Goal: Information Seeking & Learning: Check status

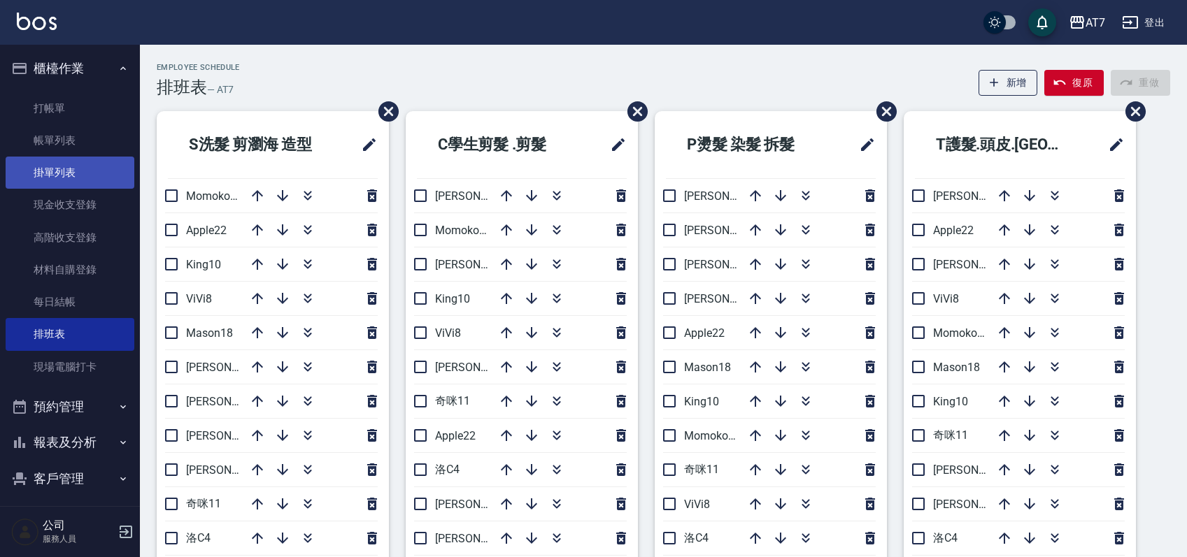
scroll to position [560, 0]
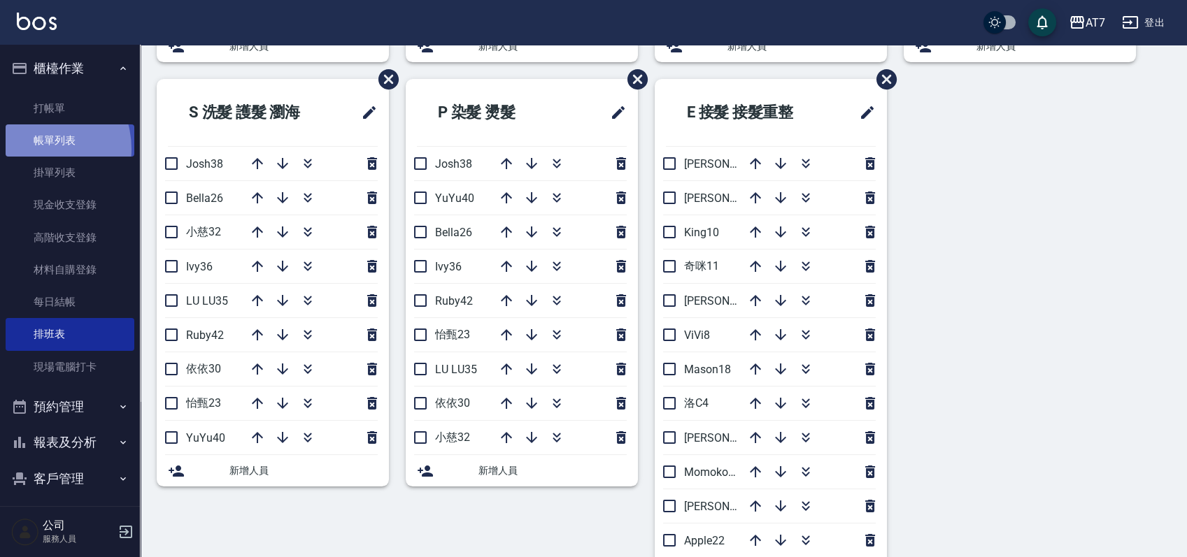
click at [36, 149] on link "帳單列表" at bounding box center [70, 140] width 129 height 32
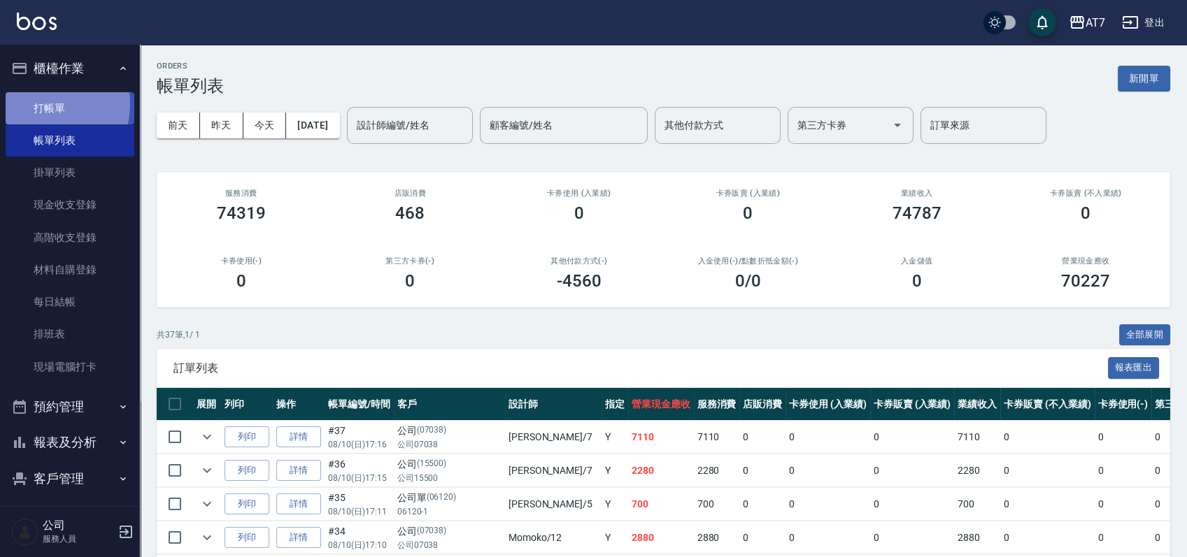
click at [29, 104] on link "打帳單" at bounding box center [70, 108] width 129 height 32
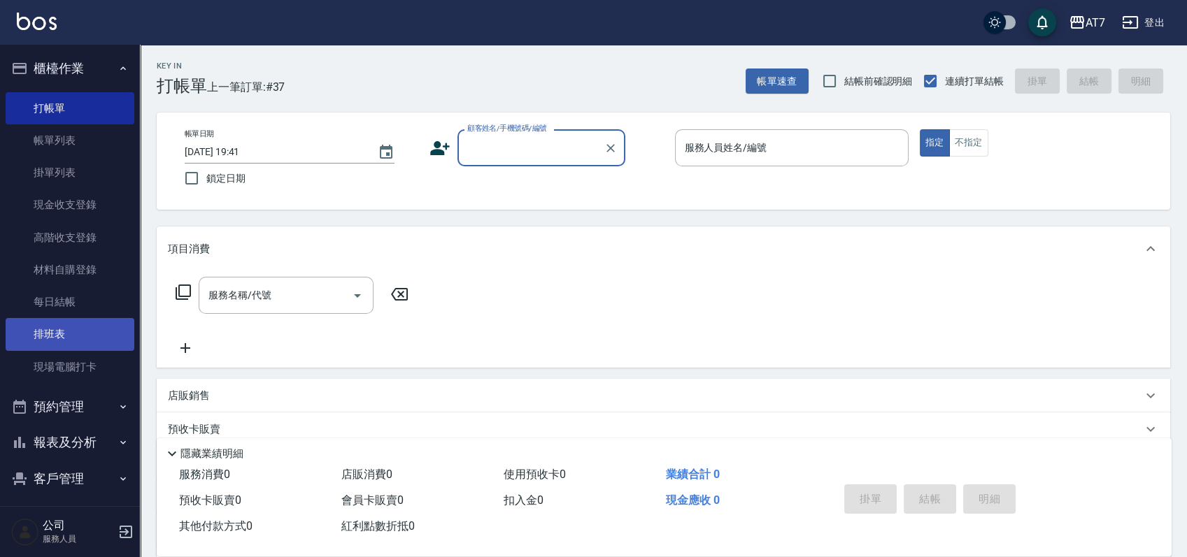
click at [80, 334] on link "排班表" at bounding box center [70, 334] width 129 height 32
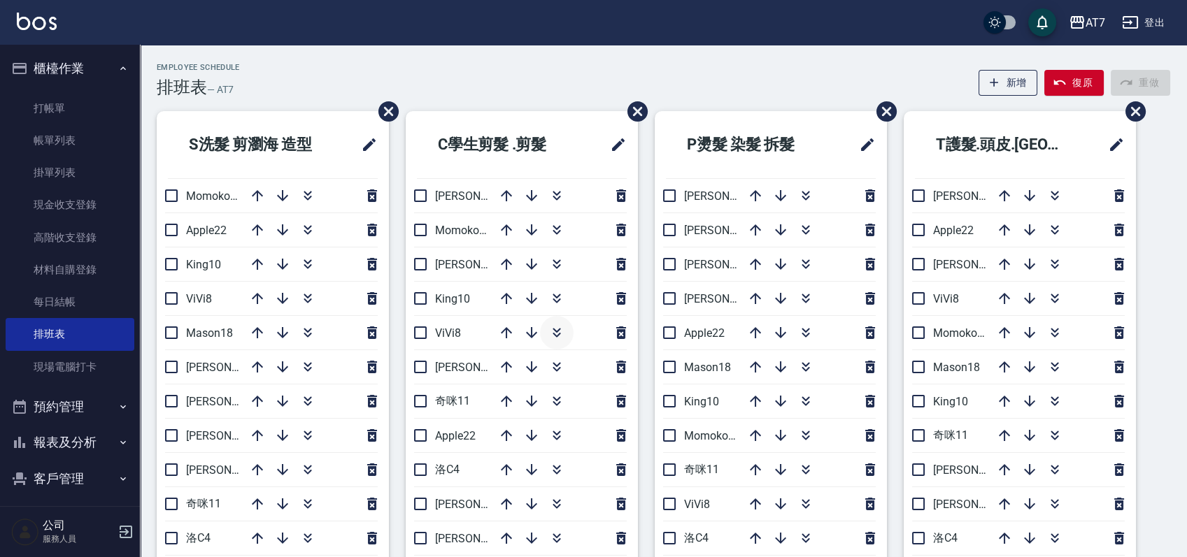
click at [554, 332] on icon "button" at bounding box center [556, 333] width 17 height 17
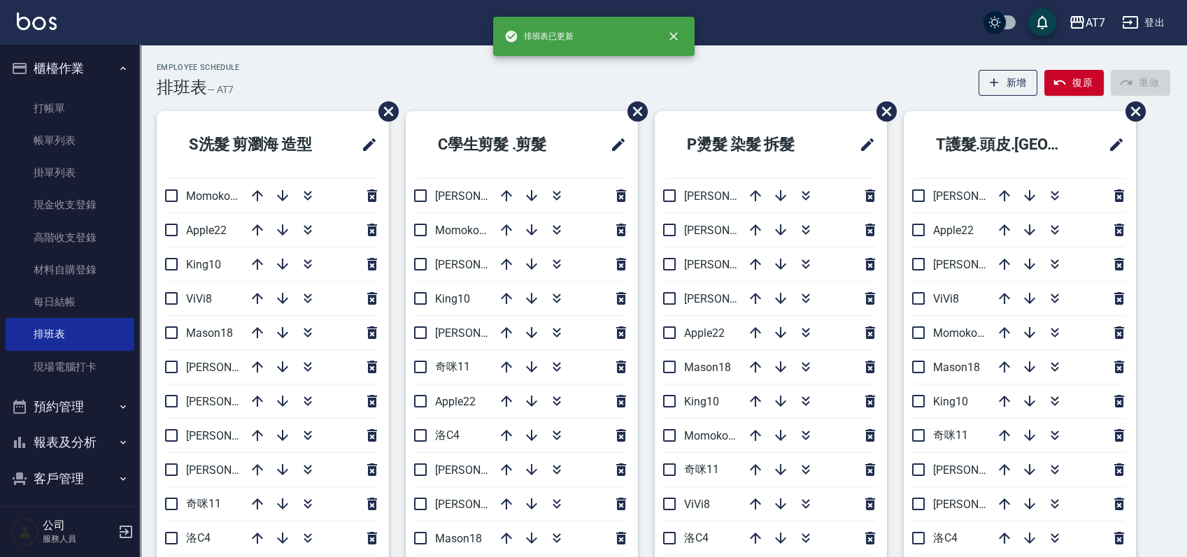
scroll to position [186, 0]
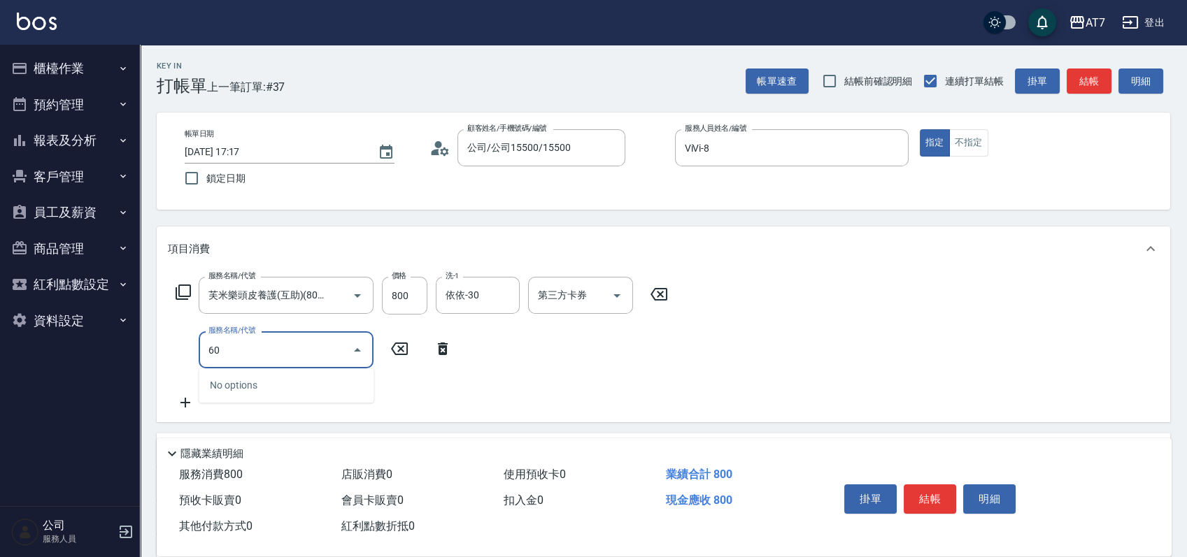
type input "603"
type input "160"
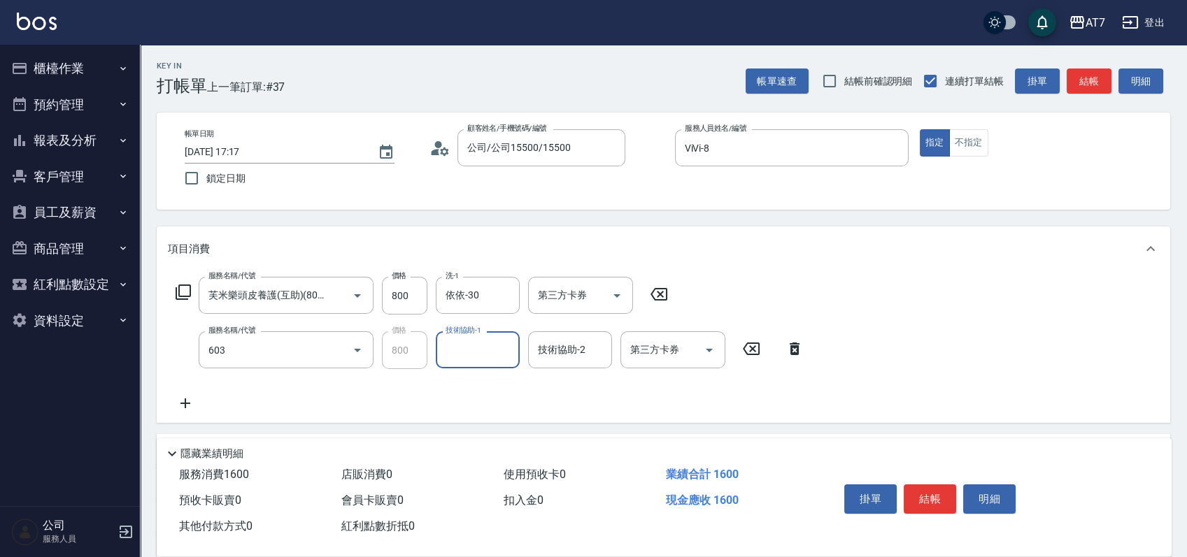
type input "TKO護髮（助(603)"
type input "怡甄-23"
click at [187, 290] on icon at bounding box center [183, 292] width 17 height 17
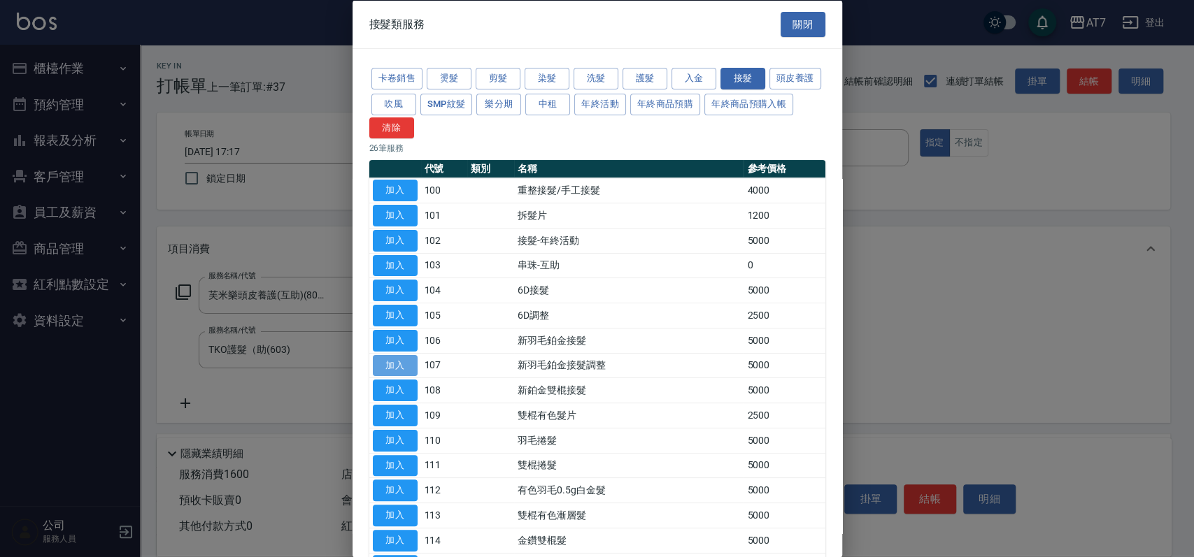
click at [399, 366] on button "加入" at bounding box center [395, 366] width 45 height 22
type input "660"
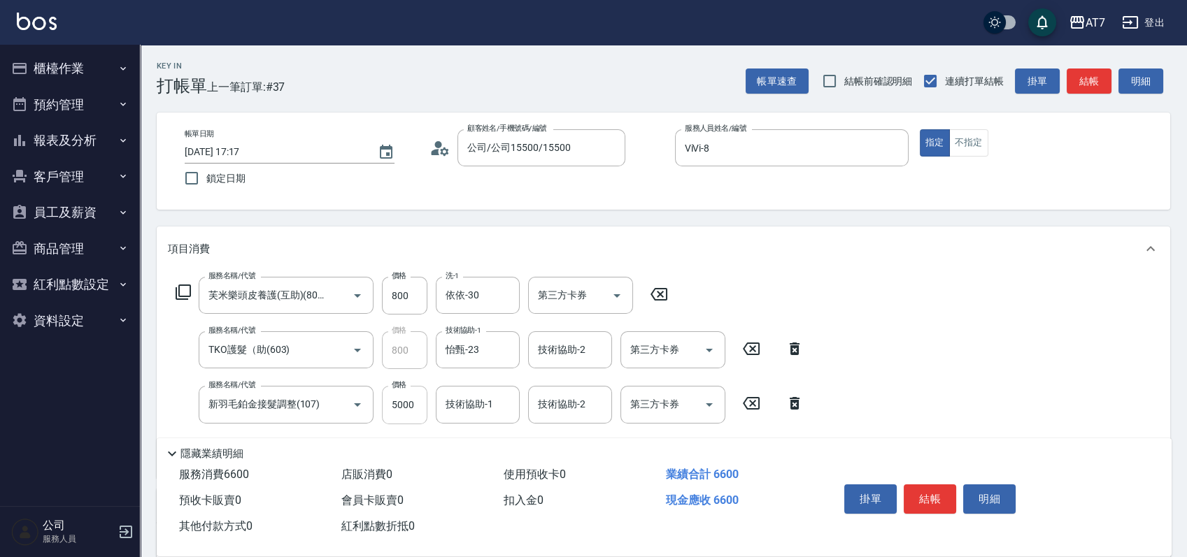
click at [411, 397] on input "5000" at bounding box center [404, 405] width 45 height 38
type input "2"
type input "160"
type input "200"
type input "180"
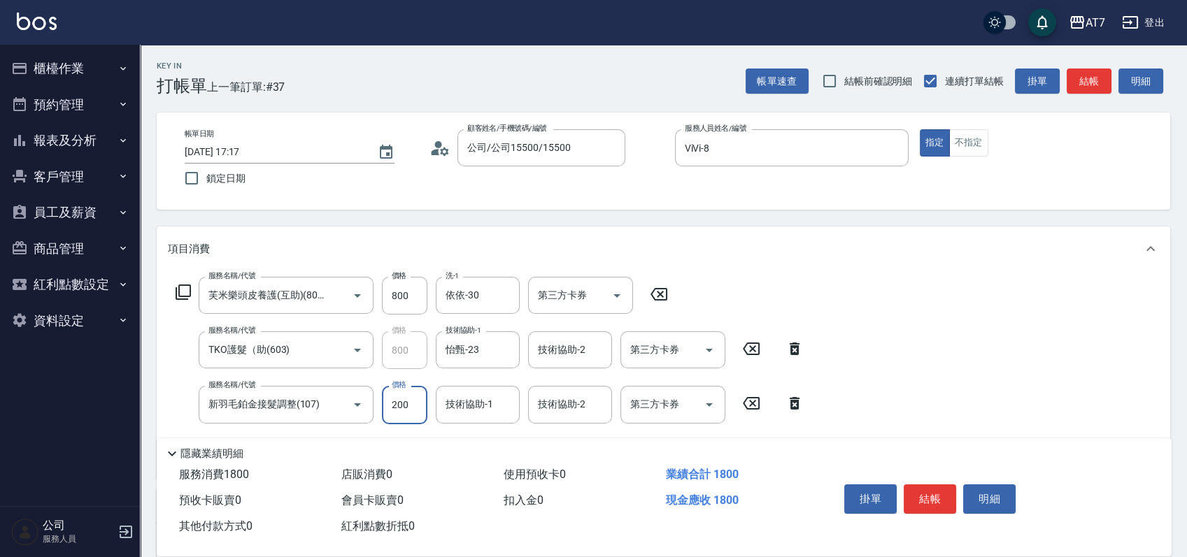
type input "2000"
type input "360"
type input "2000"
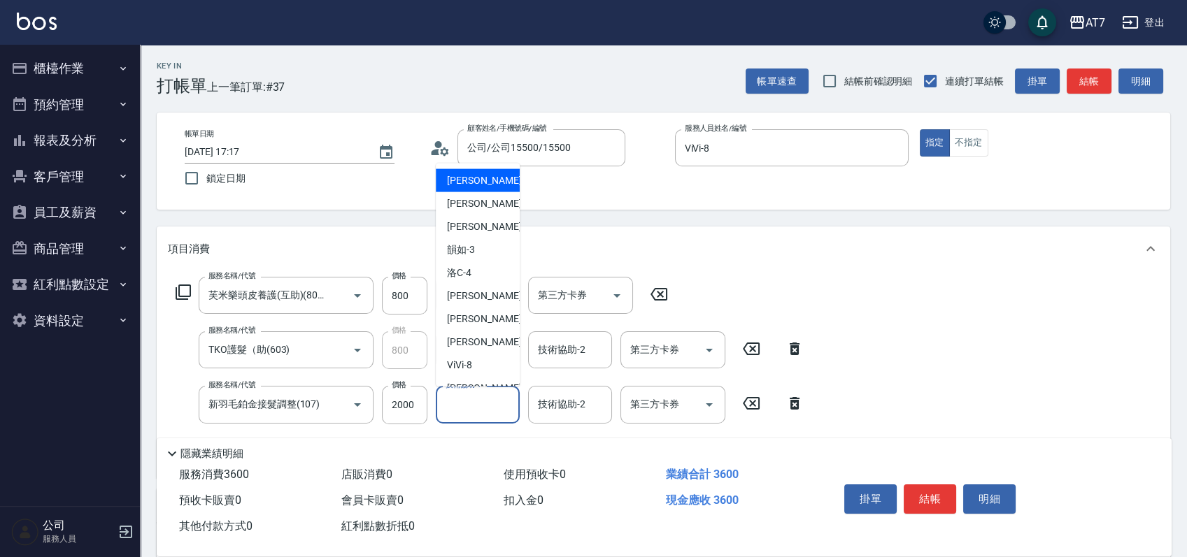
click at [490, 417] on input "技術協助-1" at bounding box center [477, 404] width 71 height 24
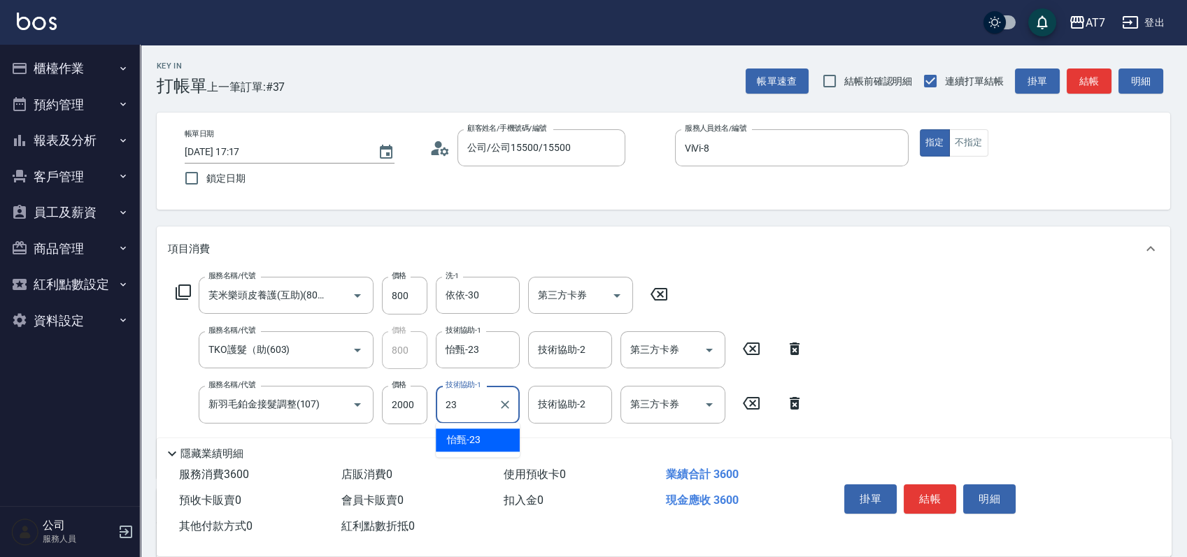
type input "怡甄-23"
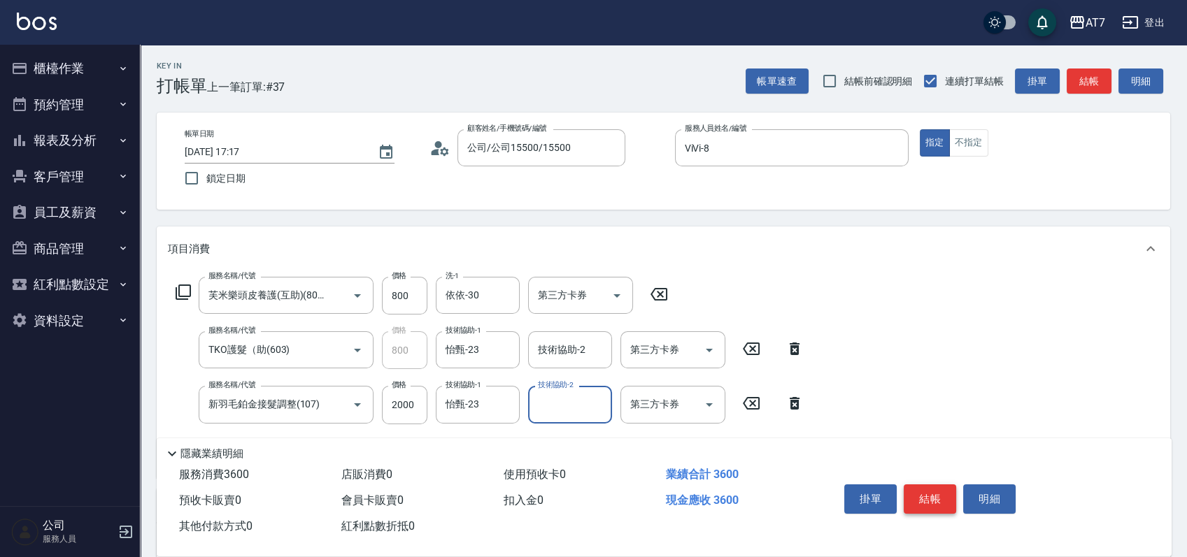
click at [927, 487] on button "結帳" at bounding box center [930, 499] width 52 height 29
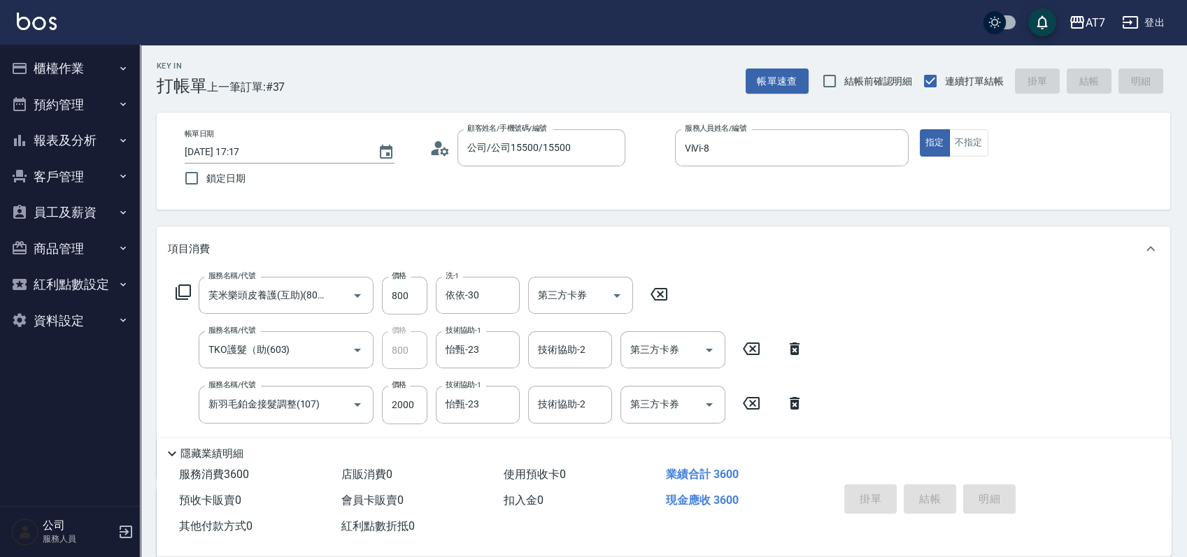
type input "2025/08/10 19:42"
type input "0"
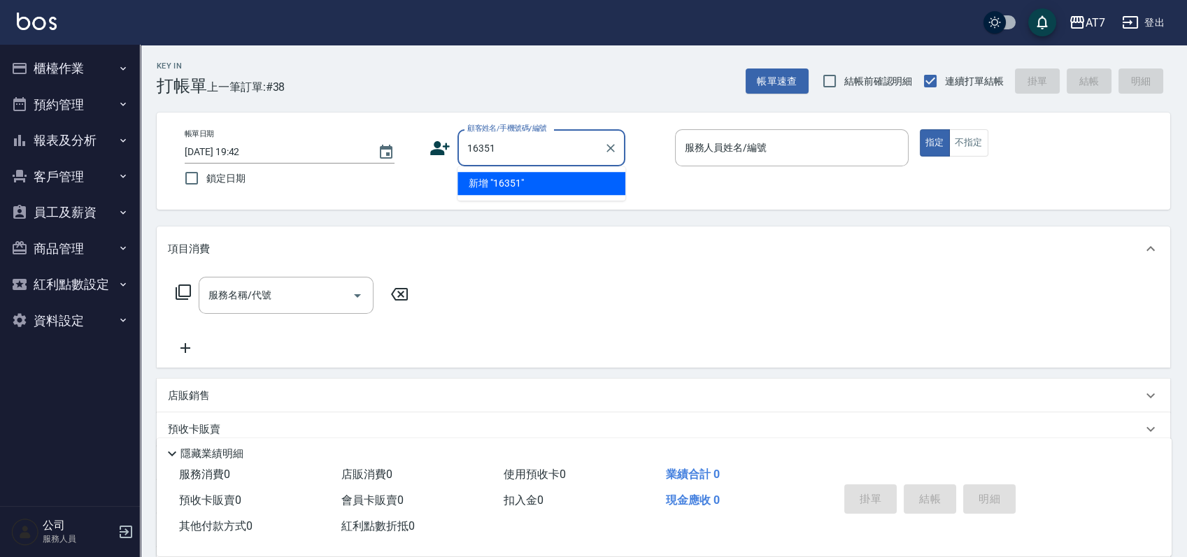
type input "16351"
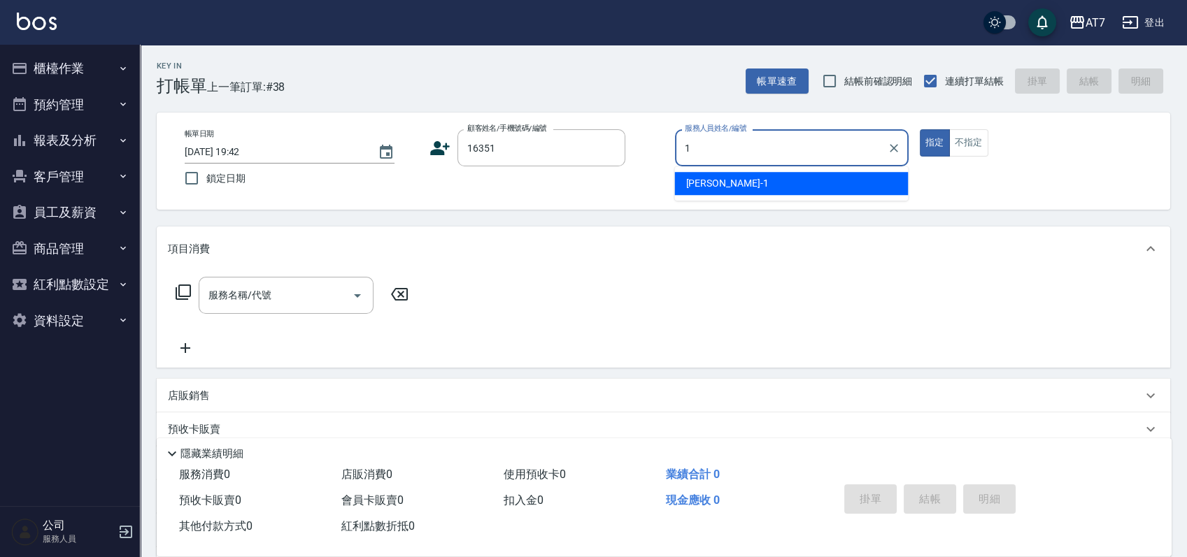
type input "米雪兒-1"
type button "true"
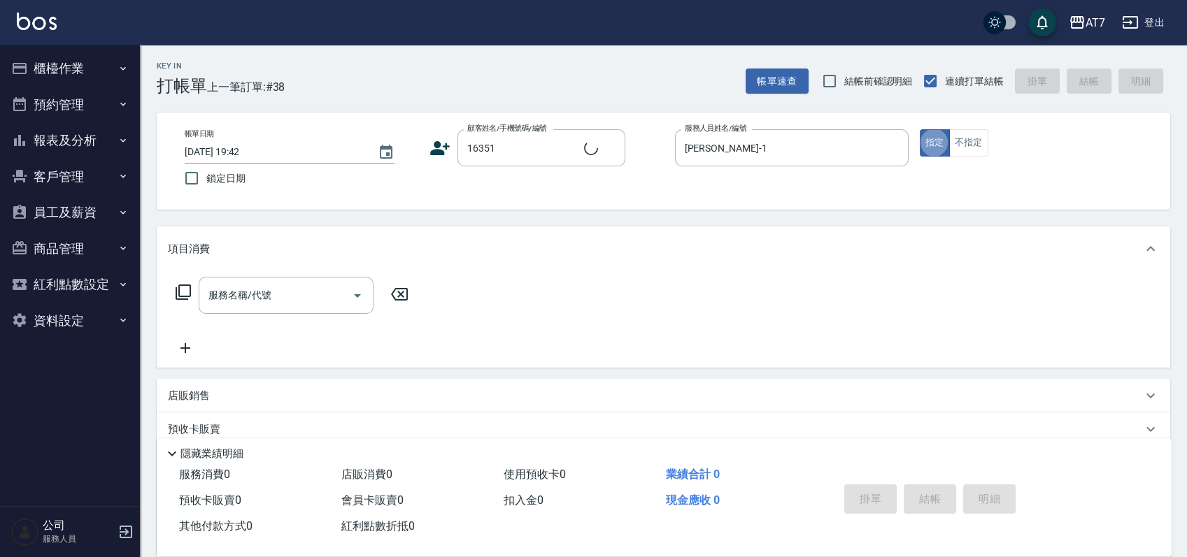
type input "公司/公司16351/16351"
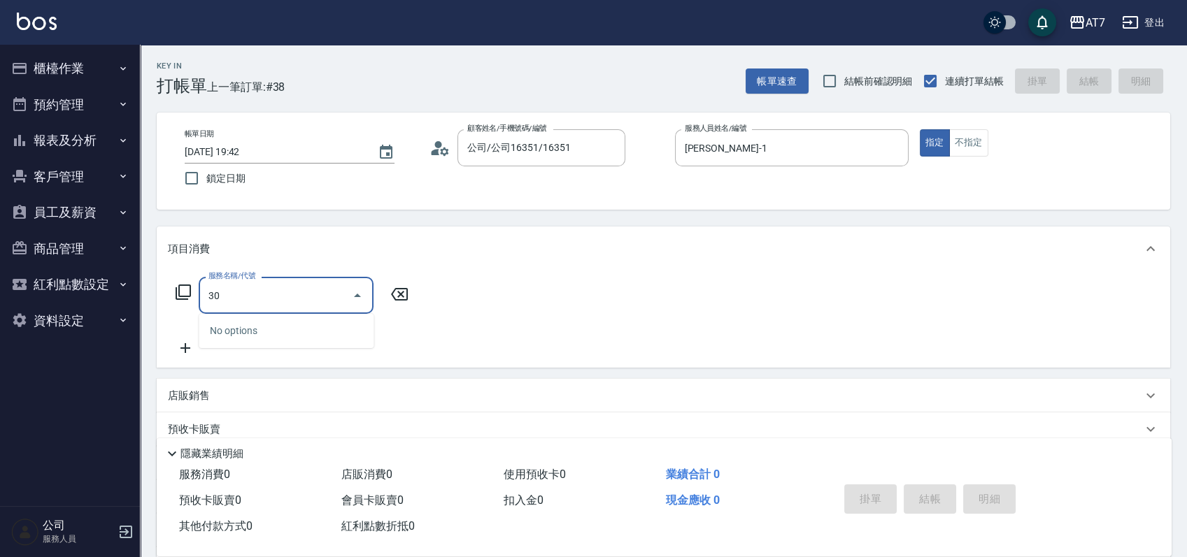
type input "305"
type input "50"
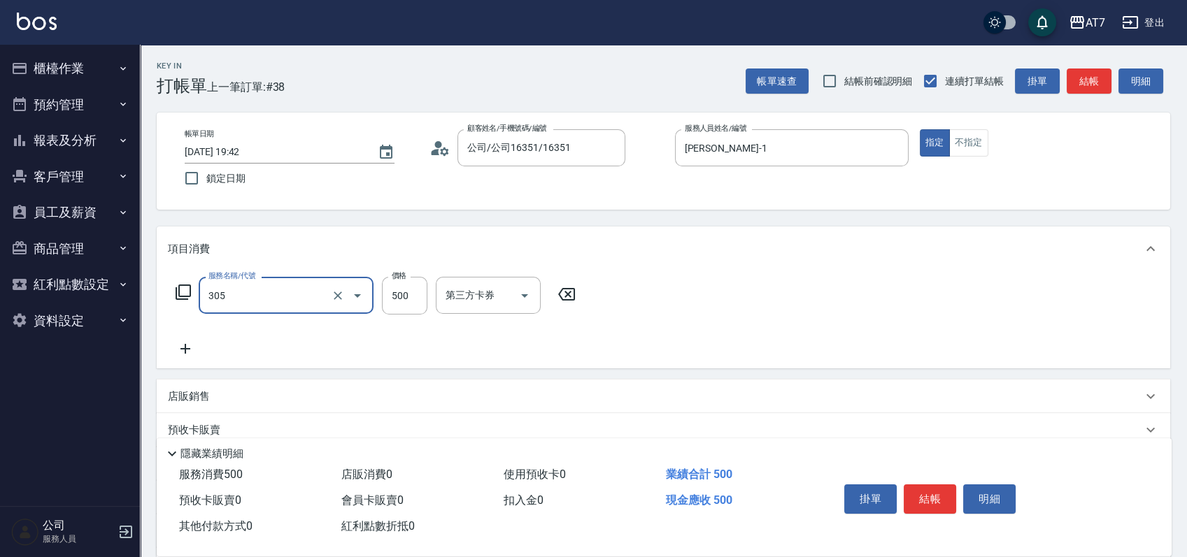
type input "A++剪髮(305)"
type input "0"
type input "65"
type input "60"
type input "650"
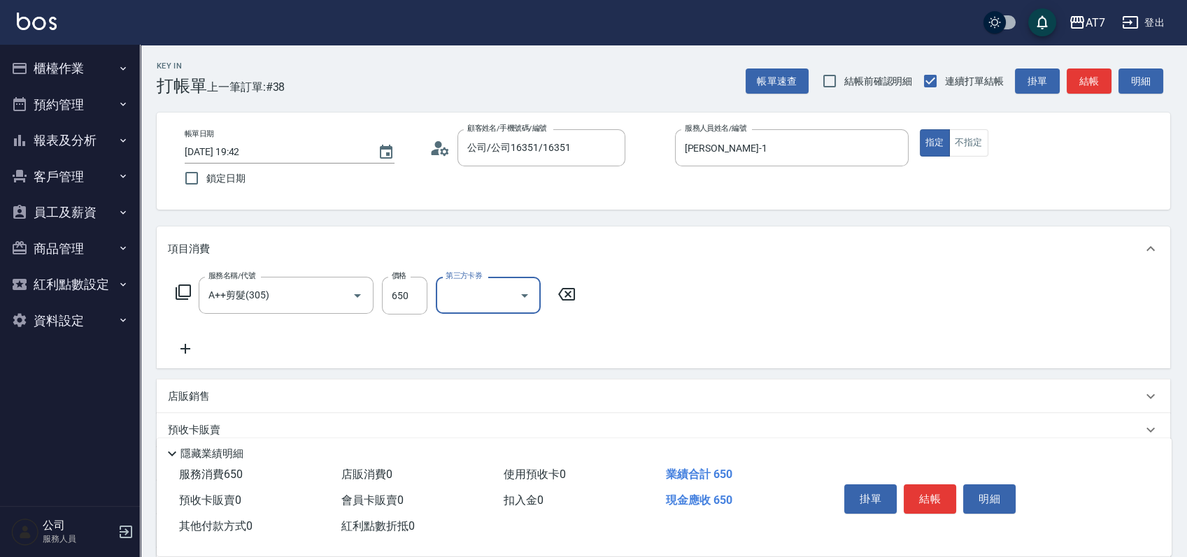
click at [927, 485] on button "結帳" at bounding box center [930, 499] width 52 height 29
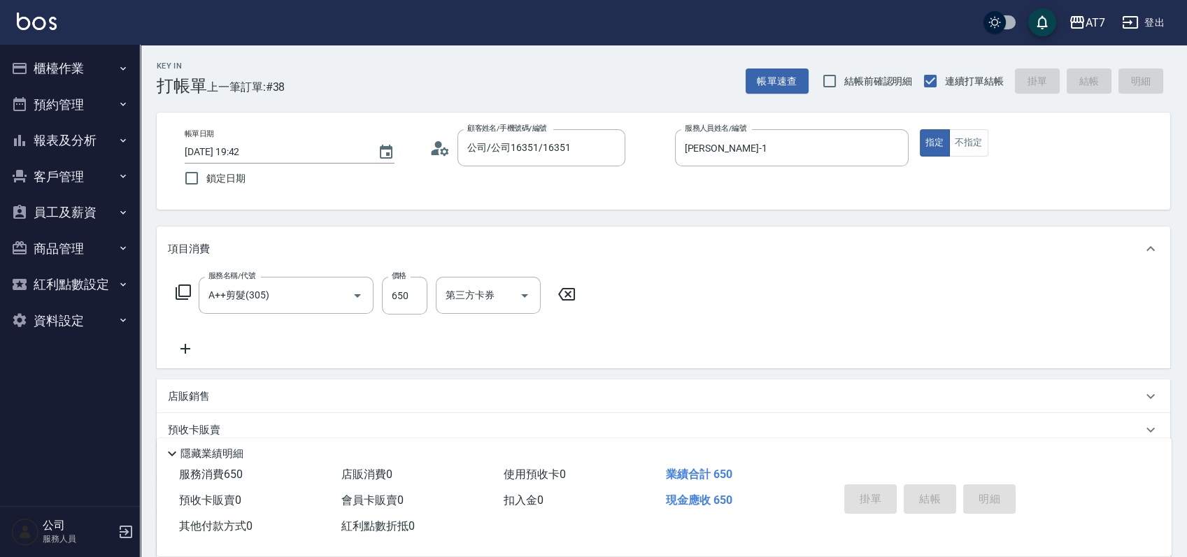
type input "0"
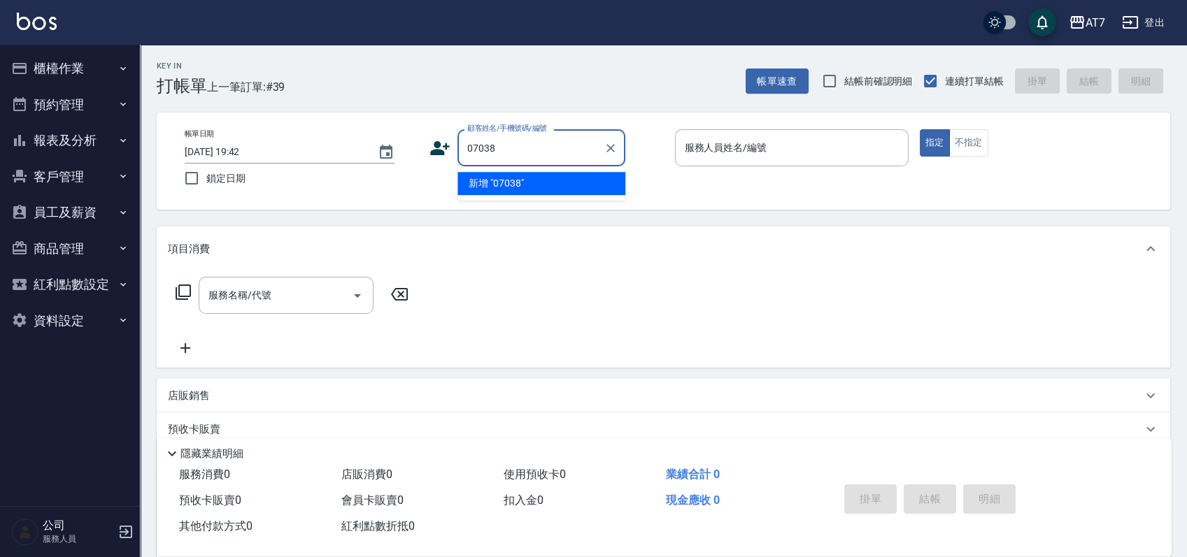
type input "07038"
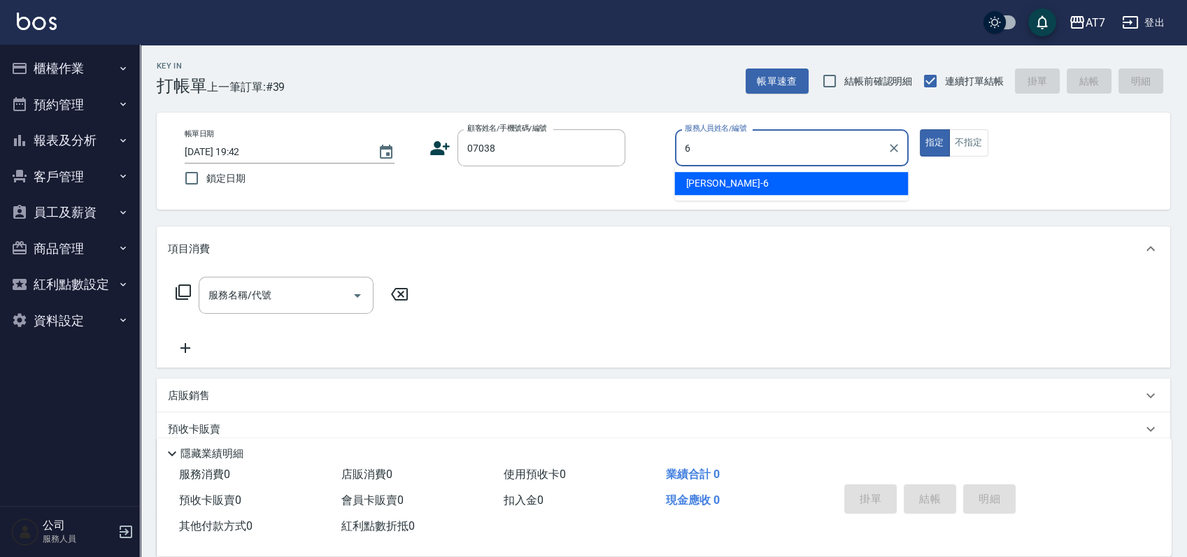
type input "杜莎莎-6"
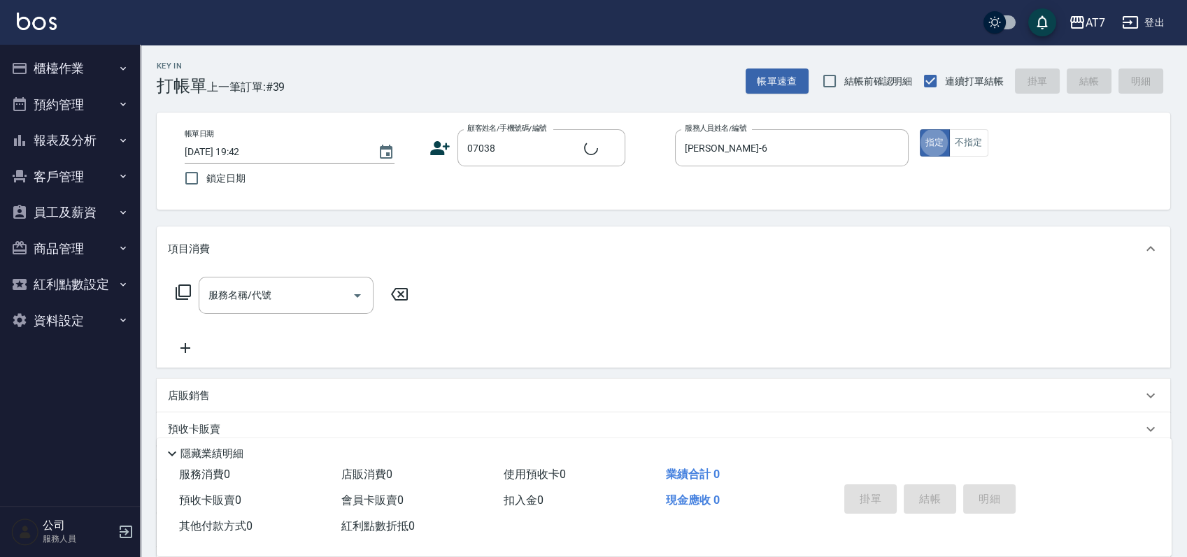
type input "公司/公司07038/07038"
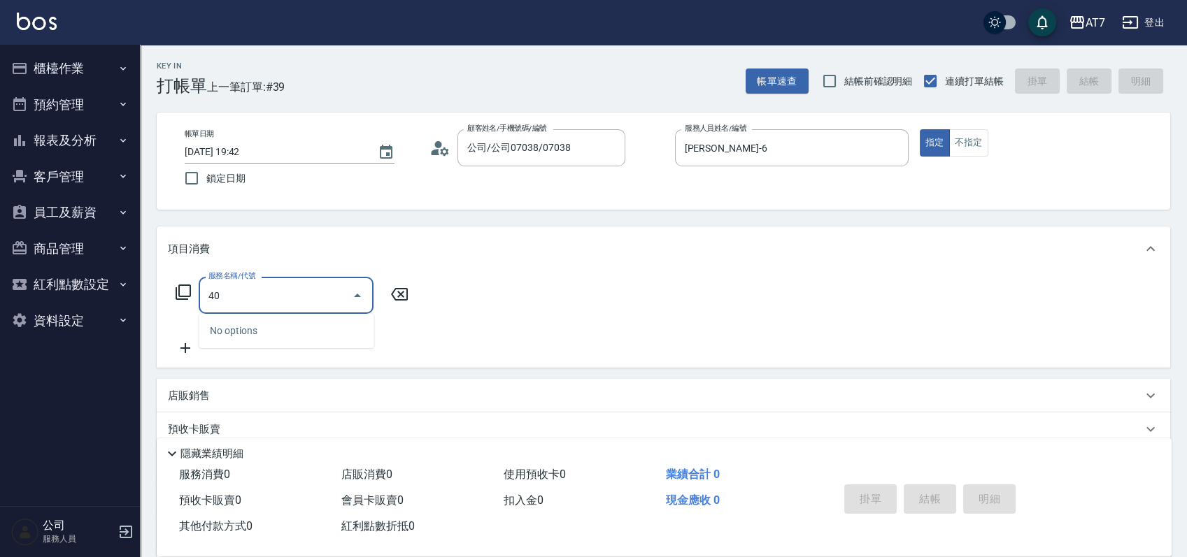
type input "401"
type input "150"
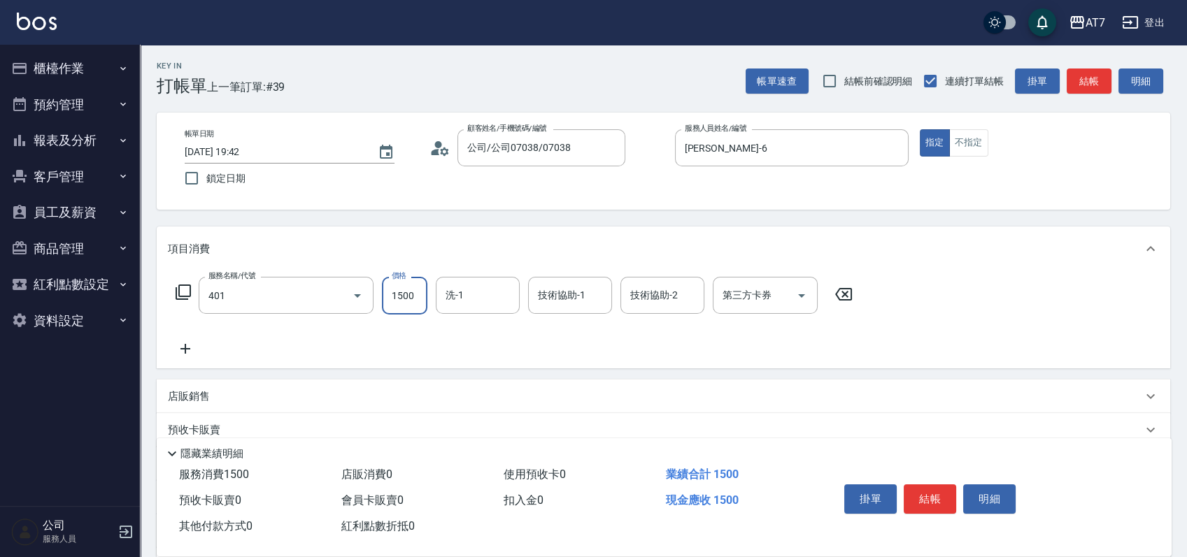
type input "染髮(互助)(401)"
type input "0"
type input "268"
type input "260"
type input "2680"
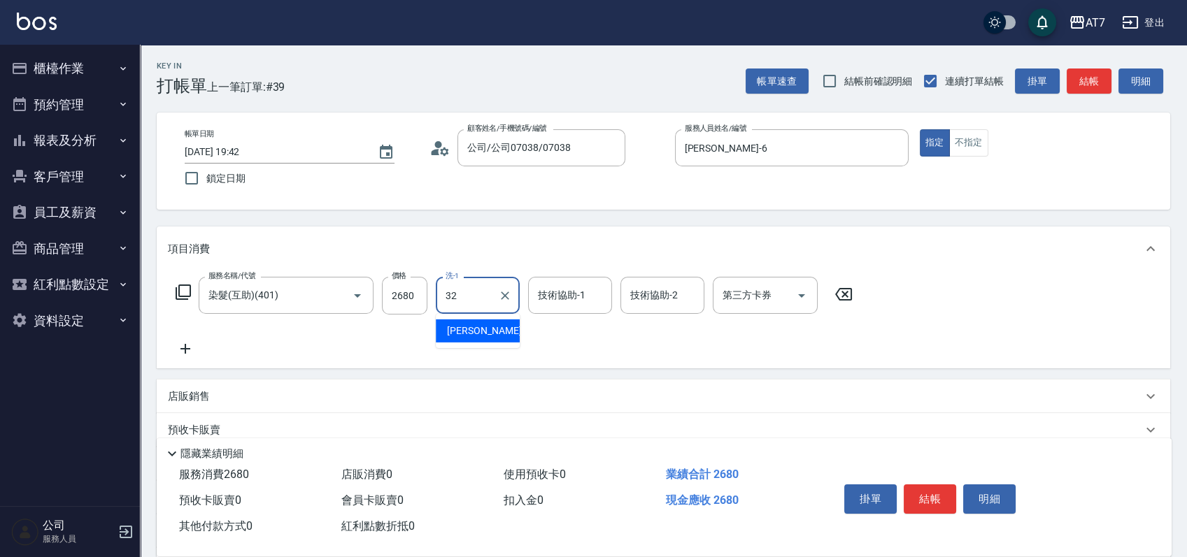
type input "小慈-32"
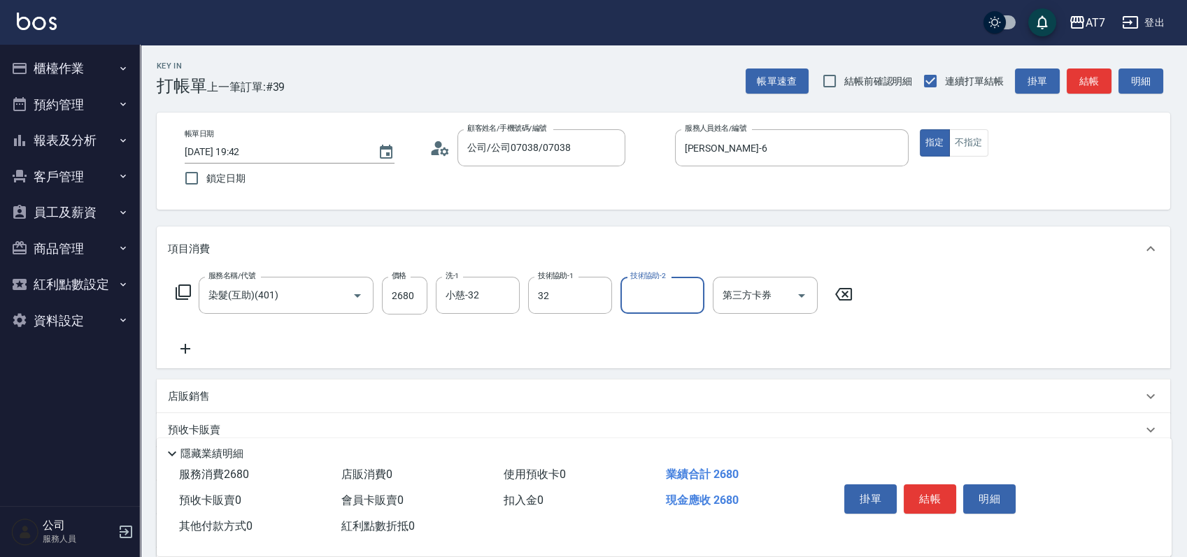
type input "小慈-32"
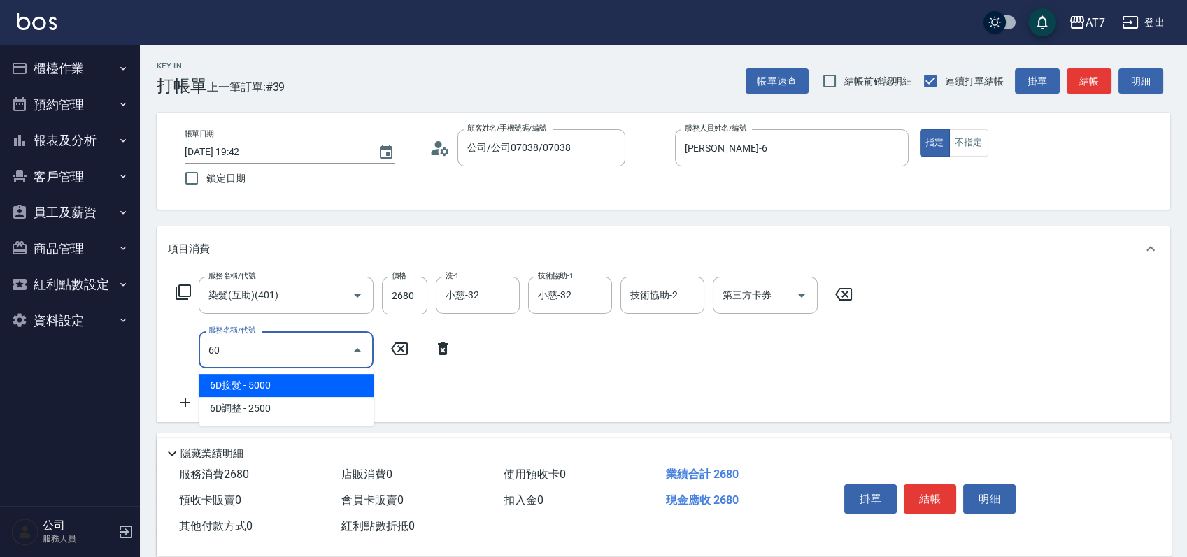
type input "607"
type input "410"
type input "東日玫瑰短（助）(607)"
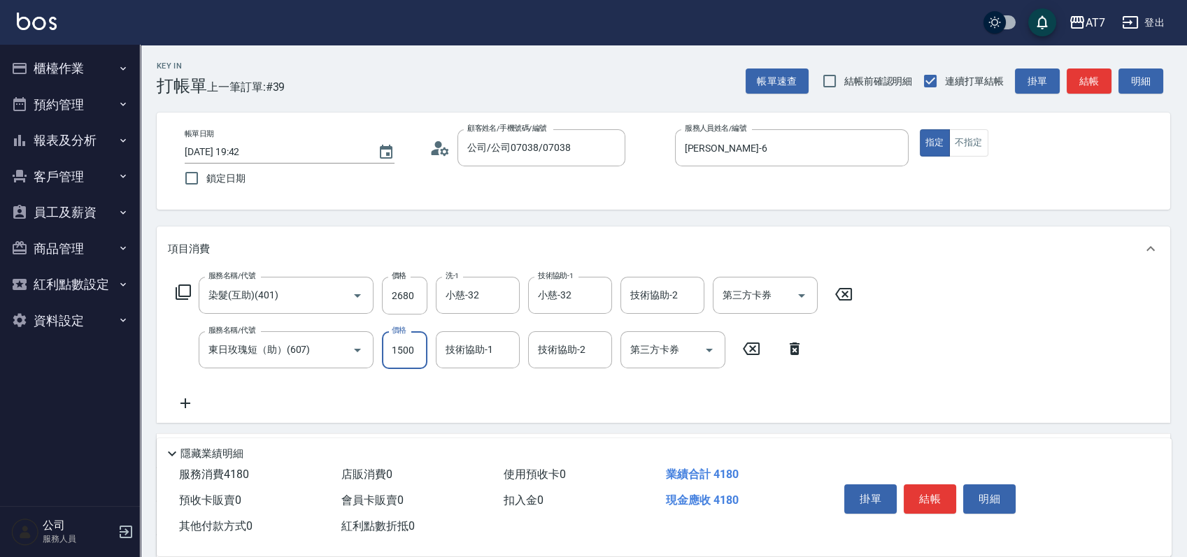
type input "1"
type input "260"
type input "124"
type input "280"
type input "1240"
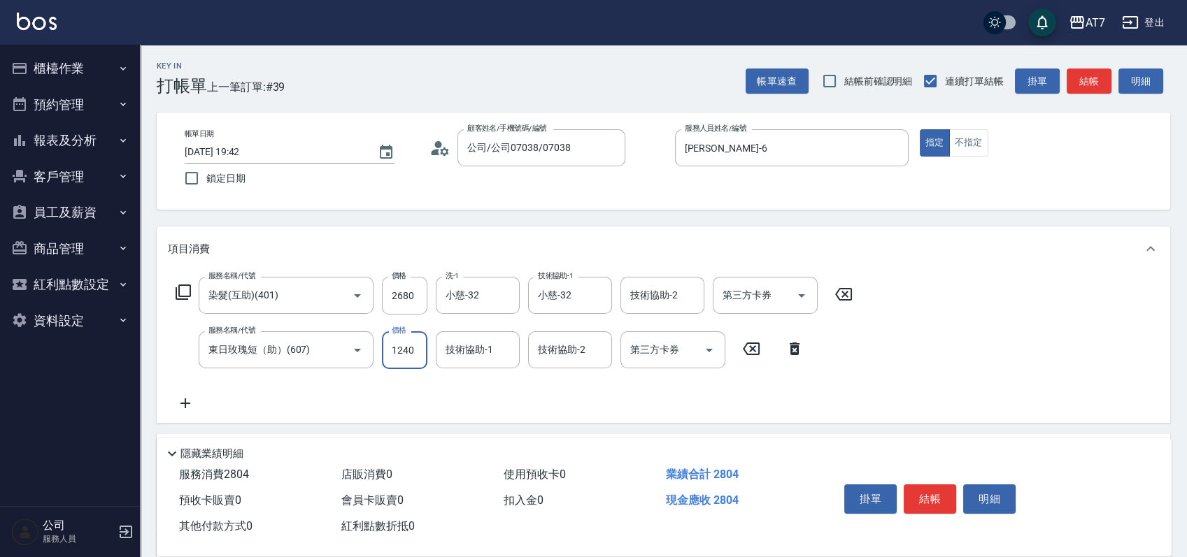
type input "390"
type input "1240"
type input "小慈-32"
click at [927, 485] on button "結帳" at bounding box center [930, 499] width 52 height 29
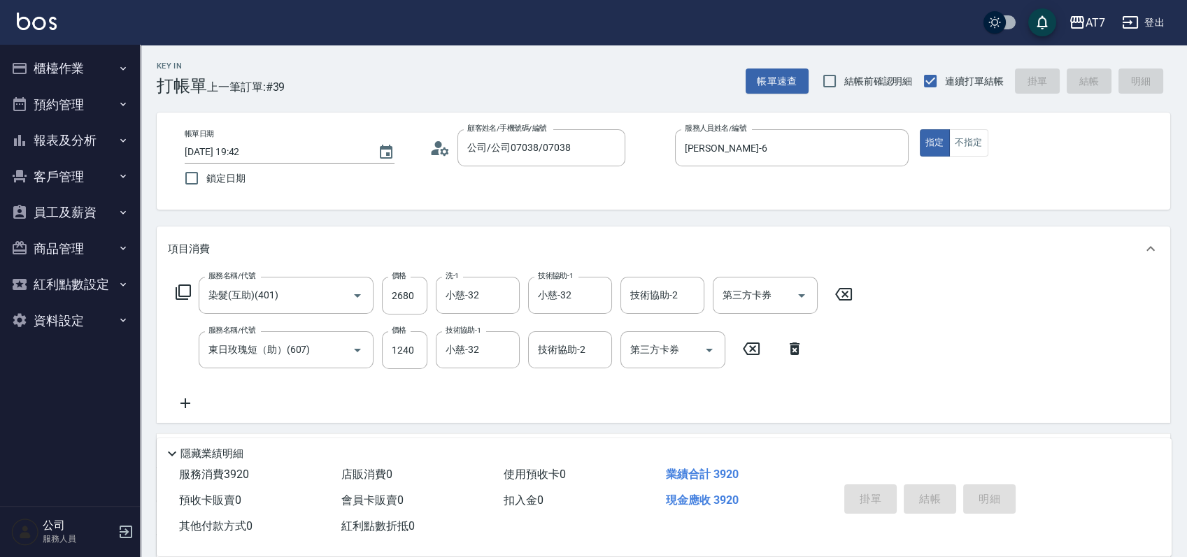
type input "0"
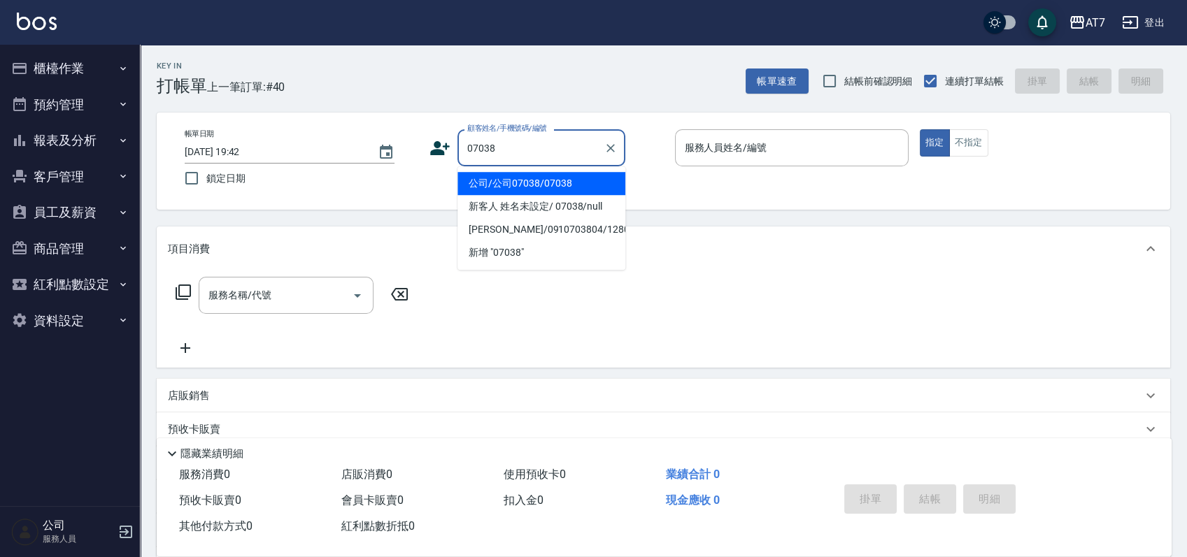
type input "公司/公司07038/07038"
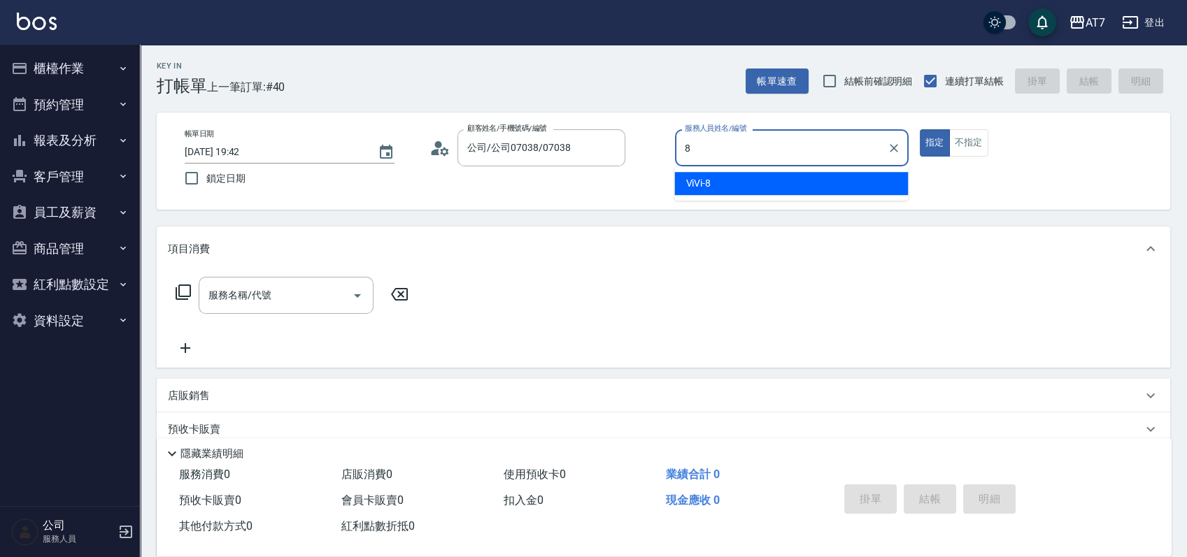
type input "ViVi-8"
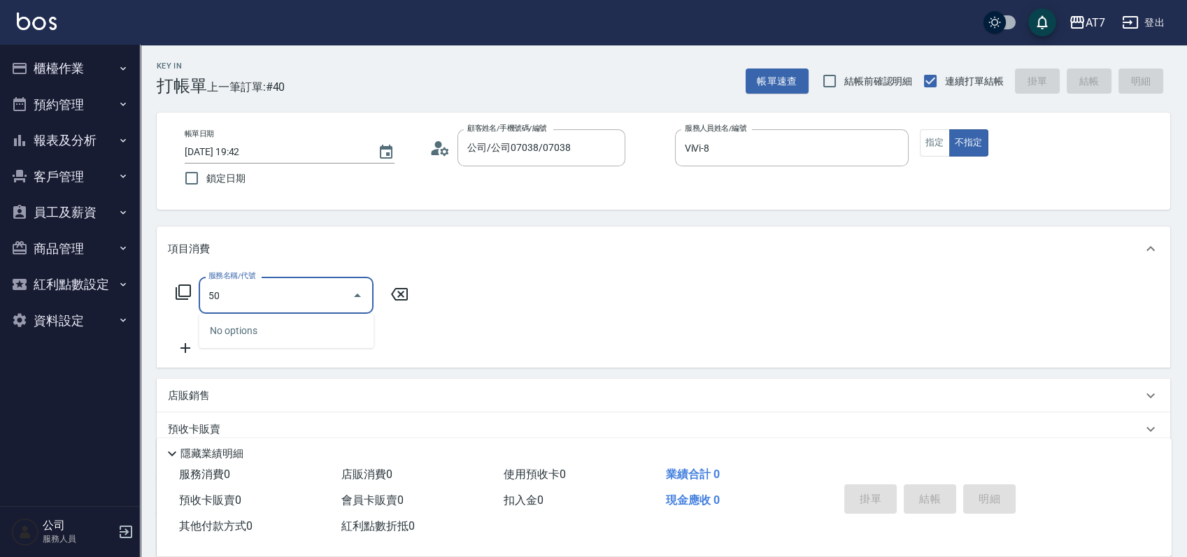
type input "501"
type input "30"
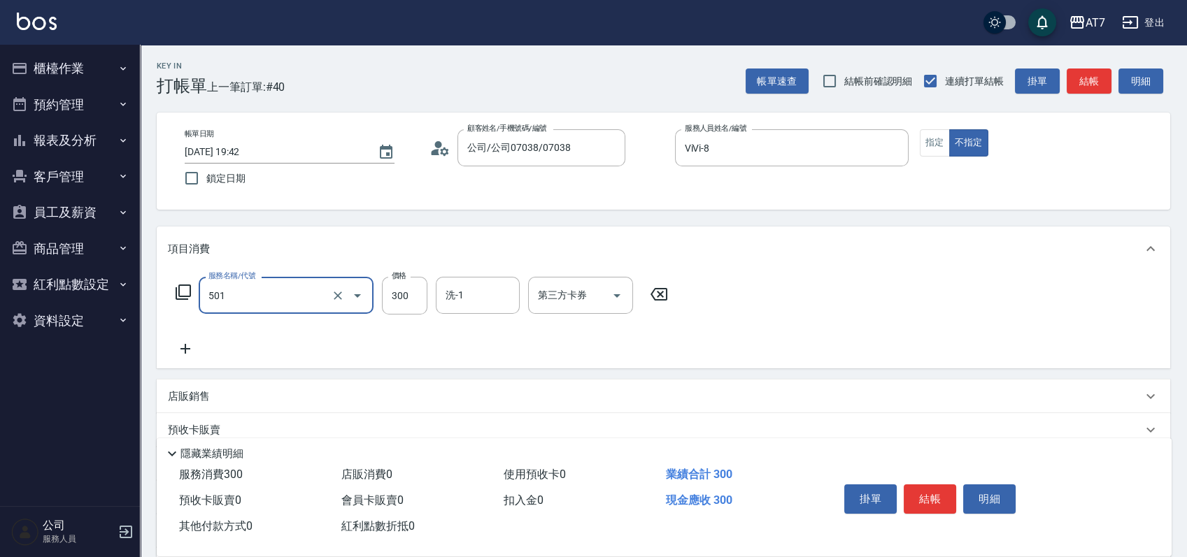
type input "洗髮(互助)(501)"
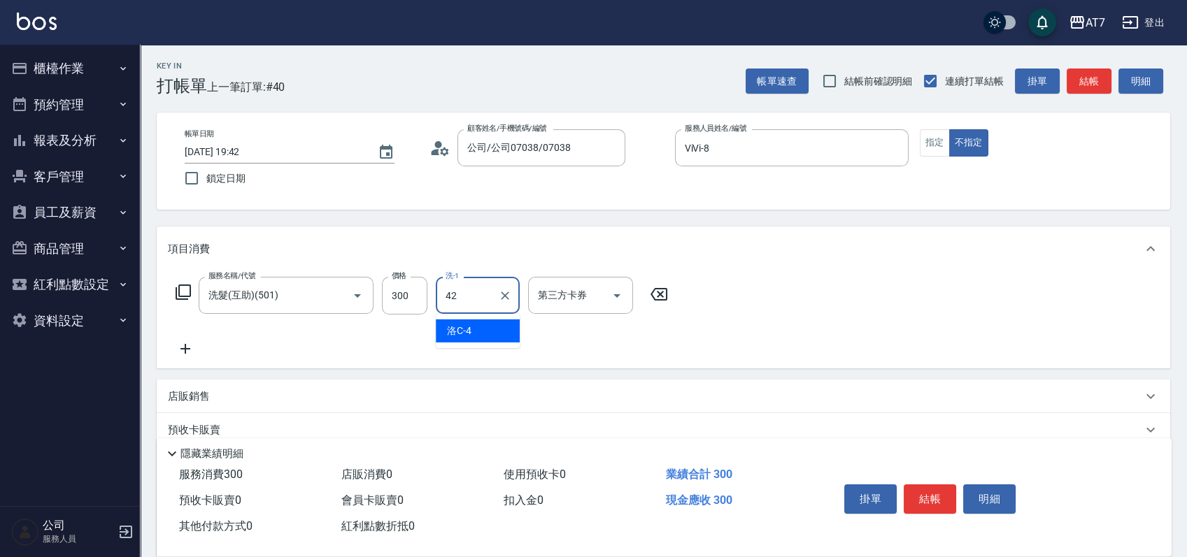
type input "Ruby-42"
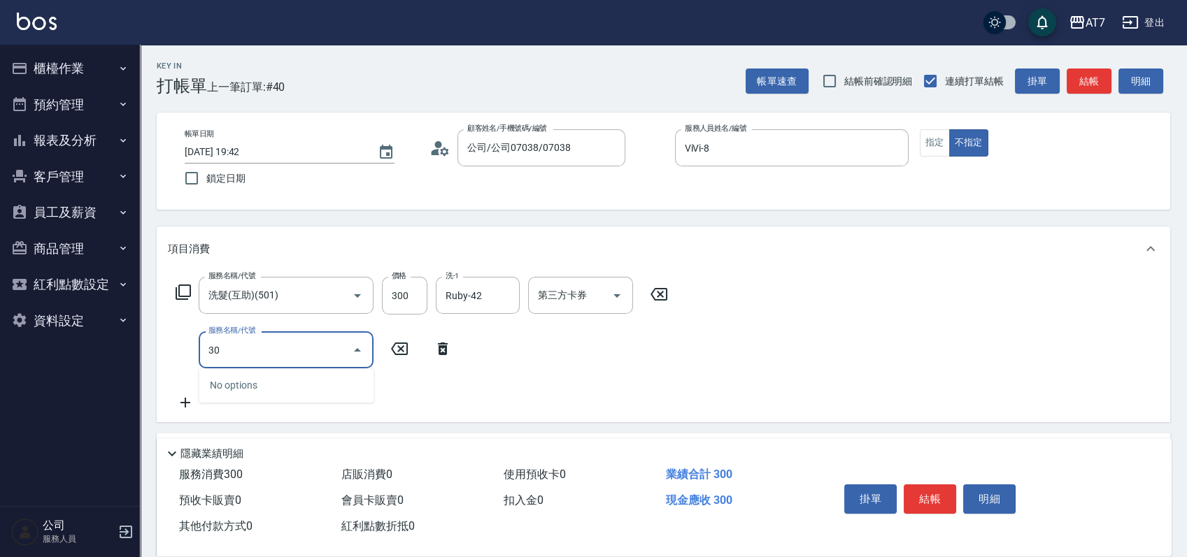
type input "301"
type input "60"
type input "學生剪髮(301)"
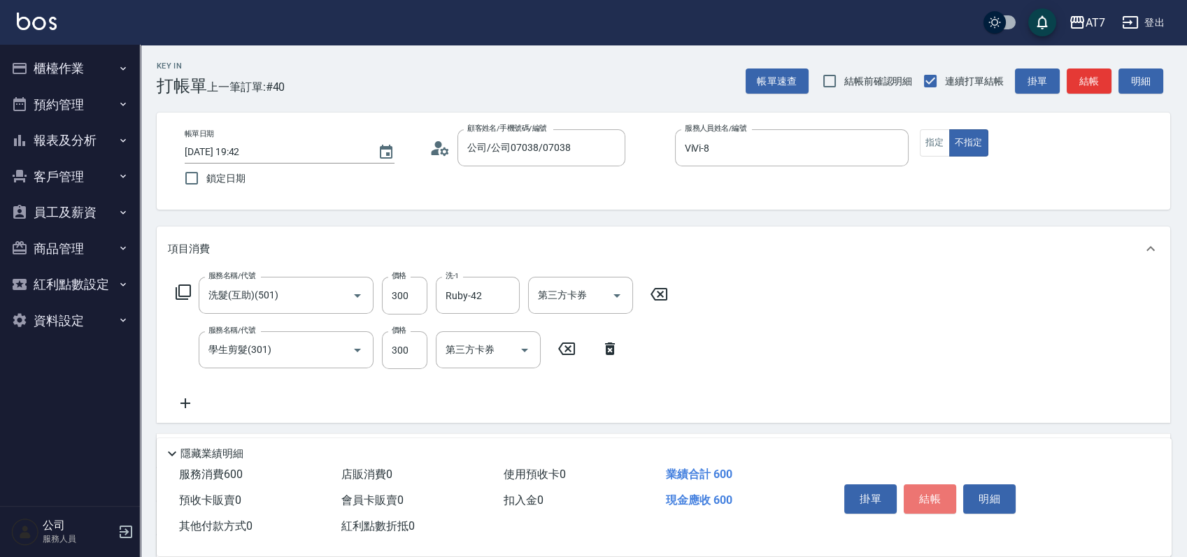
click at [927, 485] on button "結帳" at bounding box center [930, 499] width 52 height 29
type input "2025/08/10 19:43"
type input "0"
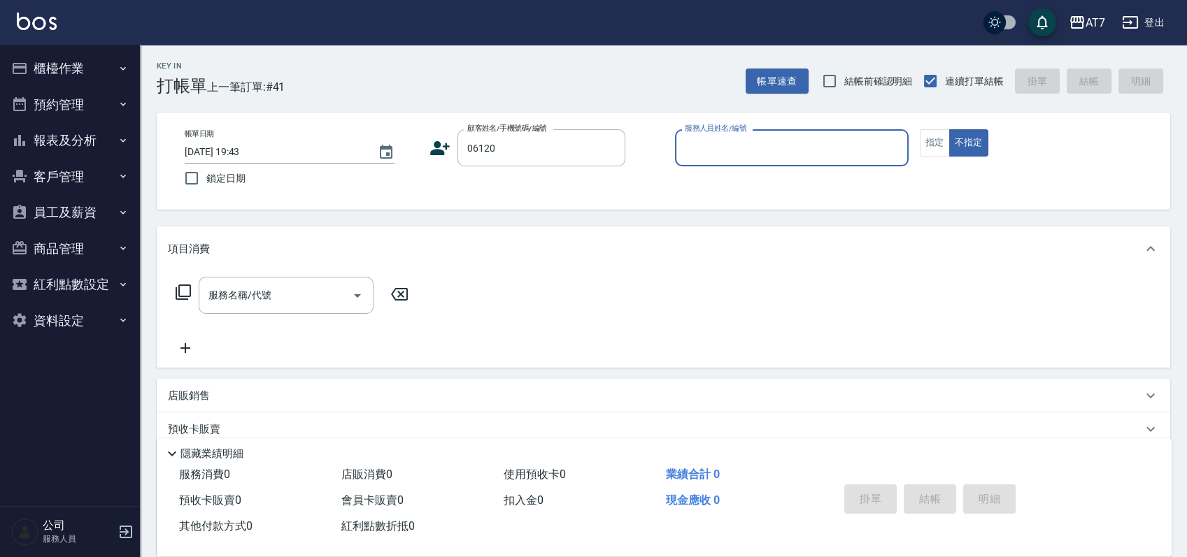
type input "06120"
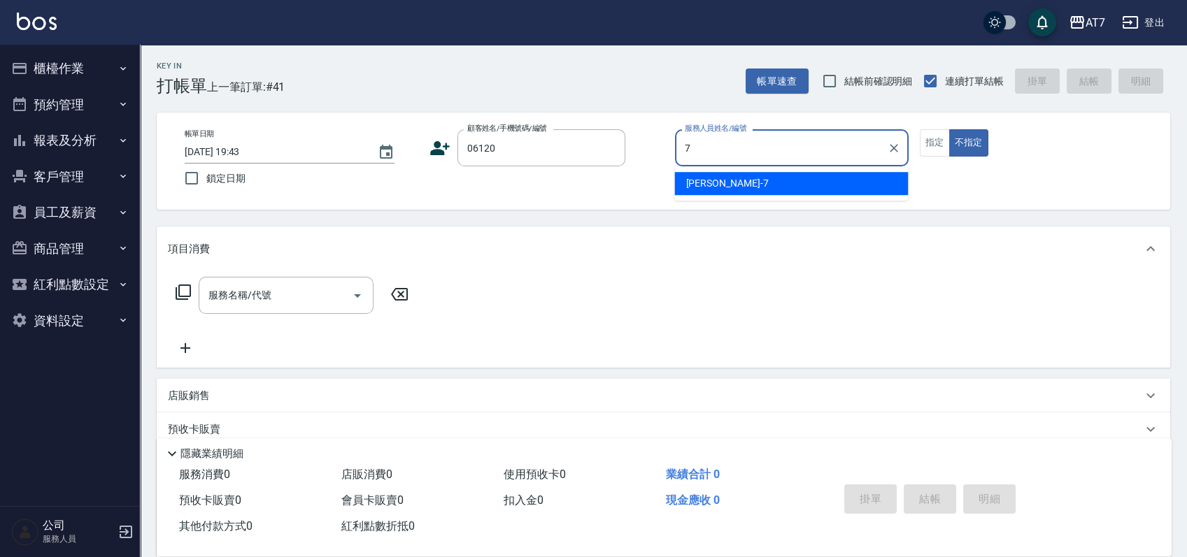
type input "泰拉-7"
type button "false"
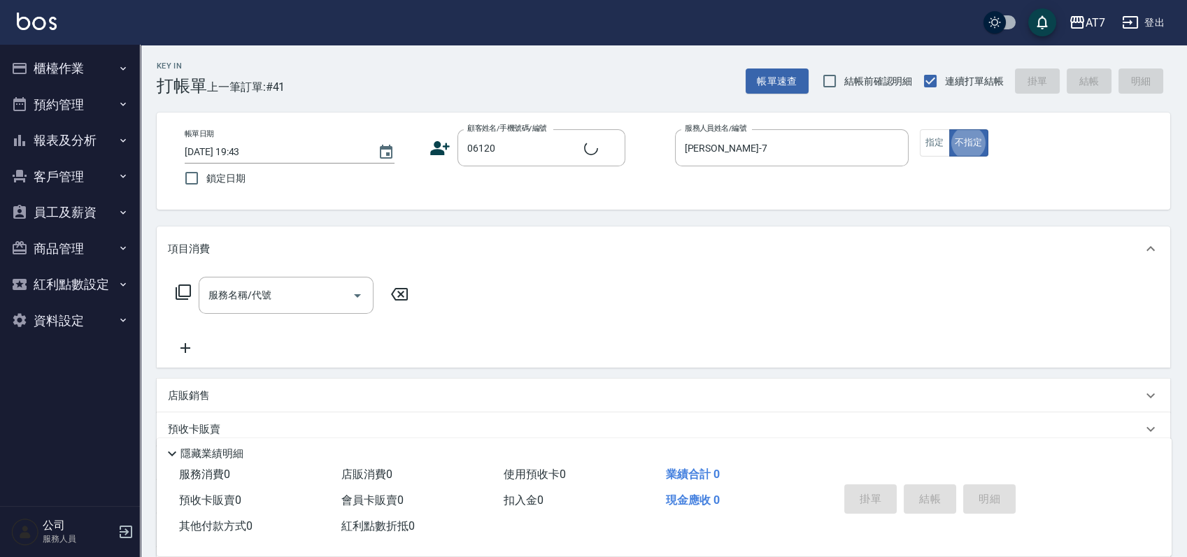
type input "公司單/06120-1/06120"
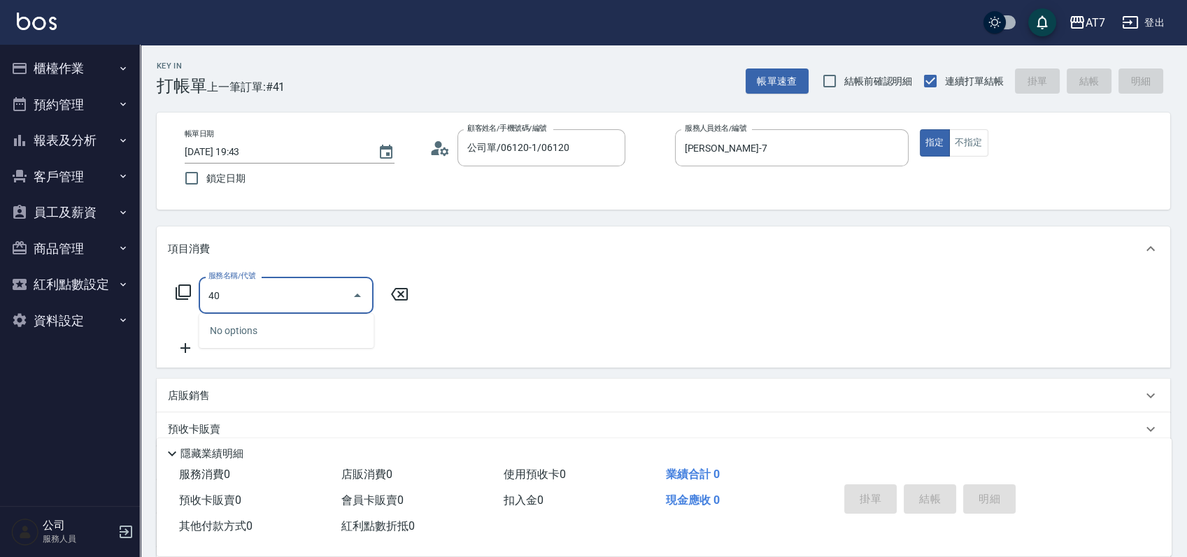
type input "401"
type input "150"
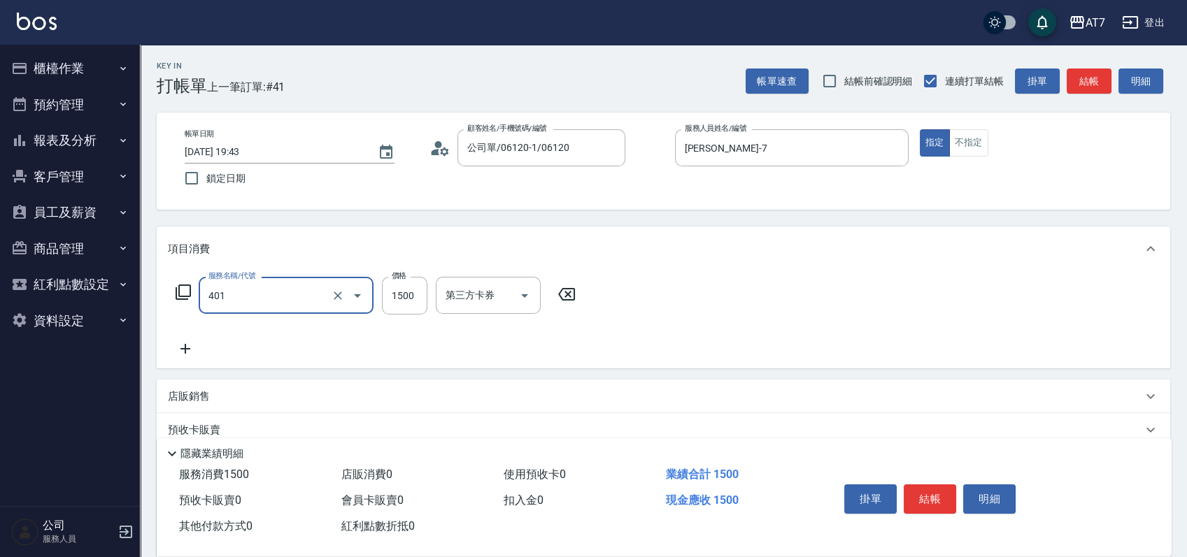
type input "染髮(互助)(401)"
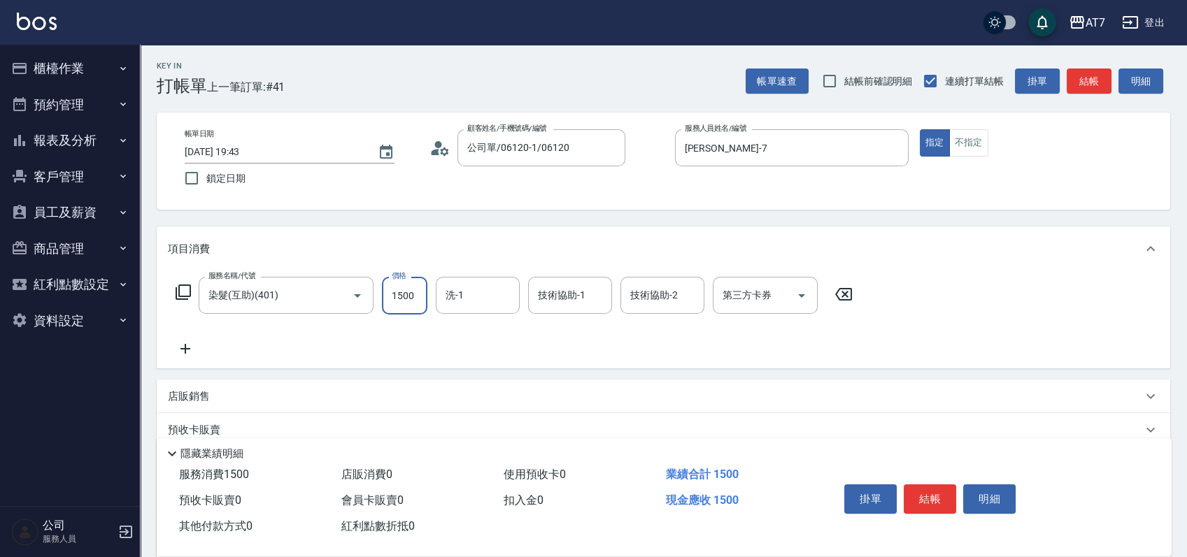
type input "2"
type input "0"
type input "21"
type input "20"
type input "218"
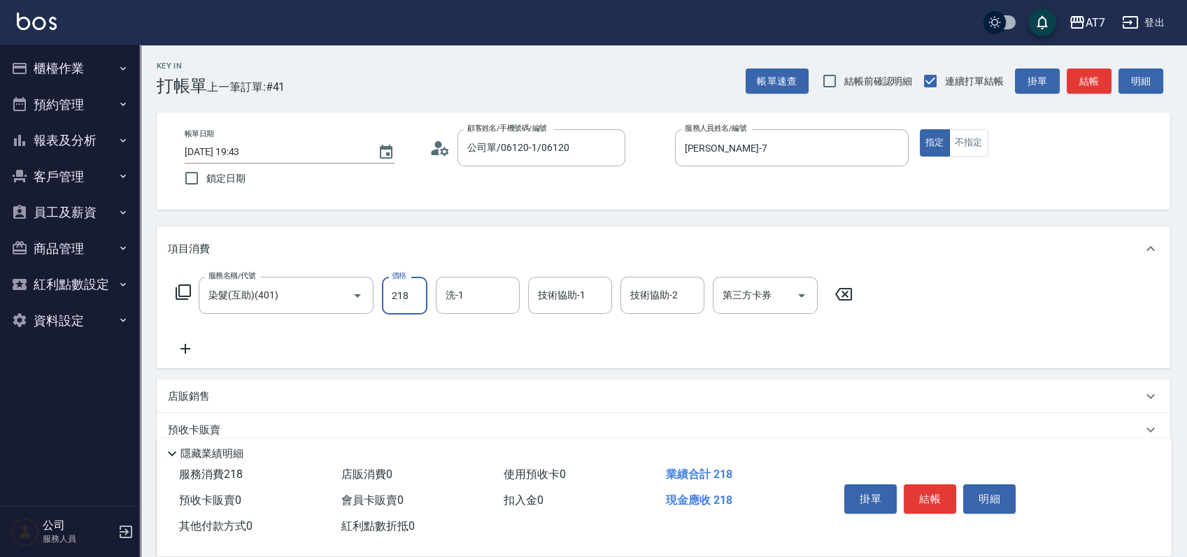
type input "210"
type input "2180"
type input "Ruby-42"
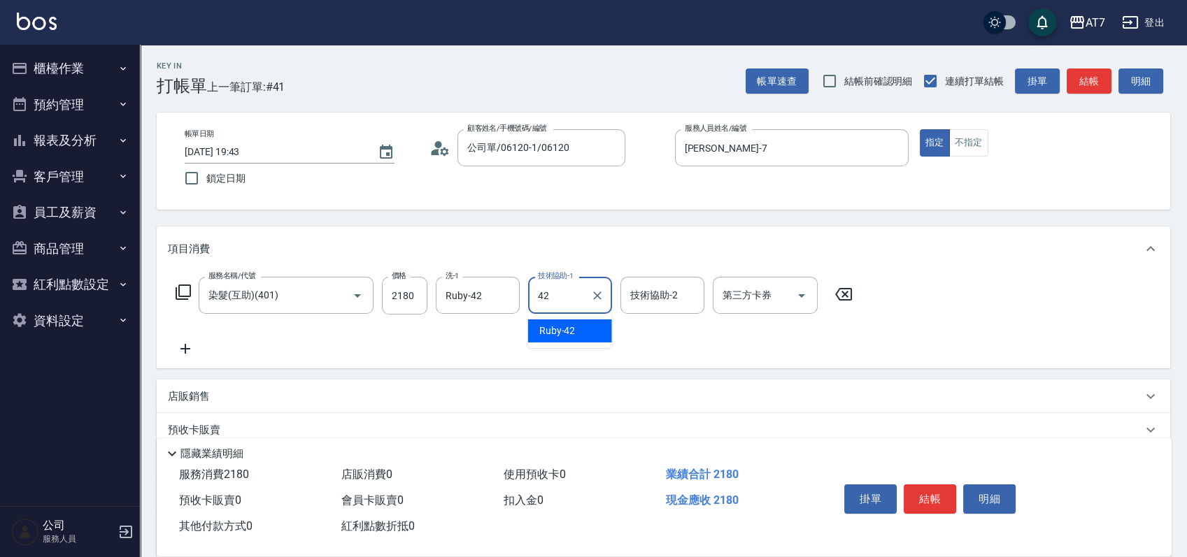
type input "Ruby-42"
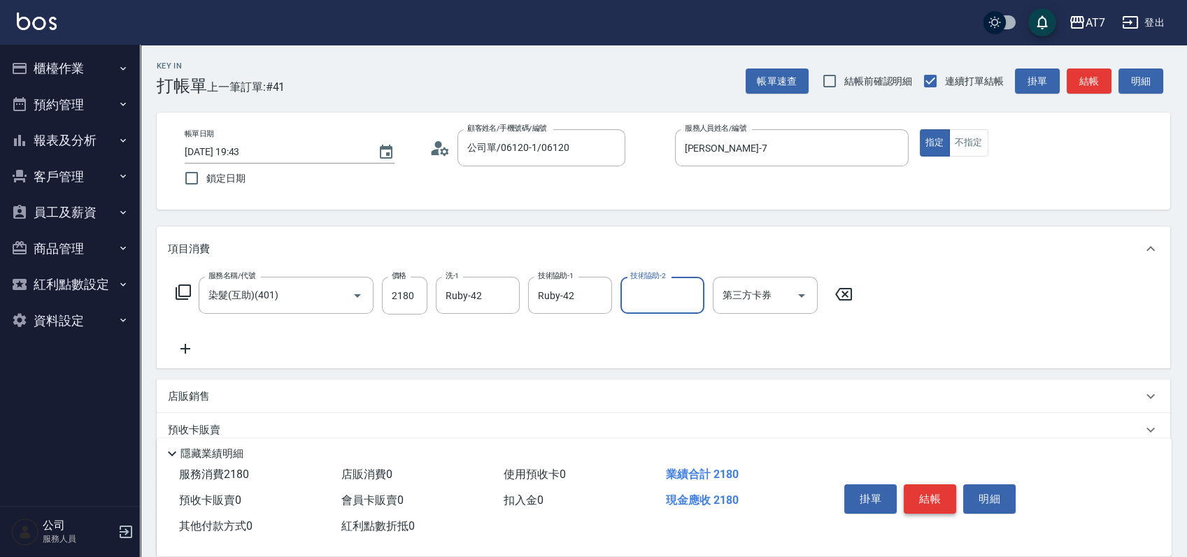
click at [940, 480] on div "掛單 結帳 明細" at bounding box center [930, 501] width 183 height 44
click at [940, 485] on button "結帳" at bounding box center [930, 499] width 52 height 29
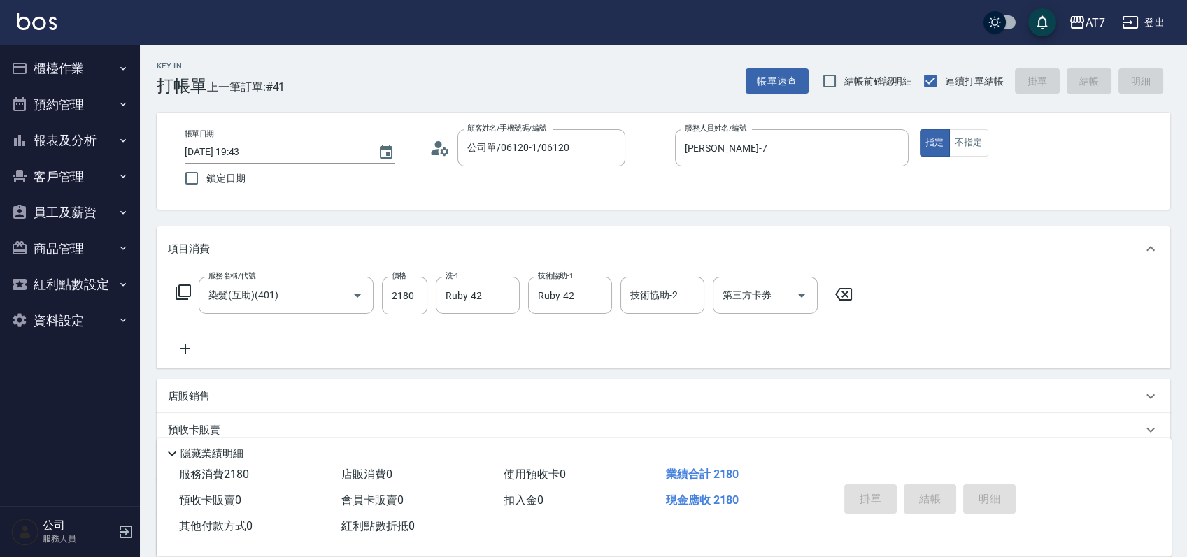
type input "0"
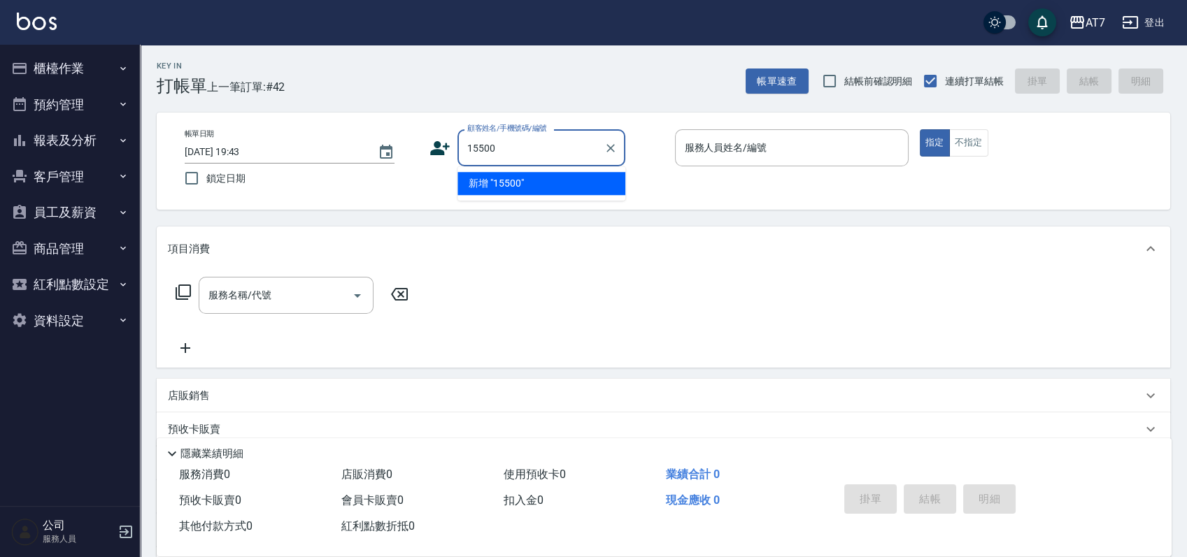
type input "15500"
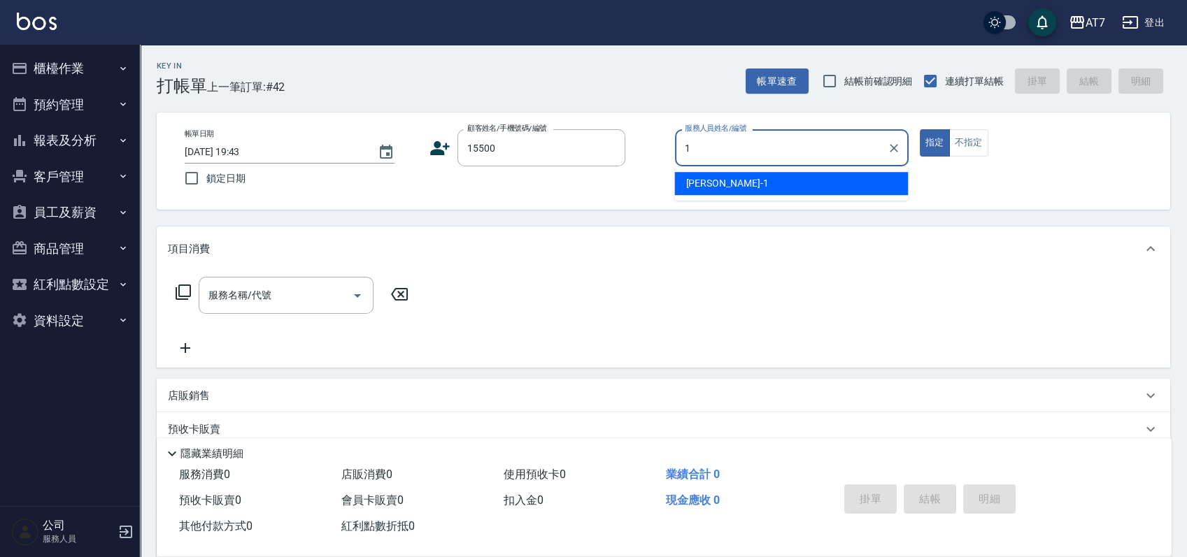
type input "米雪兒-1"
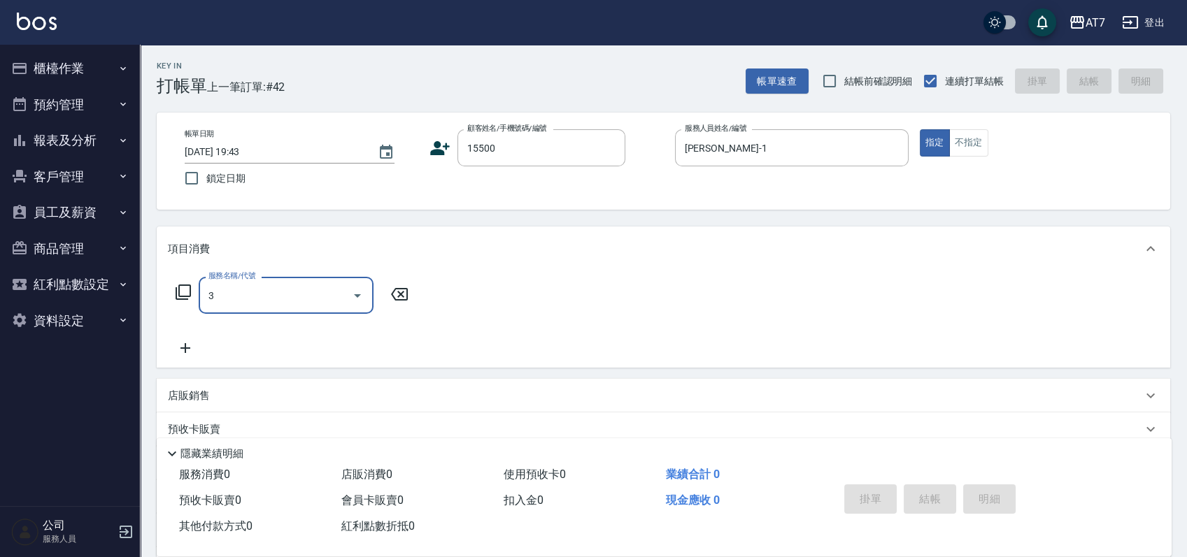
type input "30"
type input "公司/公司15500/15500"
type input "305"
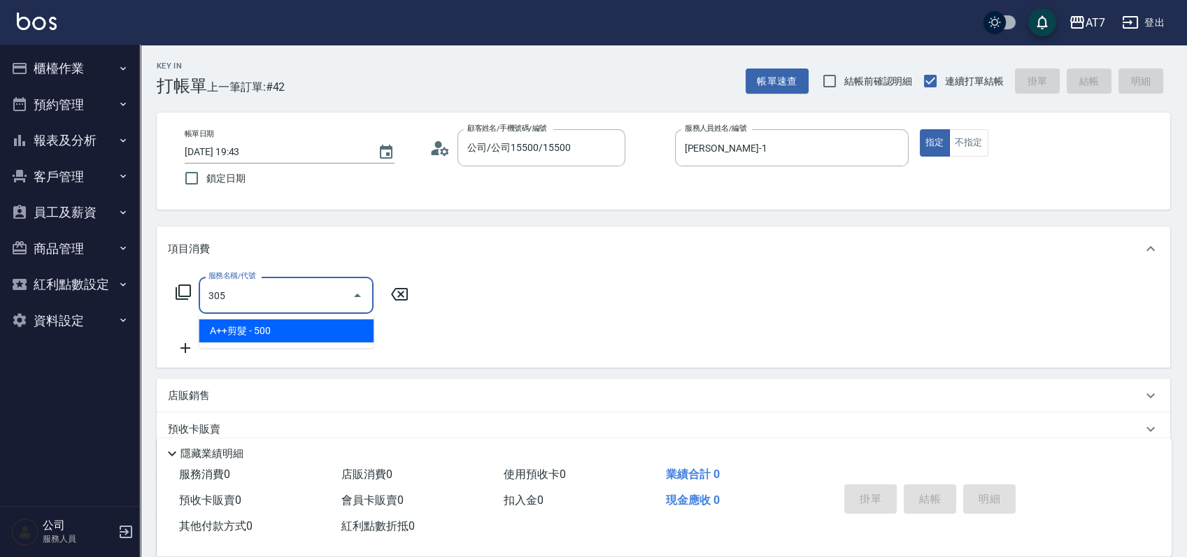
type input "50"
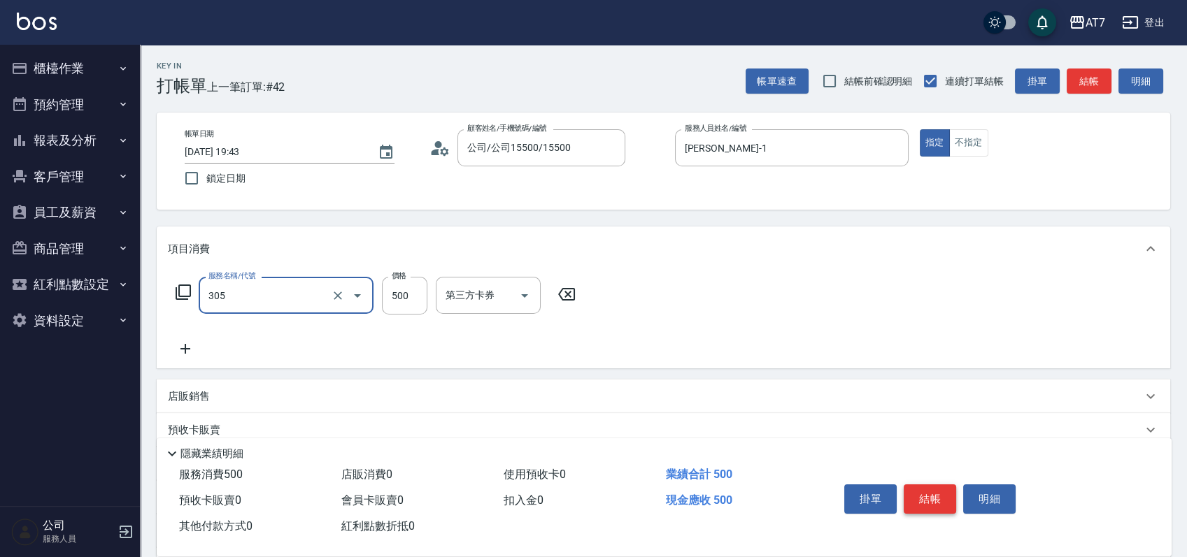
type input "A++剪髮(305)"
type input "0"
type input "65"
type input "60"
type input "650"
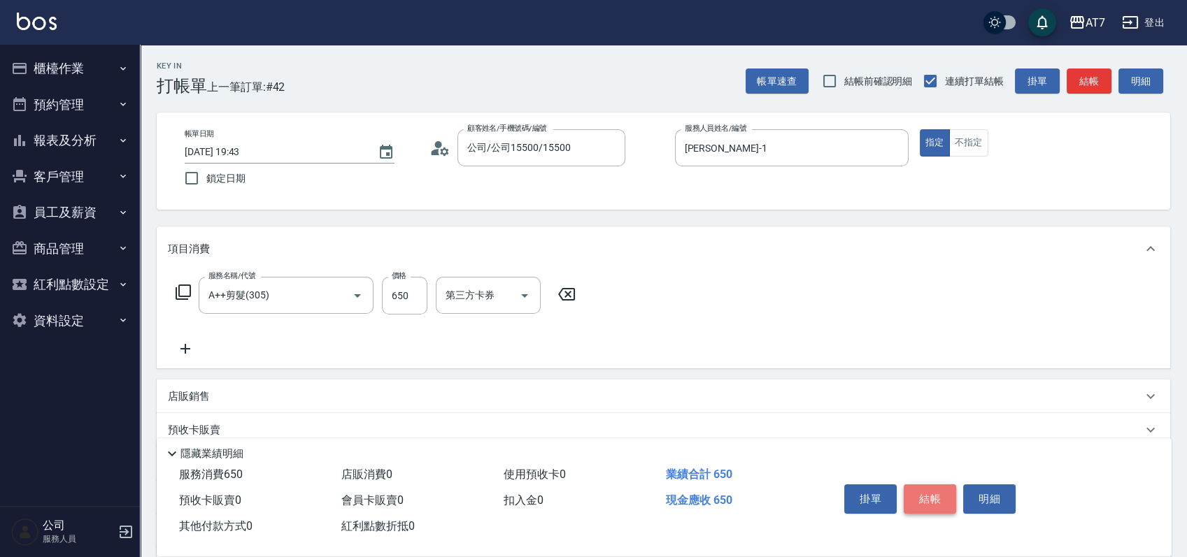
click at [940, 485] on button "結帳" at bounding box center [930, 499] width 52 height 29
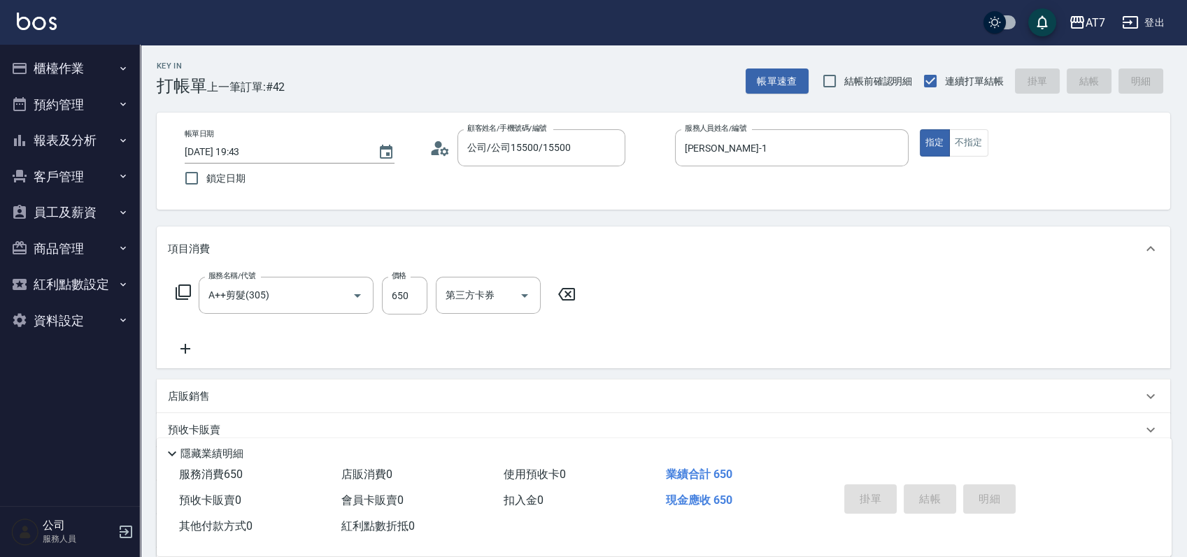
type input "0"
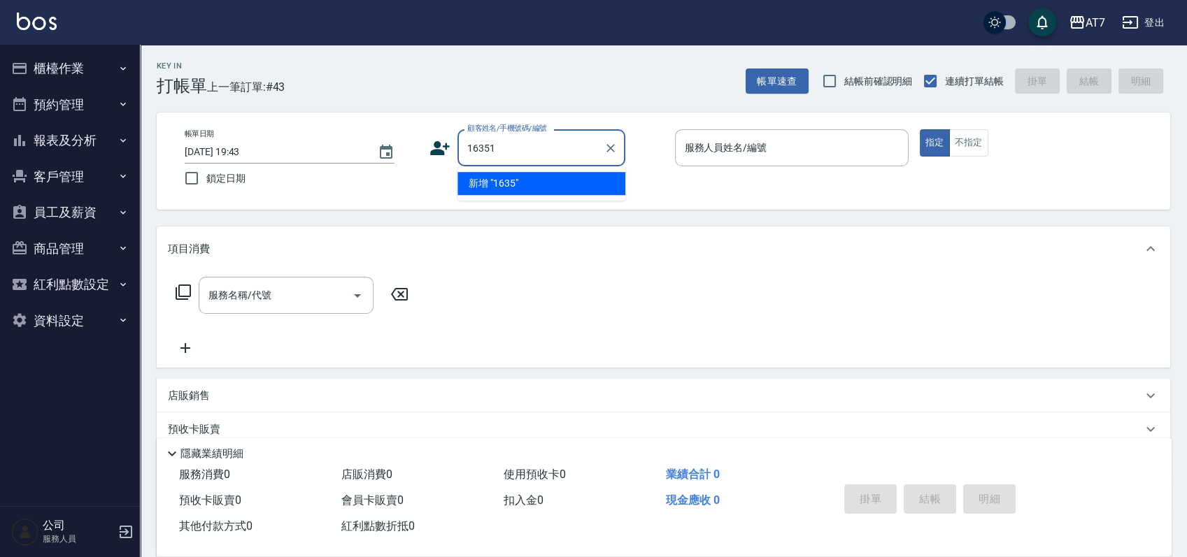
type input "16351"
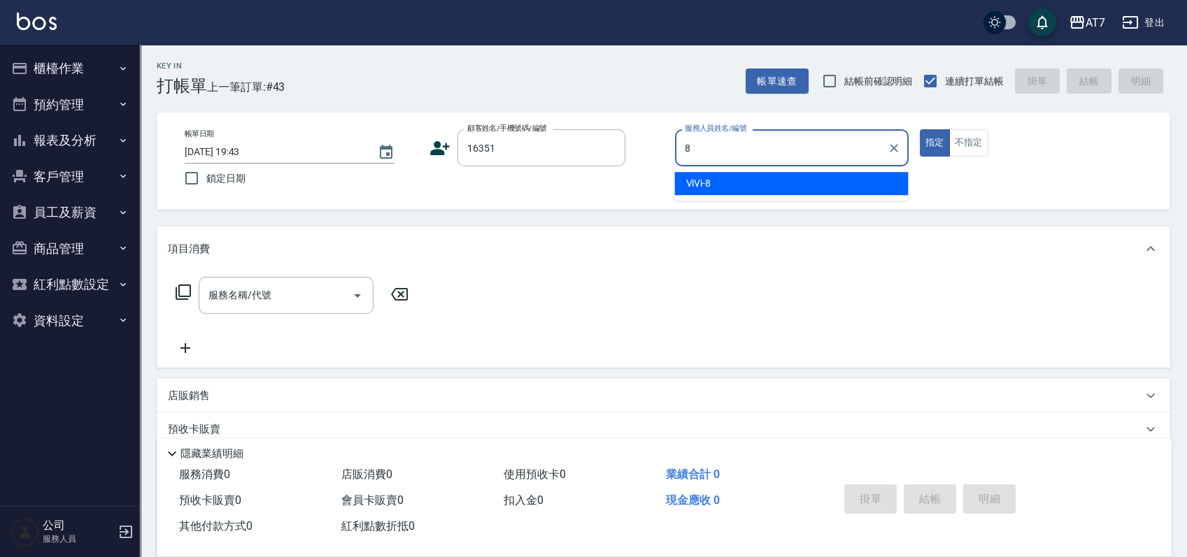
type input "ViVi-8"
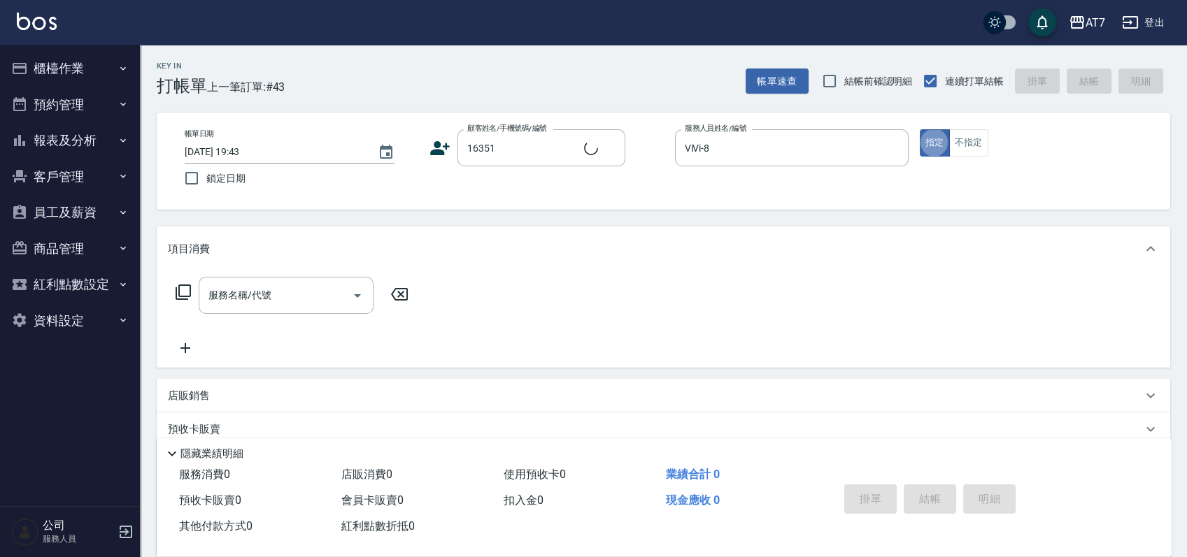
type input "公司/公司16351/16351"
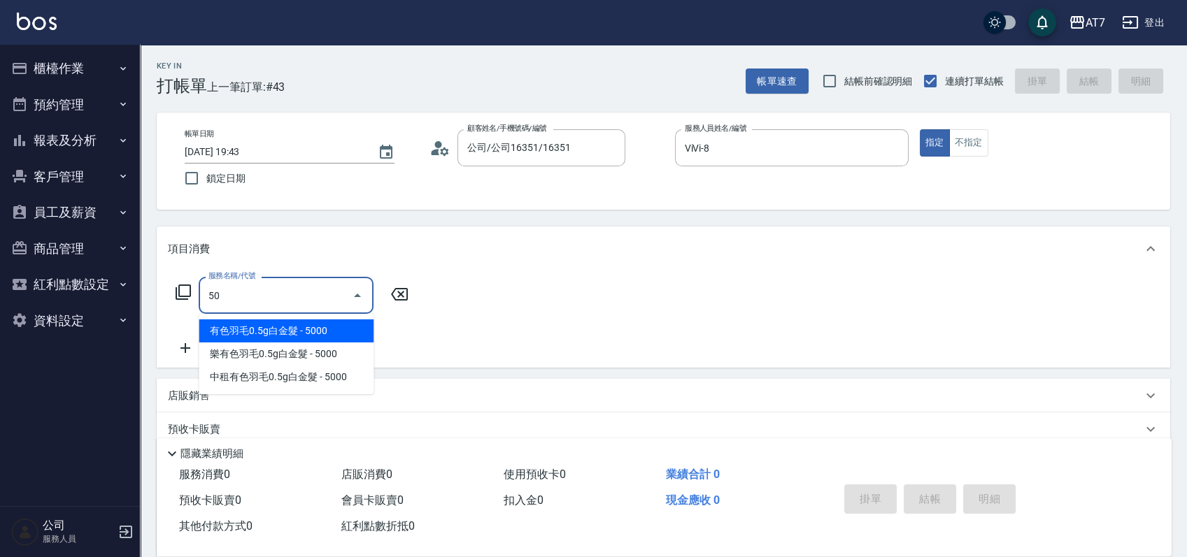
type input "501"
type input "30"
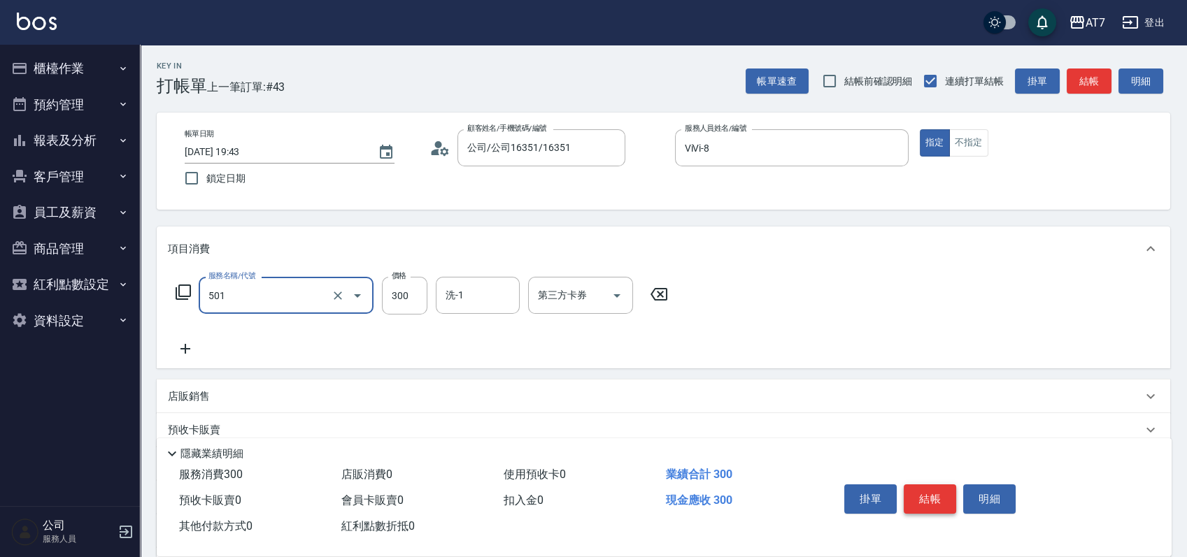
type input "洗髮(互助)(501)"
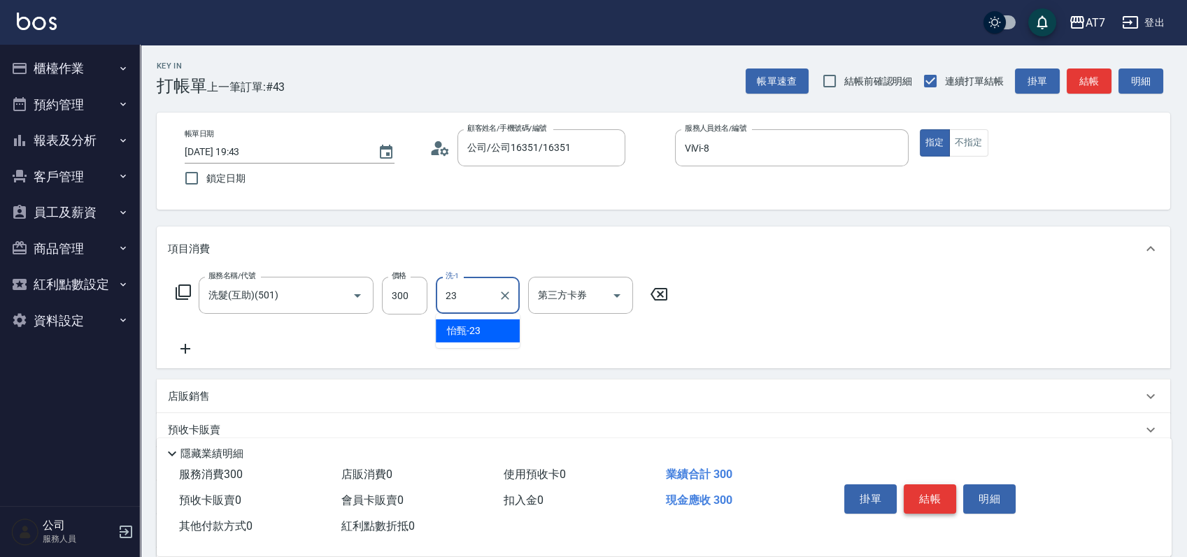
type input "怡甄-23"
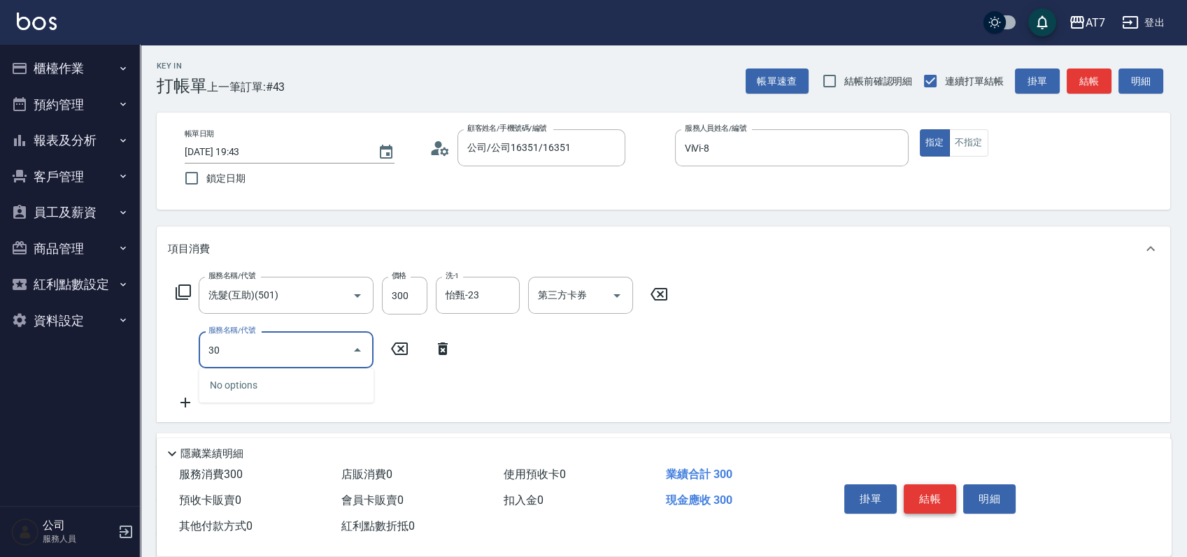
type input "301"
type input "60"
type input "學生剪髮(301)"
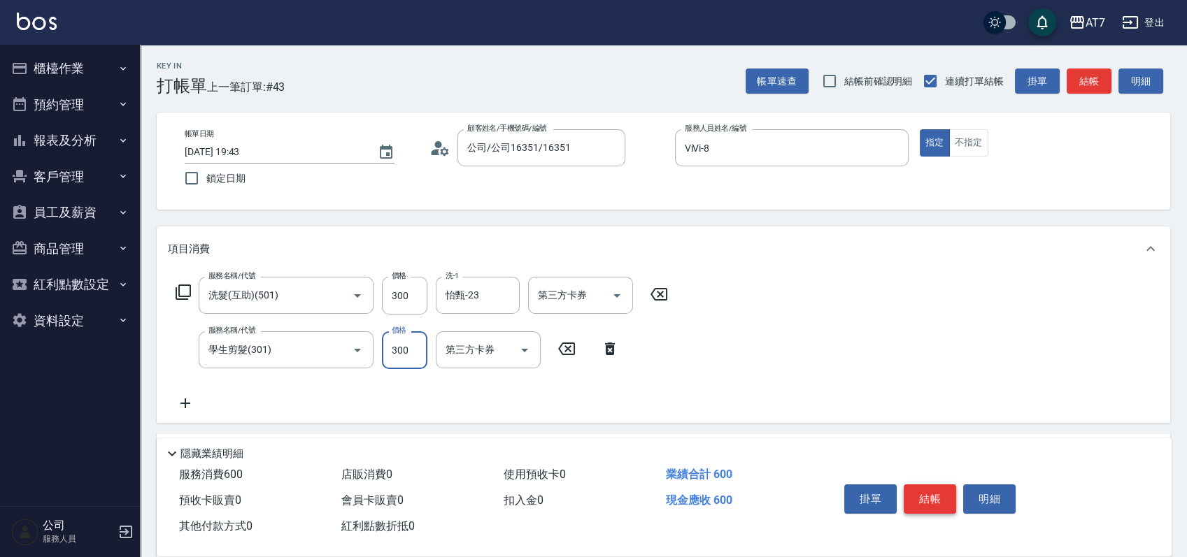
type input "2"
type input "30"
type input "25"
type input "50"
type input "250"
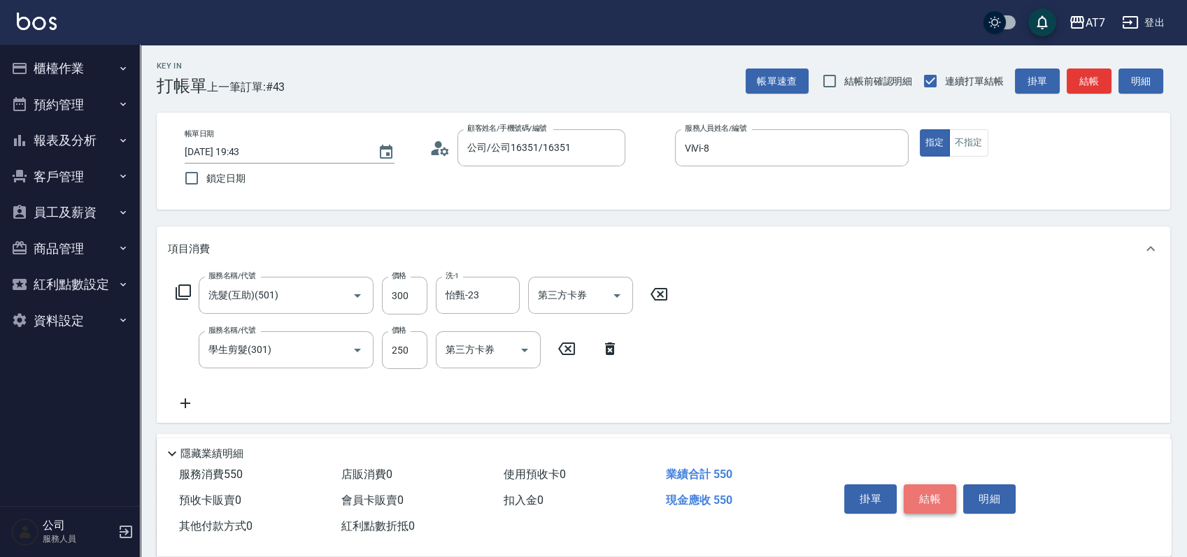
click at [932, 496] on button "結帳" at bounding box center [930, 499] width 52 height 29
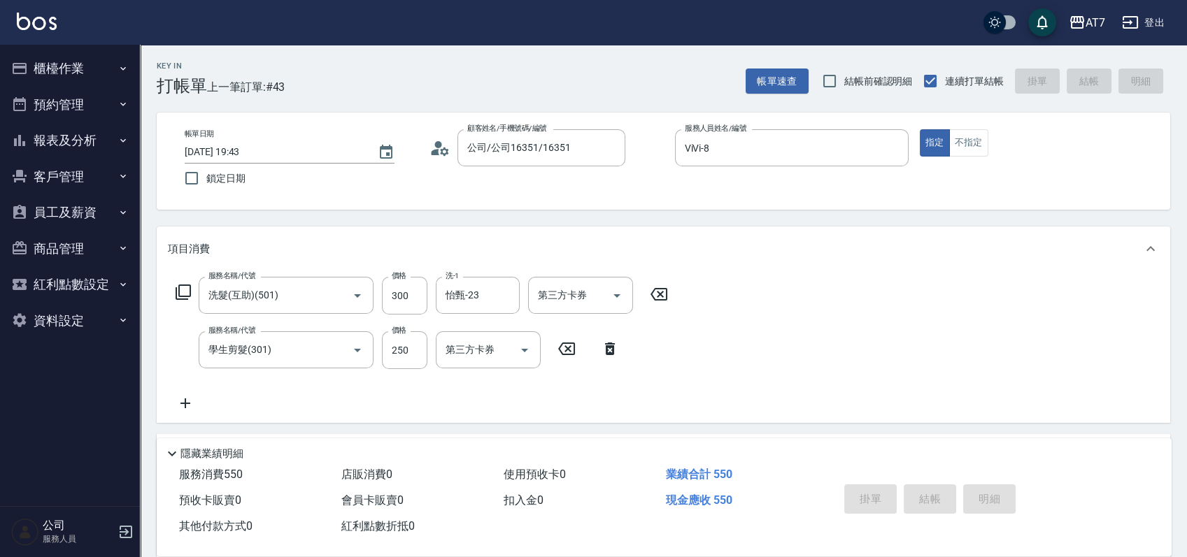
type input "0"
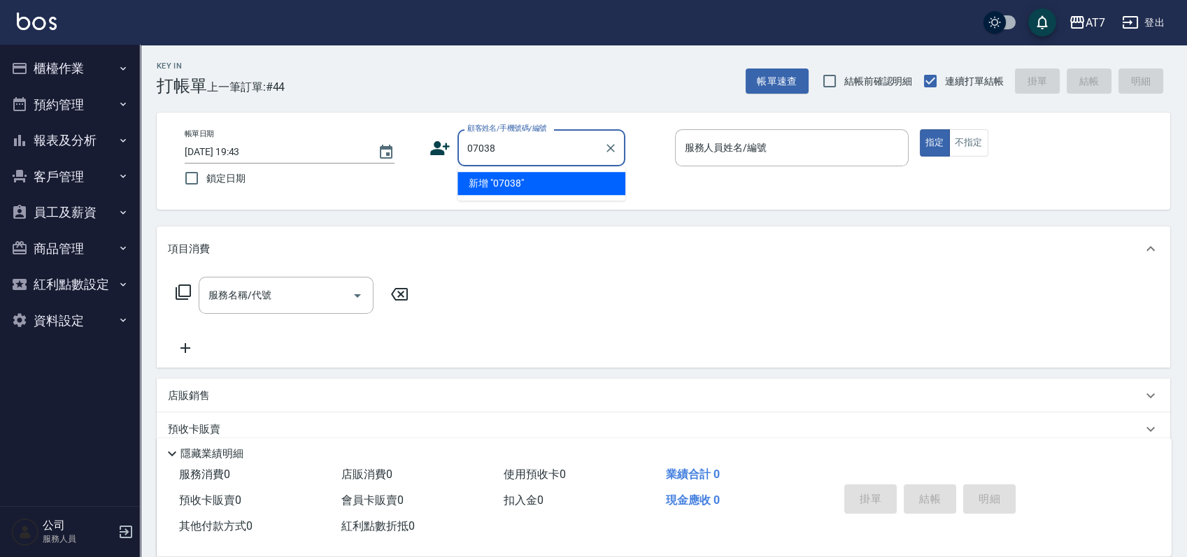
type input "07038"
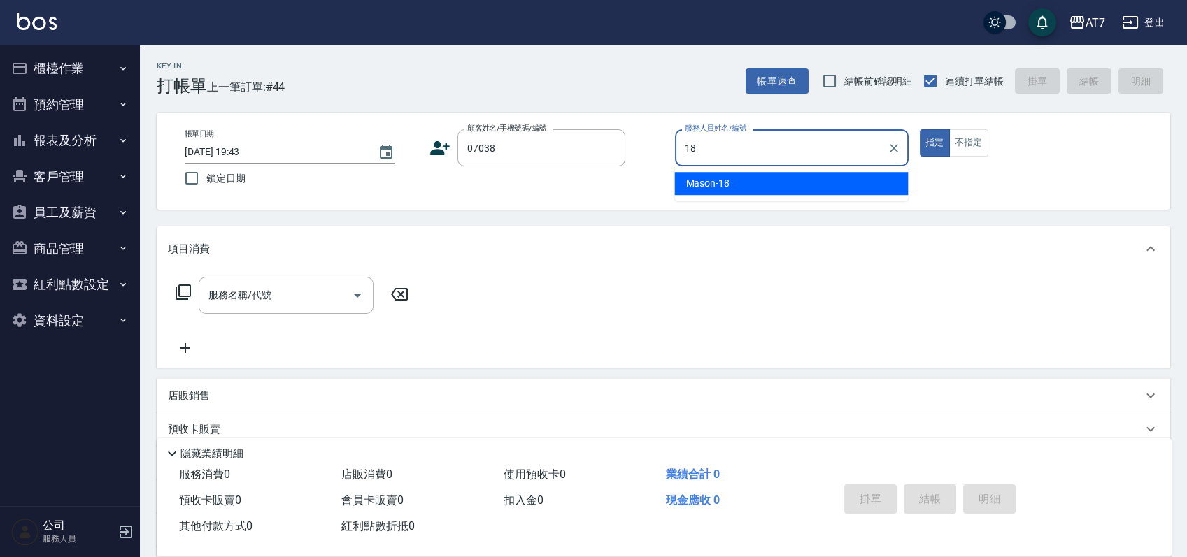
type input "Mason-18"
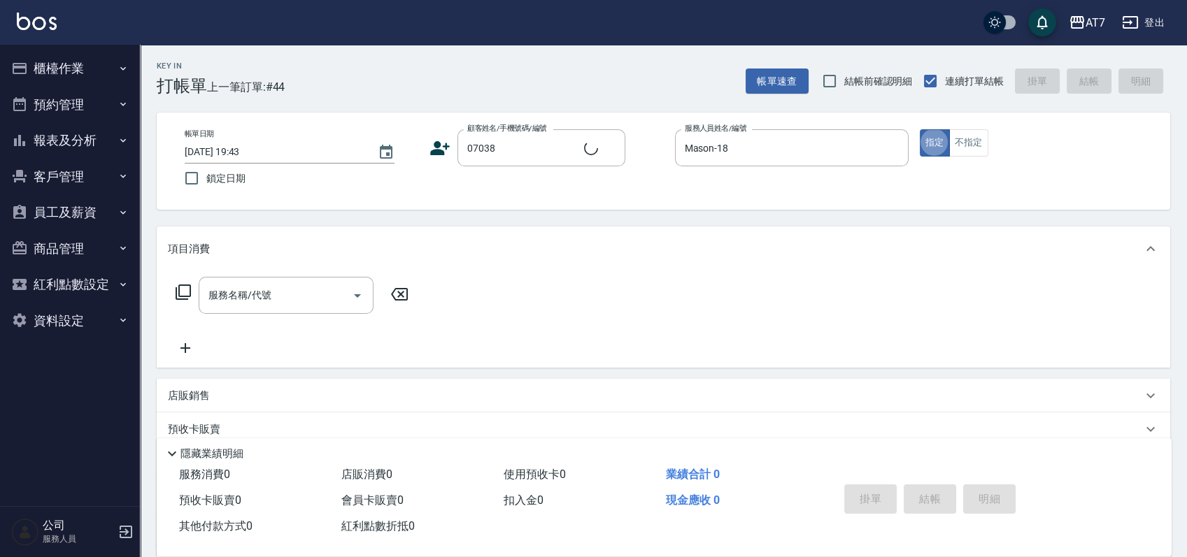
type input "公司/公司07038/07038"
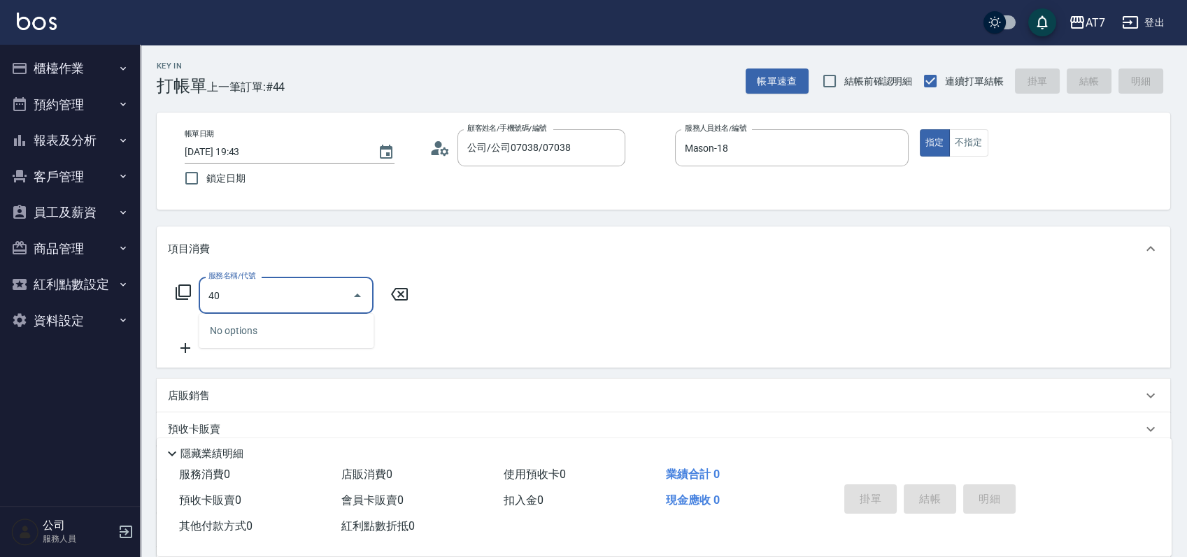
type input "401"
type input "150"
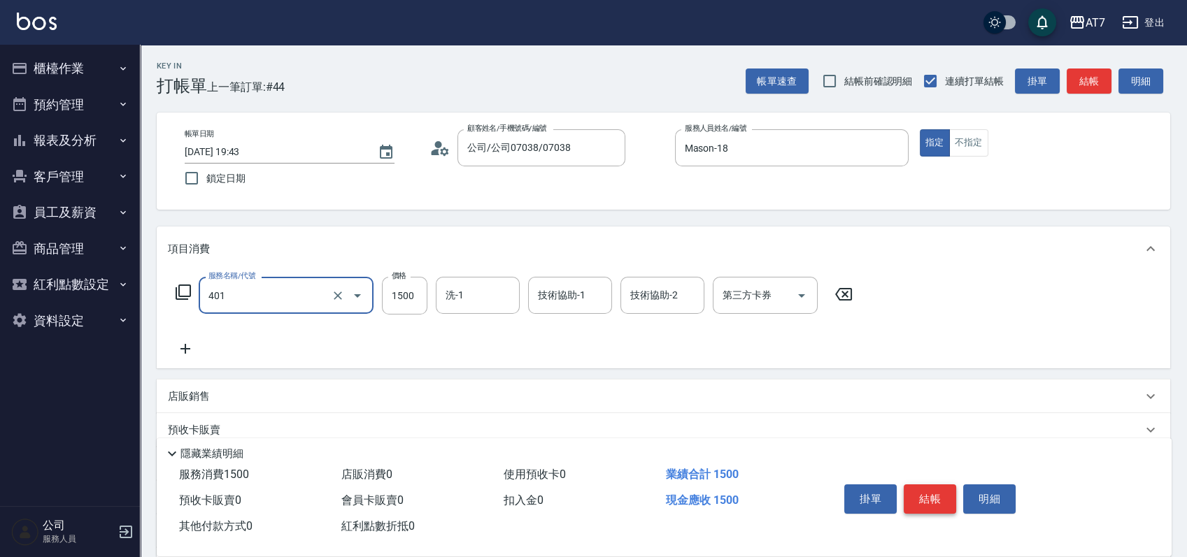
type input "染髮(互助)(401)"
type input "0"
type input "199"
type input "10"
type input "1999"
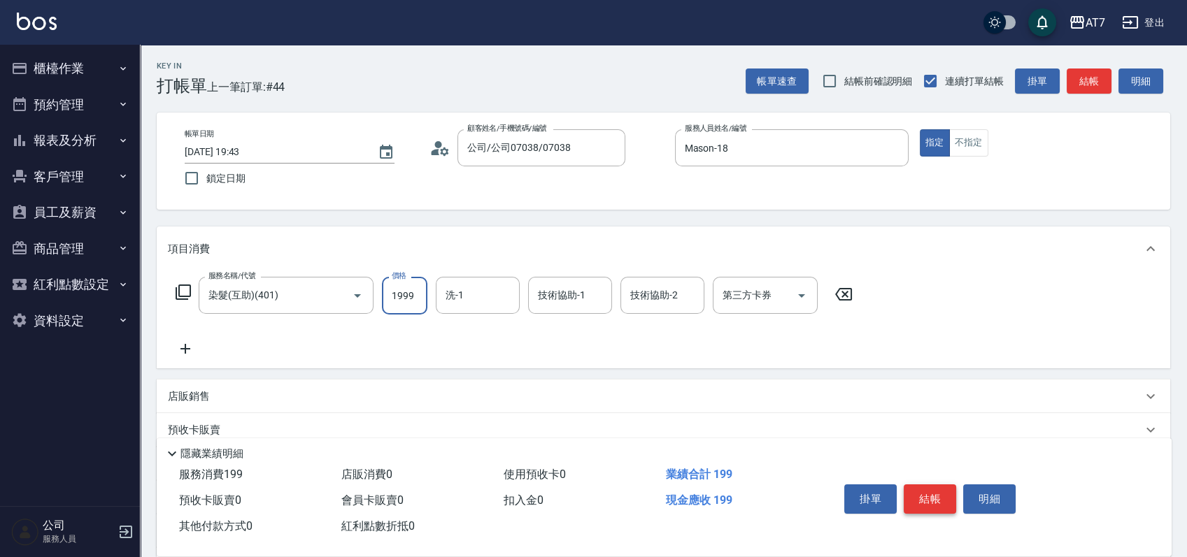
type input "190"
type input "1999"
type input "Josh-38"
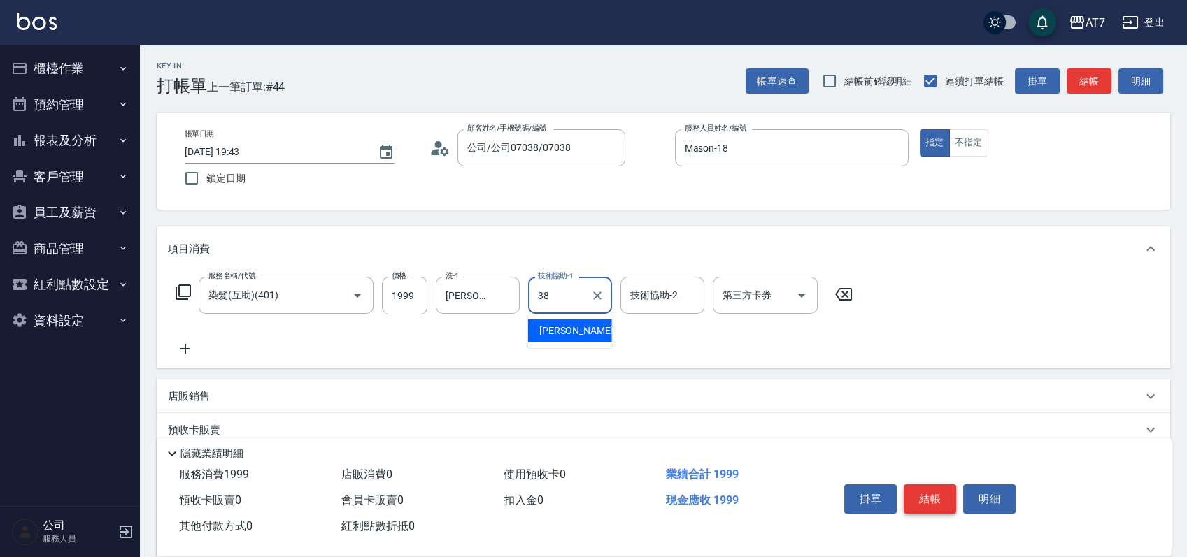
type input "Josh-38"
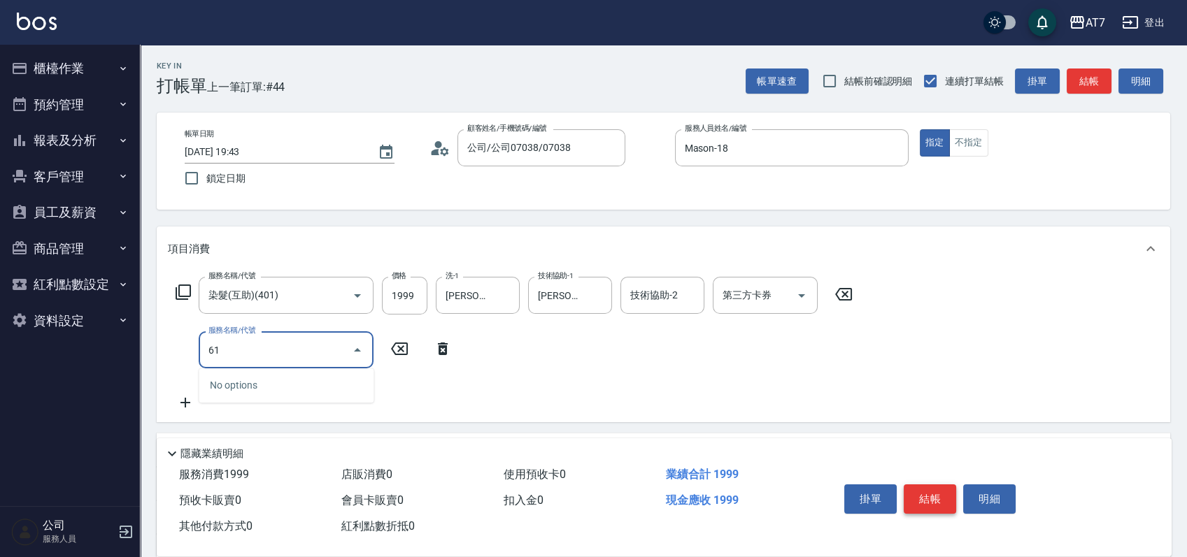
type input "610"
type input "490"
type input "鉑金護髮L（自領(610)"
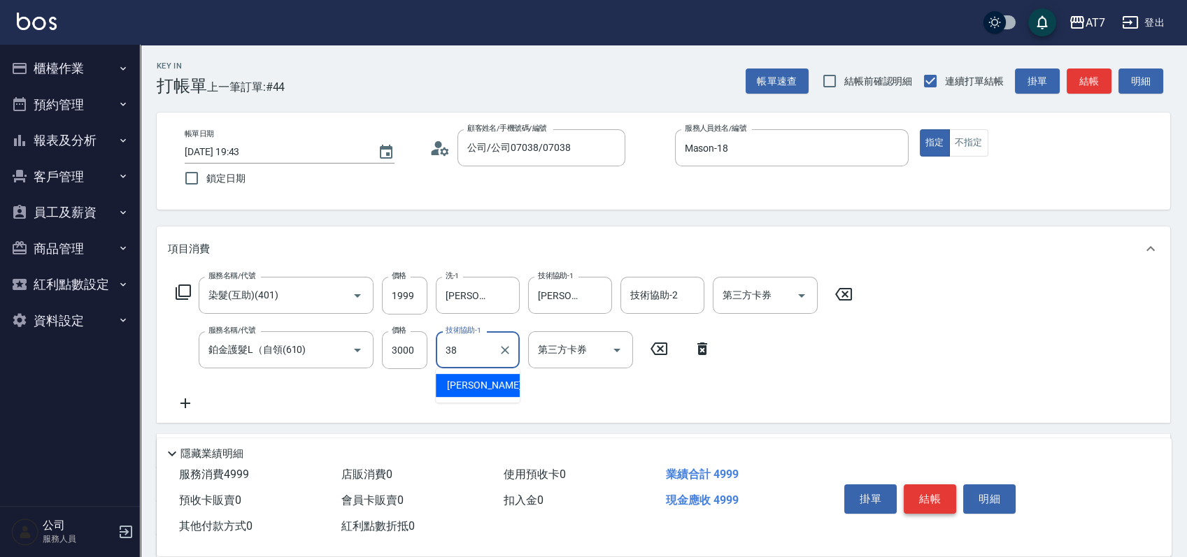
type input "Josh-38"
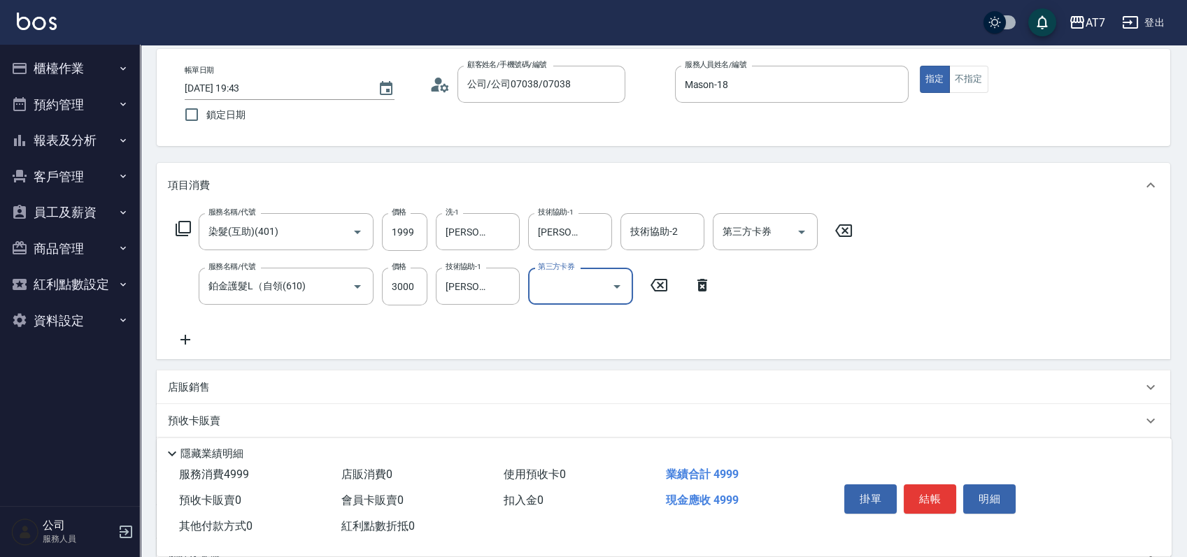
scroll to position [93, 0]
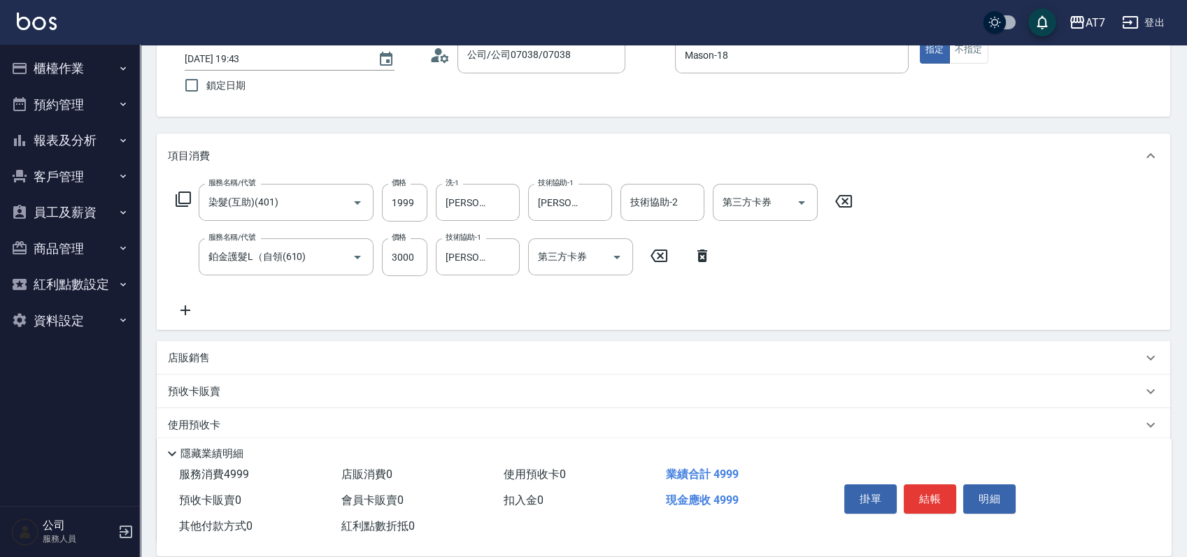
click at [904, 349] on div "店販銷售" at bounding box center [663, 358] width 1013 height 34
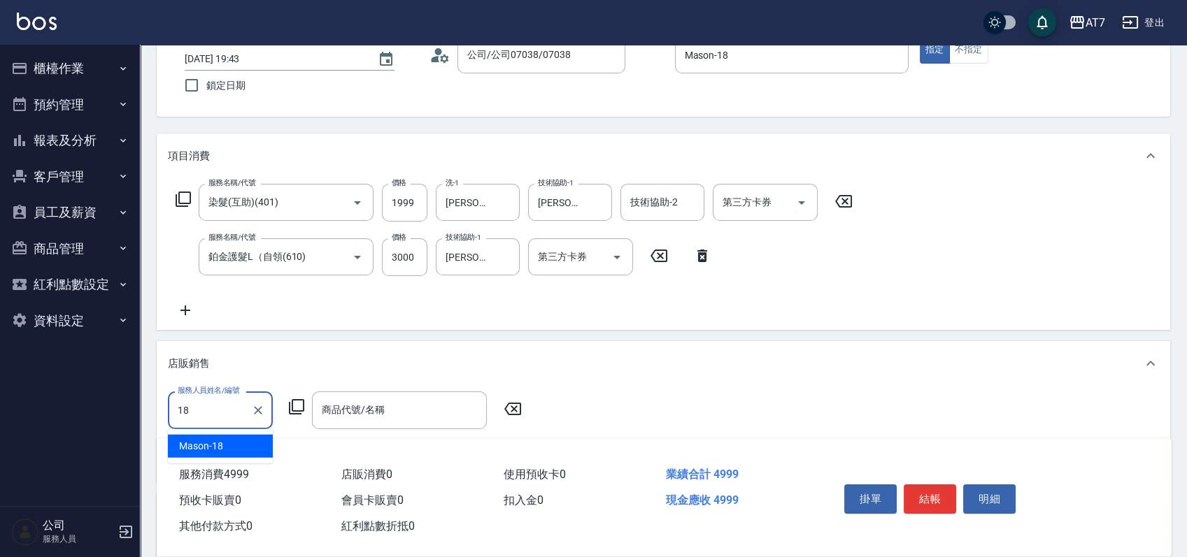
type input "Mason-18"
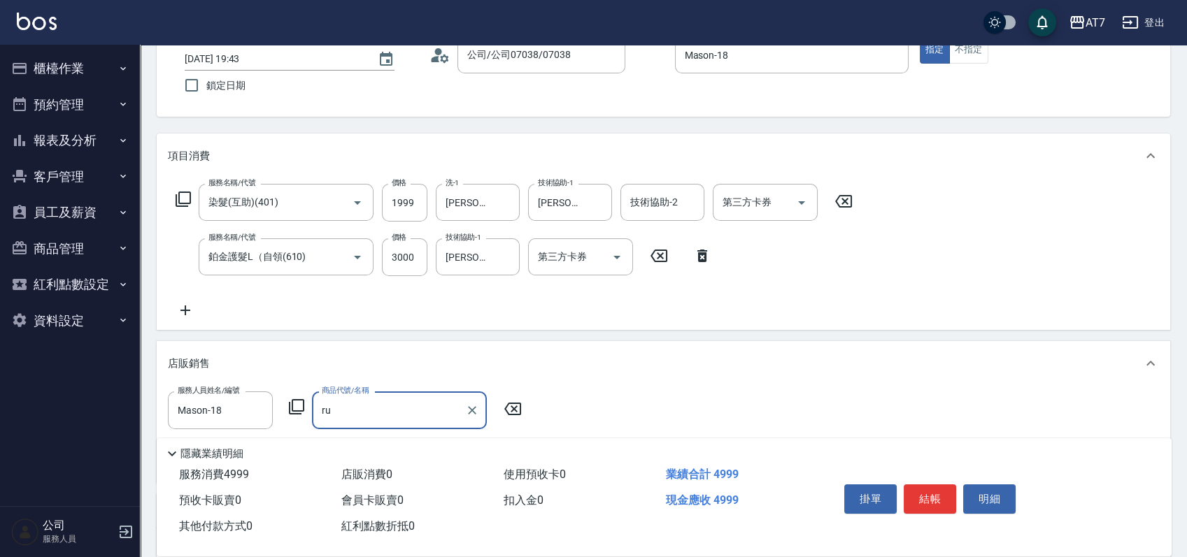
type input "r"
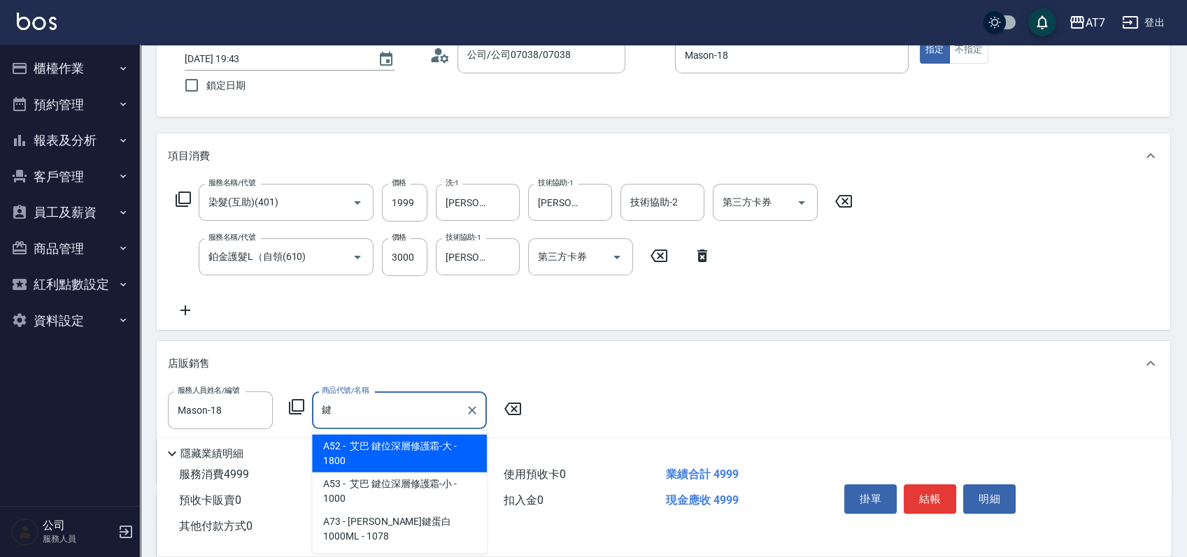
type input "艾巴 鍵位深層修護霜-大"
type input "670"
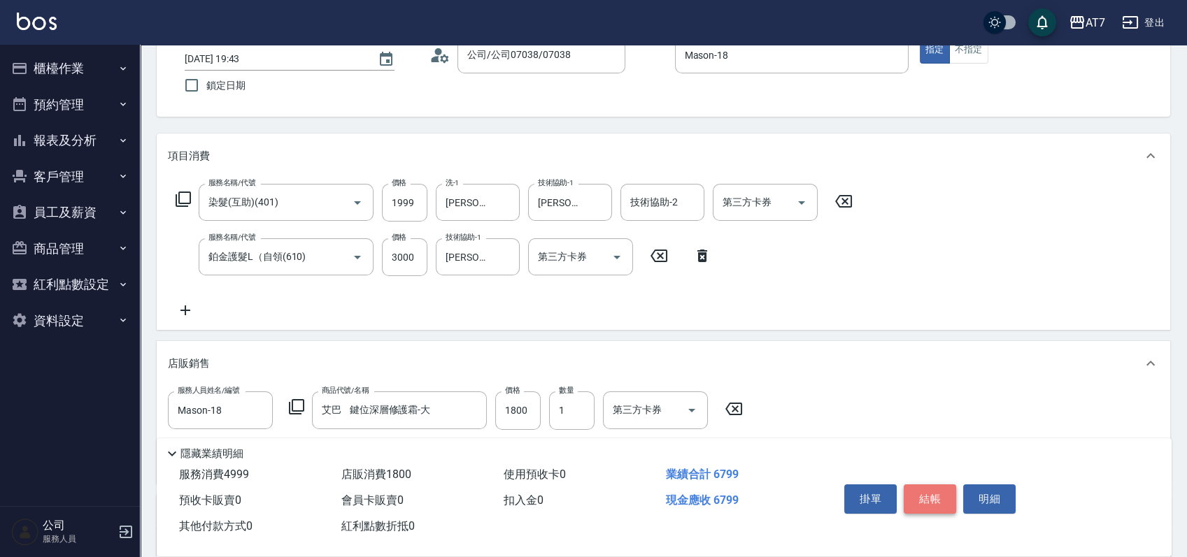
click at [932, 494] on button "結帳" at bounding box center [930, 499] width 52 height 29
type input "2025/08/10 19:44"
type input "0"
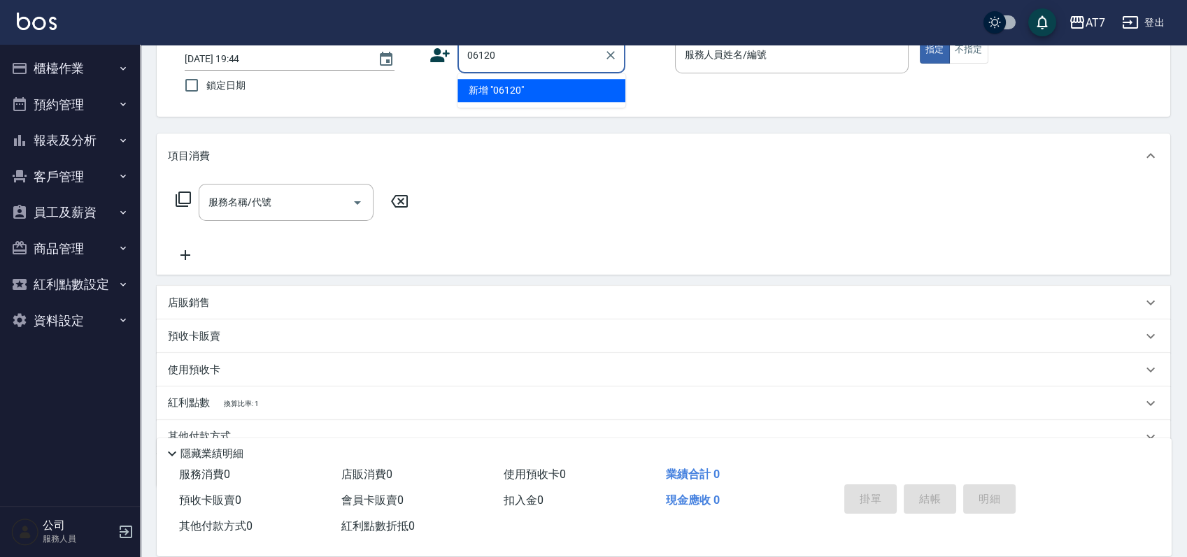
type input "06120"
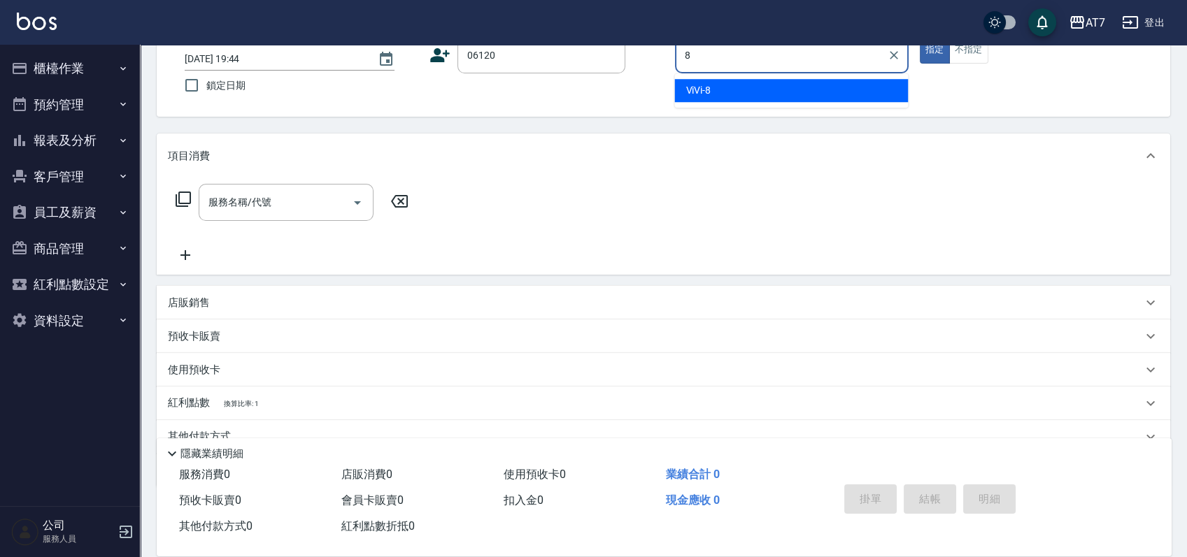
type input "ViVi-8"
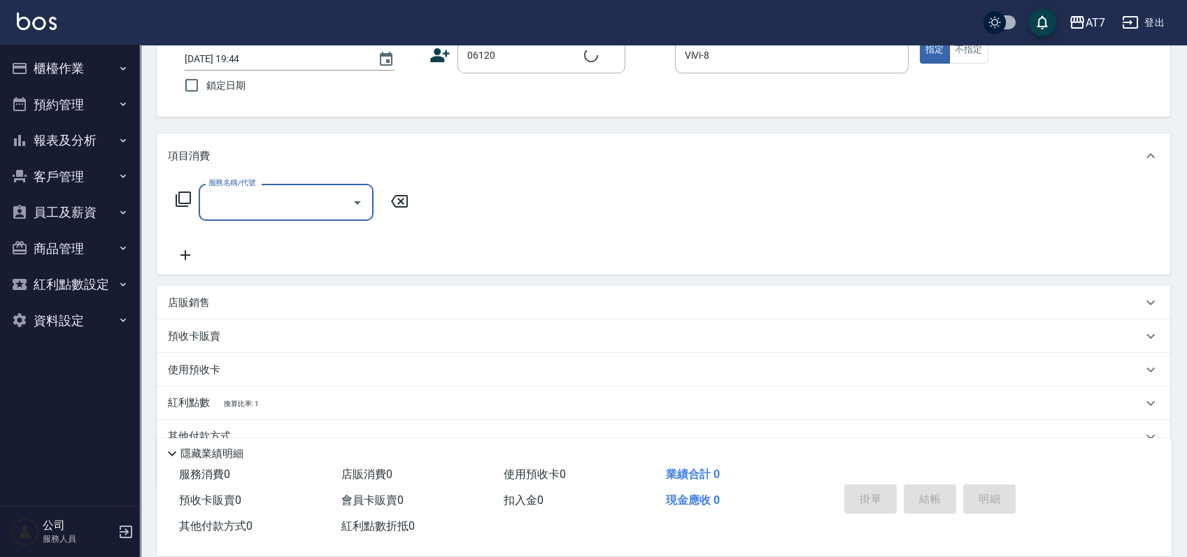
type input "公司單/06120-1/06120"
type input "401"
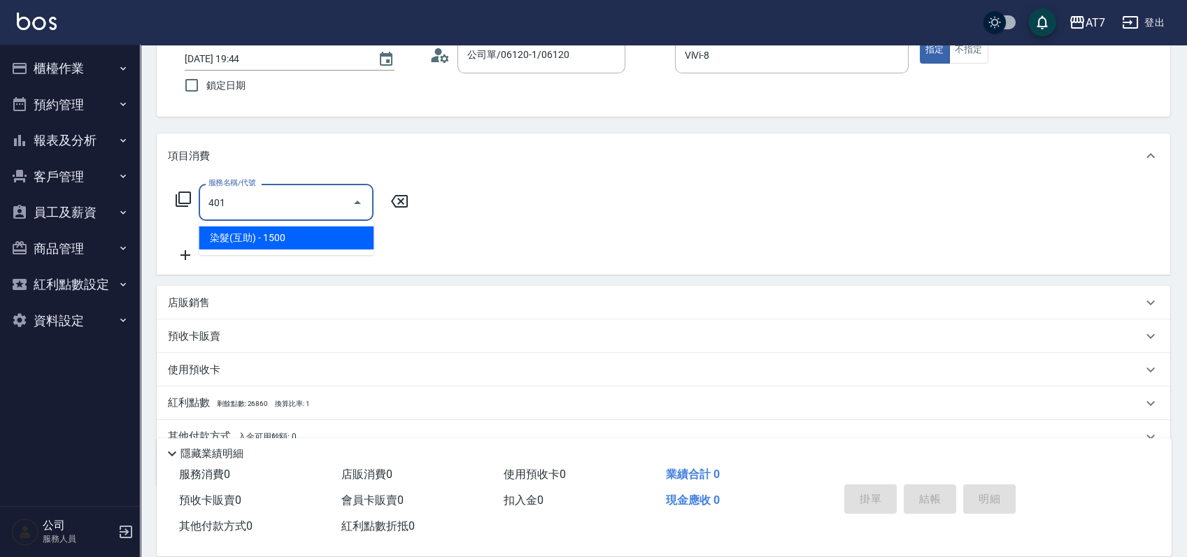
type input "150"
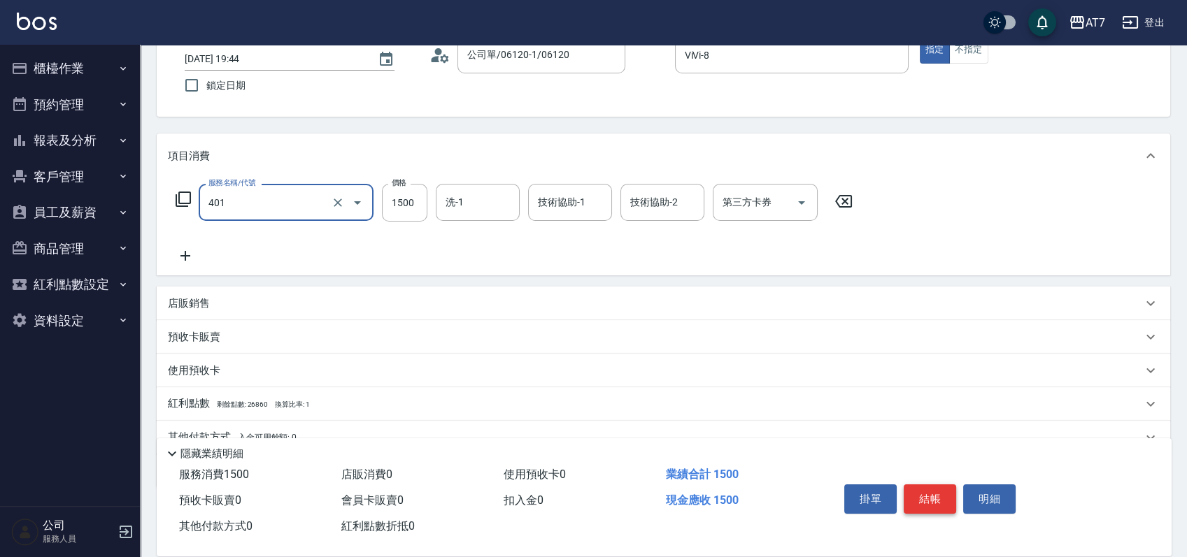
type input "染髮(互助)(401)"
type input "2"
type input "0"
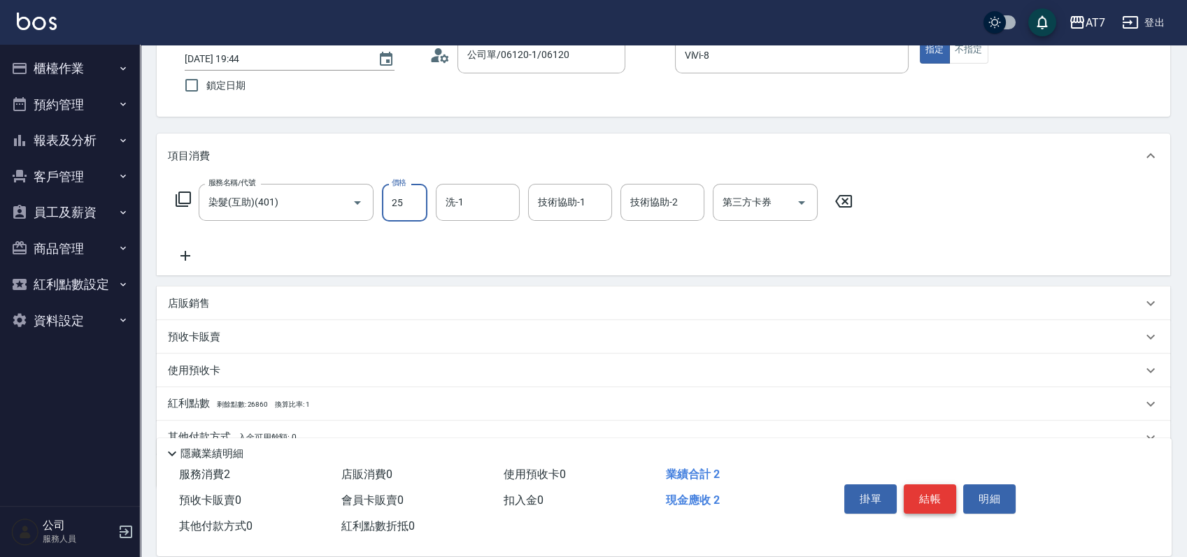
type input "258"
type input "250"
type input "2580"
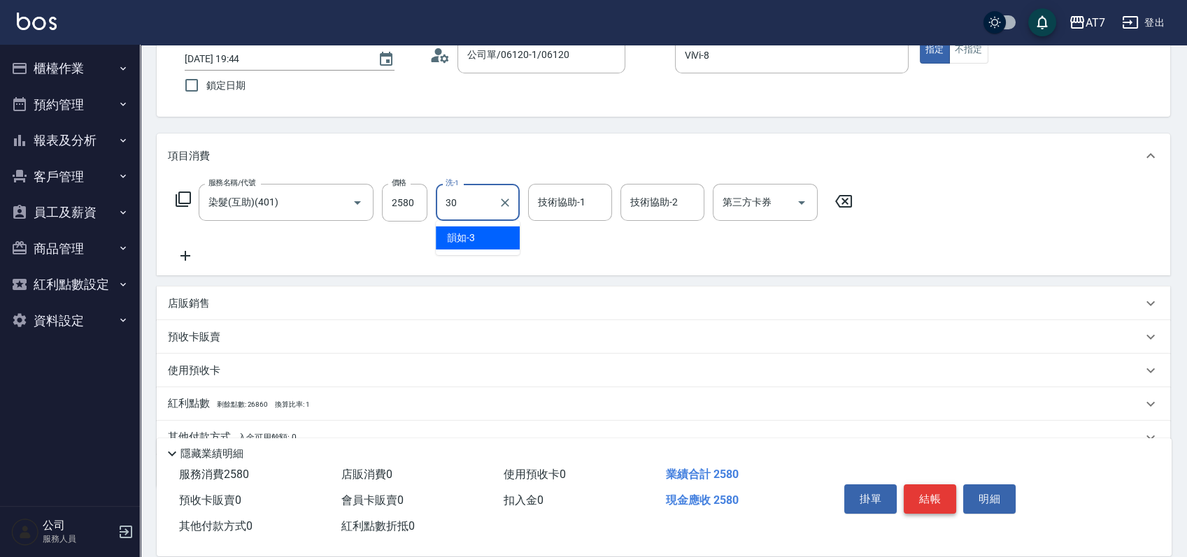
type input "依依-30"
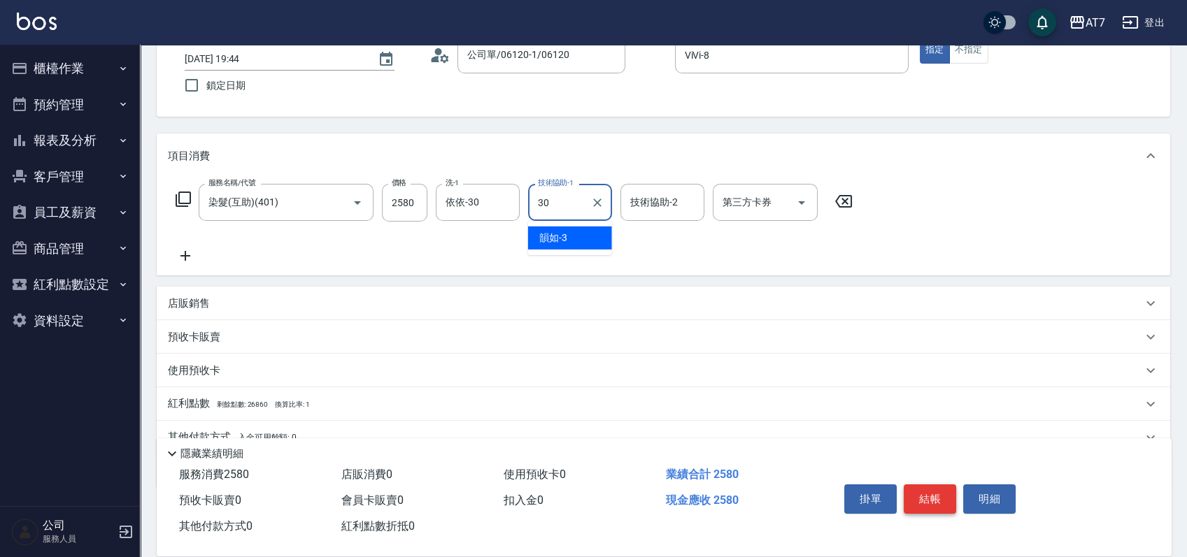
type input "依依-30"
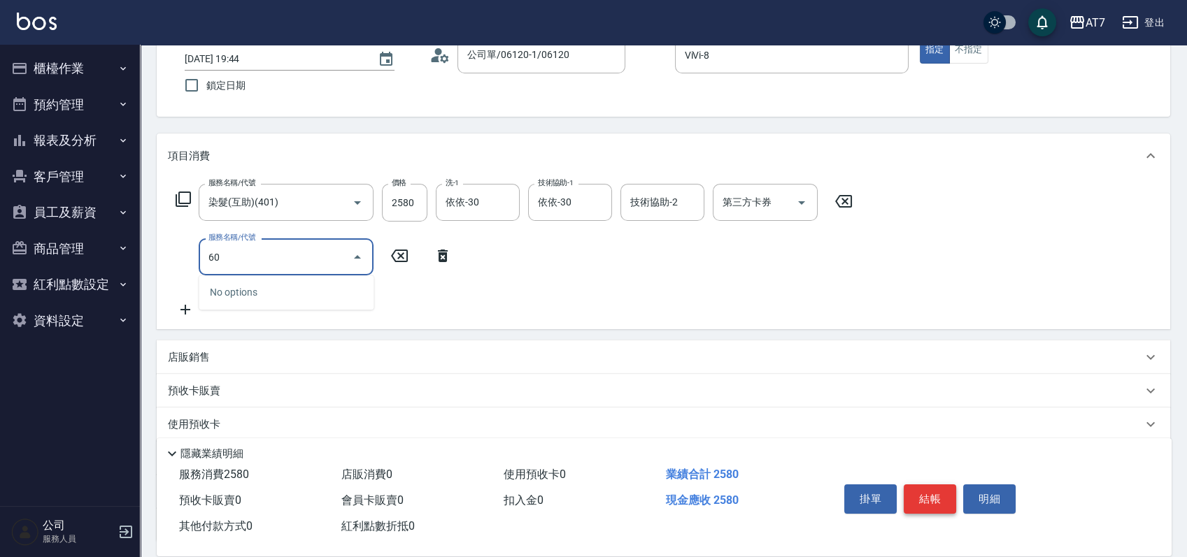
type input "608"
type input "450"
type input "鉑金護髮S（自領(608)"
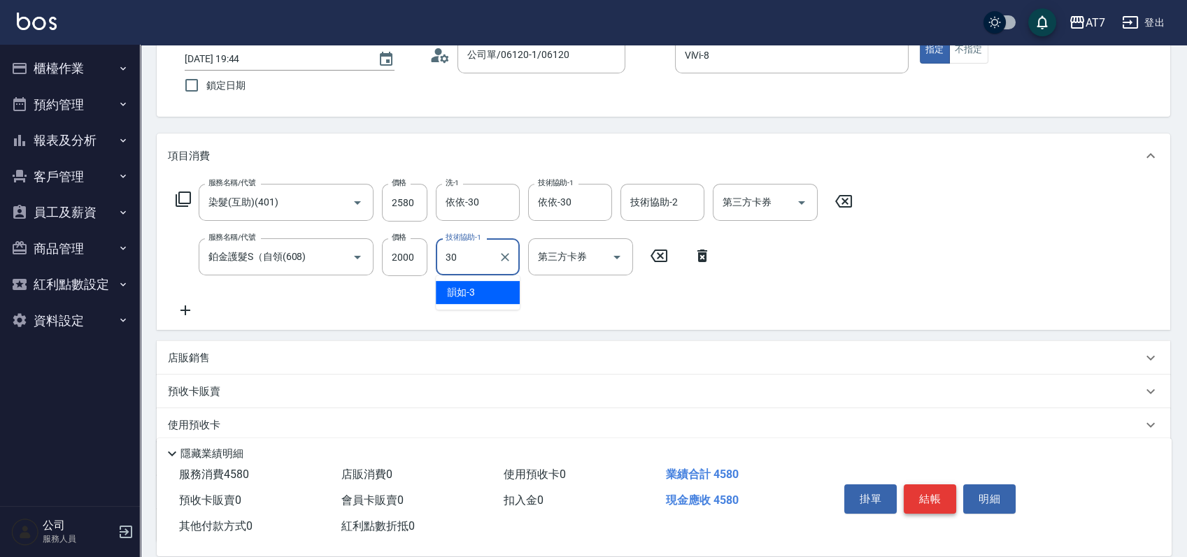
type input "依依-30"
click at [932, 494] on button "結帳" at bounding box center [930, 499] width 52 height 29
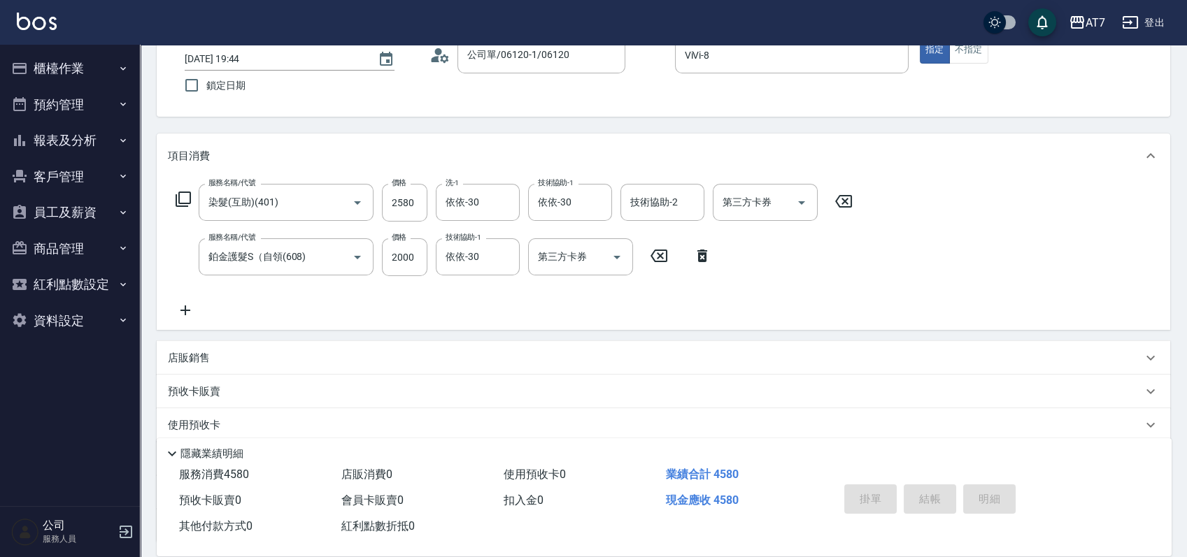
type input "2025/08/10 19:45"
type input "0"
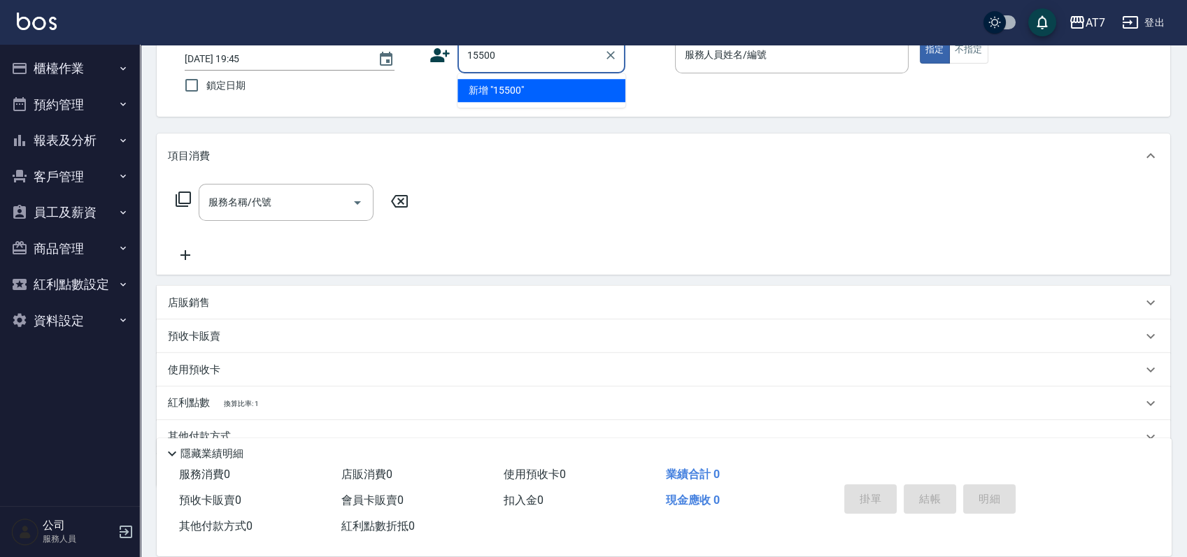
type input "15500"
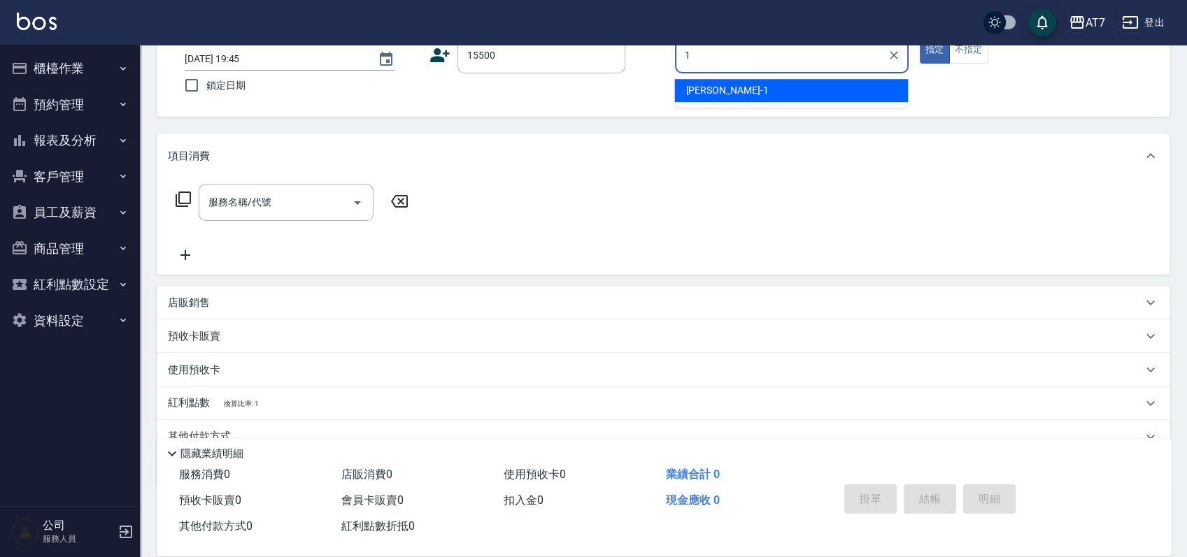
type input "米雪兒-1"
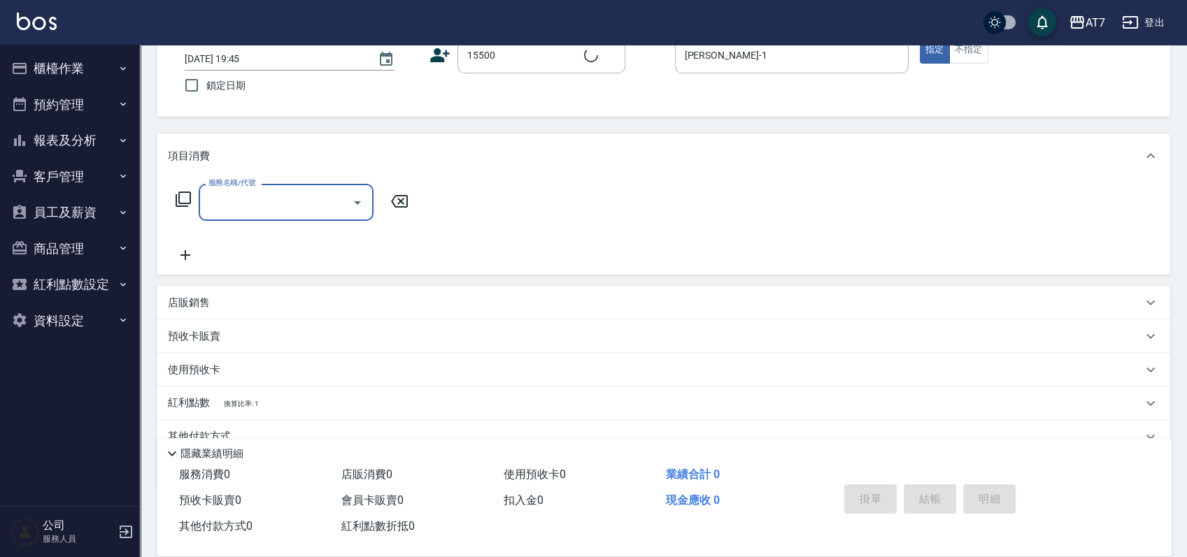
type input "公司/公司15500/15500"
type input "401"
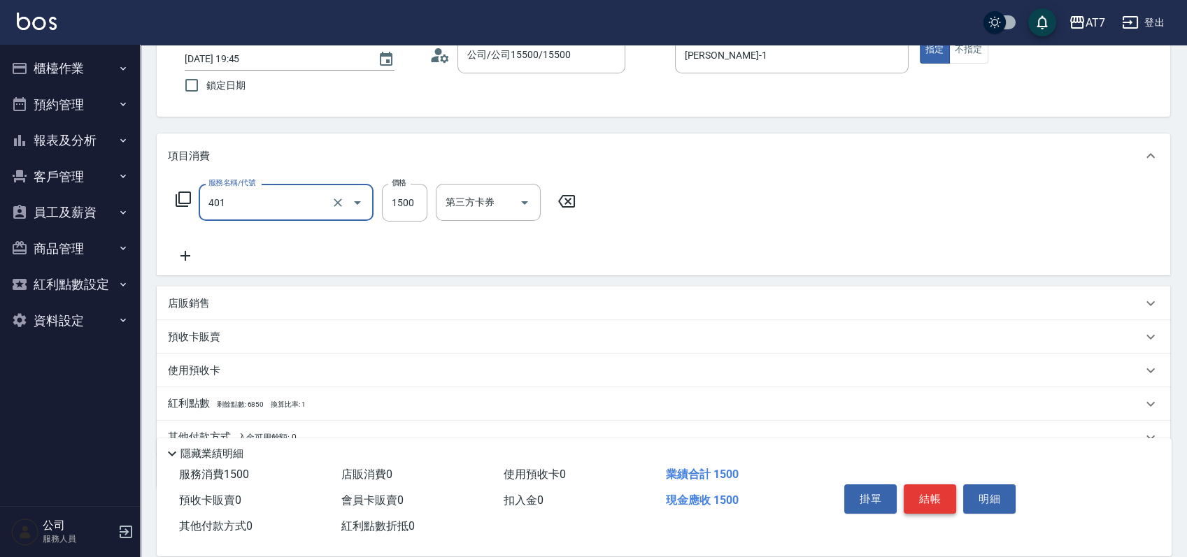
type input "150"
type input "染髮(互助)(401)"
type input "1"
type input "0"
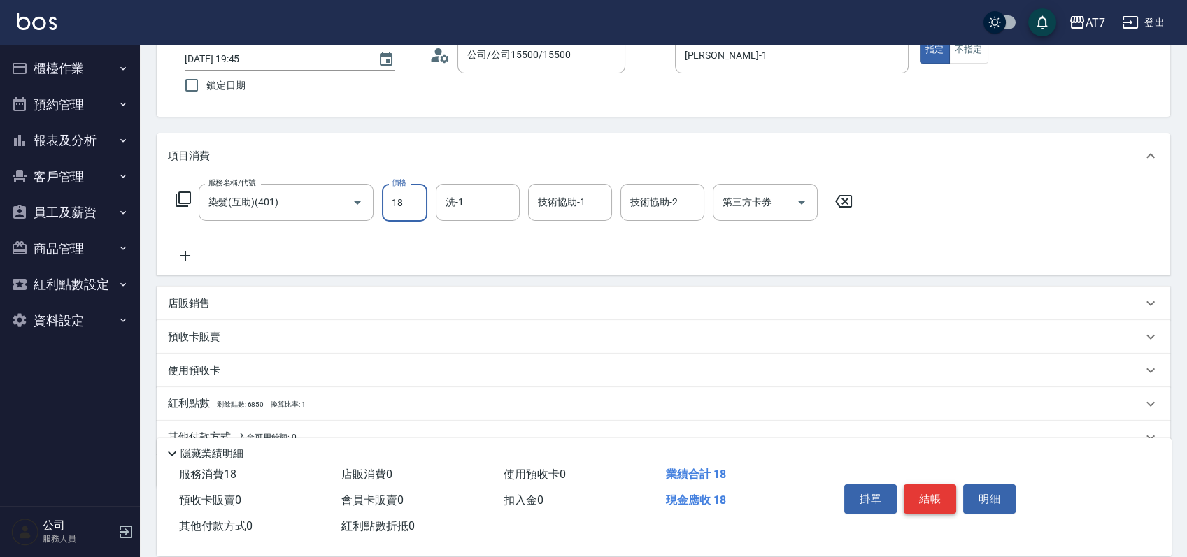
type input "180"
type input "10"
type input "1800"
type input "180"
type input "1800"
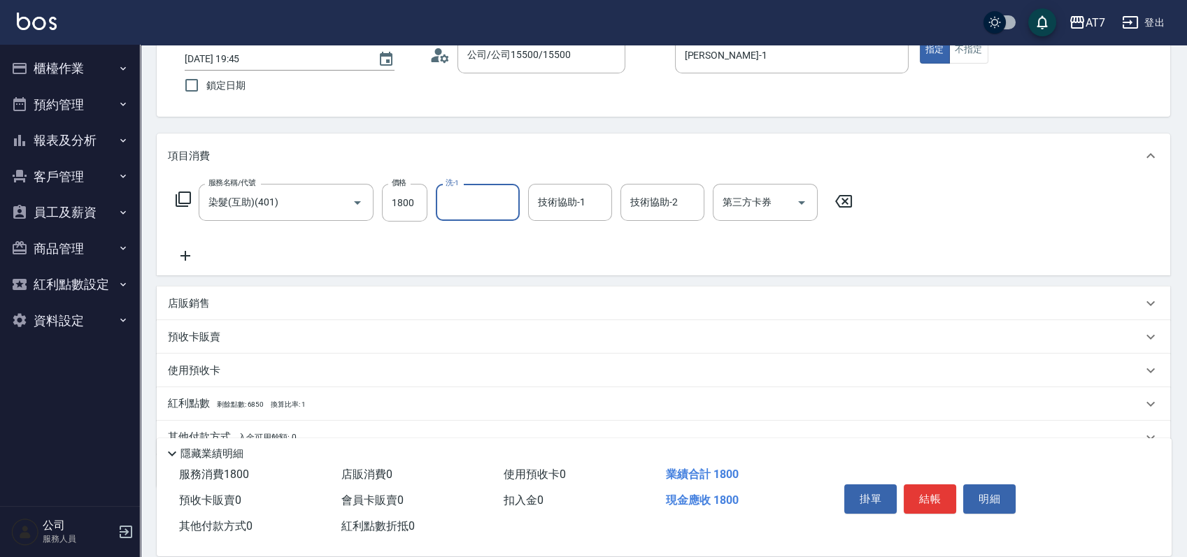
click at [845, 204] on icon at bounding box center [843, 201] width 35 height 17
type input "0"
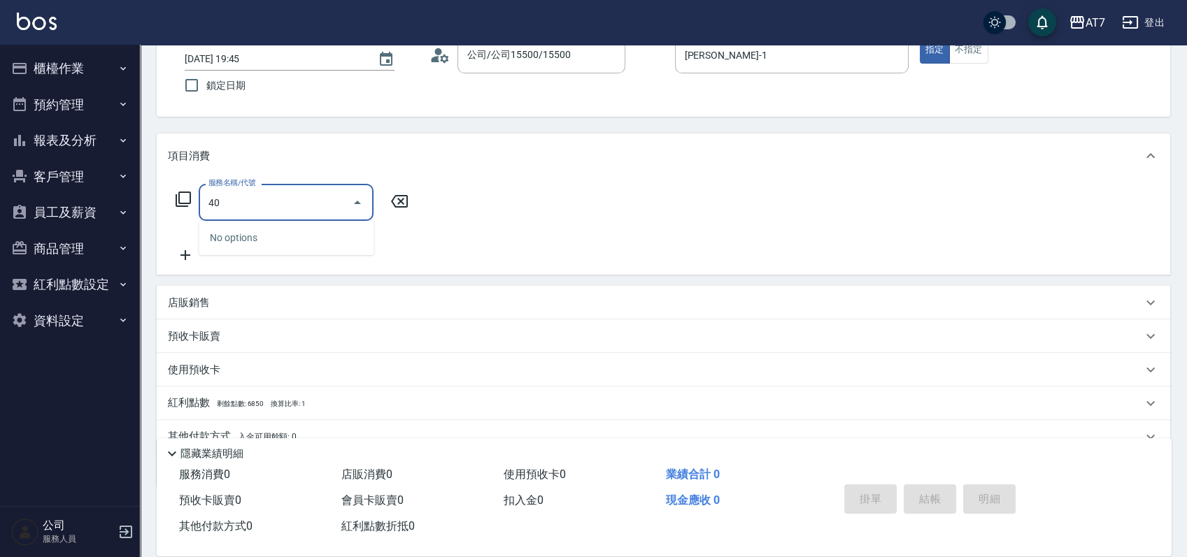
type input "400"
type input "150"
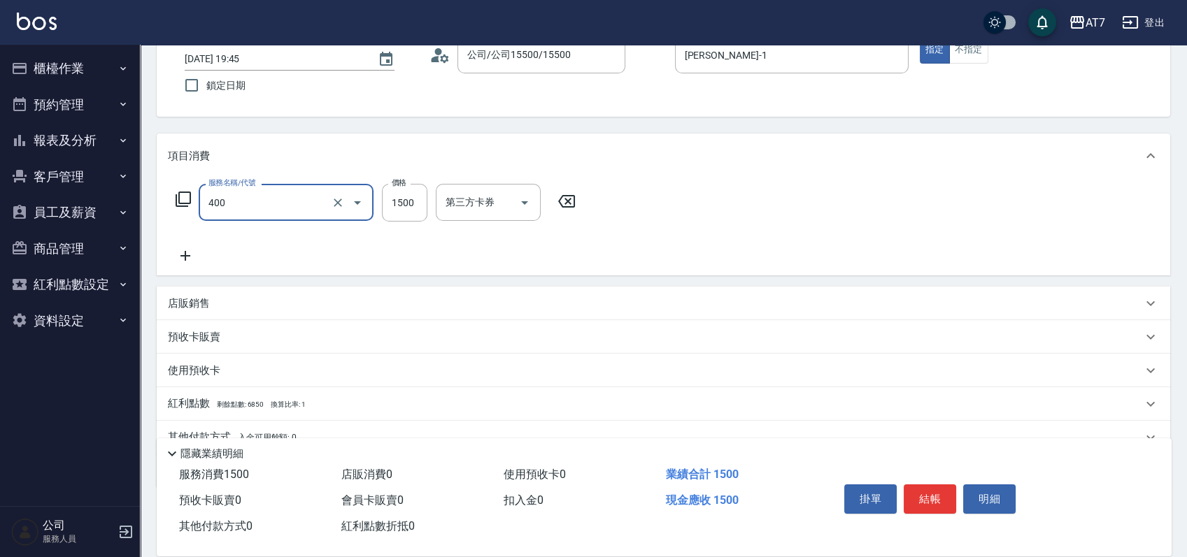
type input "染髮(400)"
type input "1"
type input "0"
type input "180"
click at [918, 494] on button "結帳" at bounding box center [930, 499] width 52 height 29
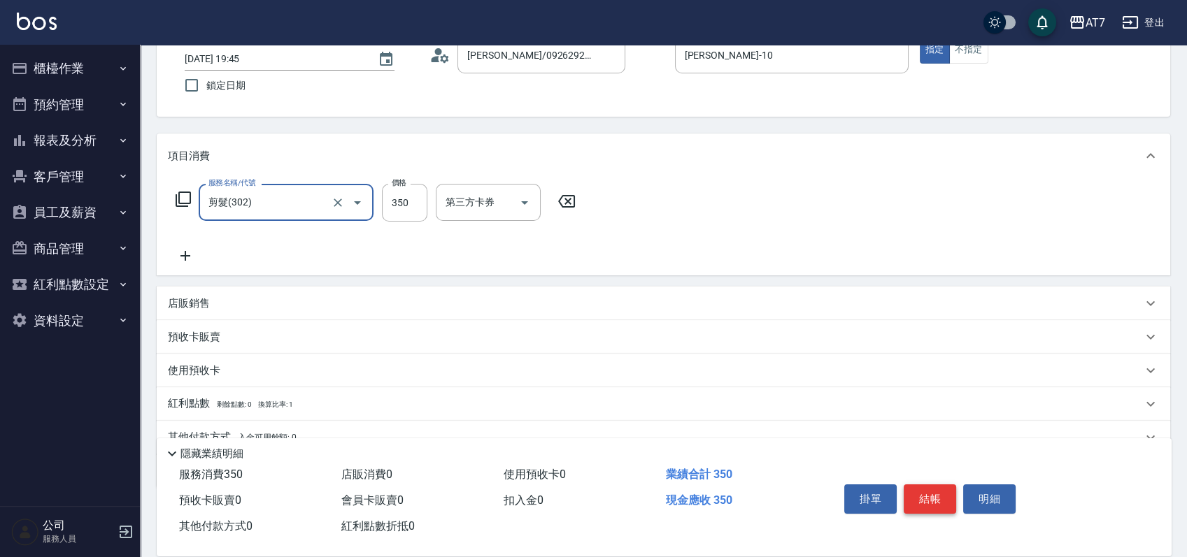
click at [918, 494] on button "結帳" at bounding box center [930, 499] width 52 height 29
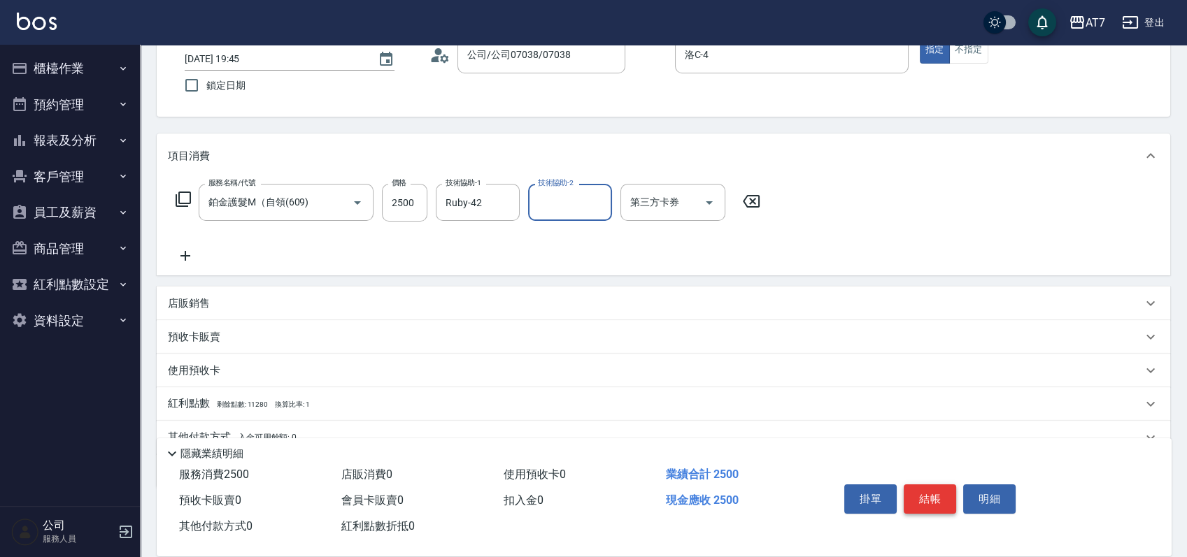
click at [918, 494] on button "結帳" at bounding box center [930, 499] width 52 height 29
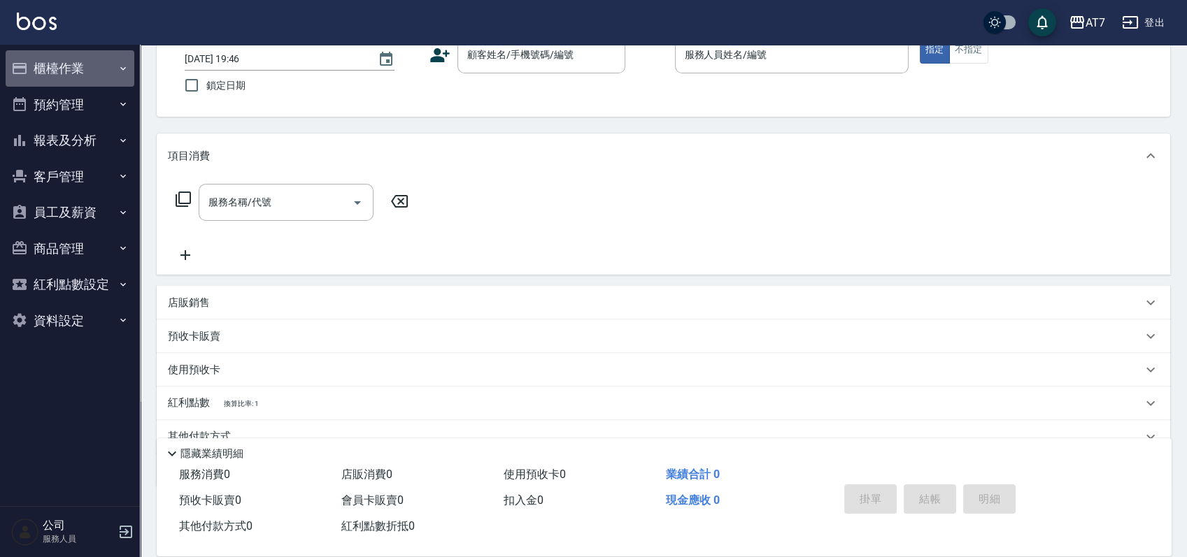
drag, startPoint x: 105, startPoint y: 78, endPoint x: 92, endPoint y: 113, distance: 37.8
click at [101, 78] on button "櫃檯作業" at bounding box center [70, 68] width 129 height 36
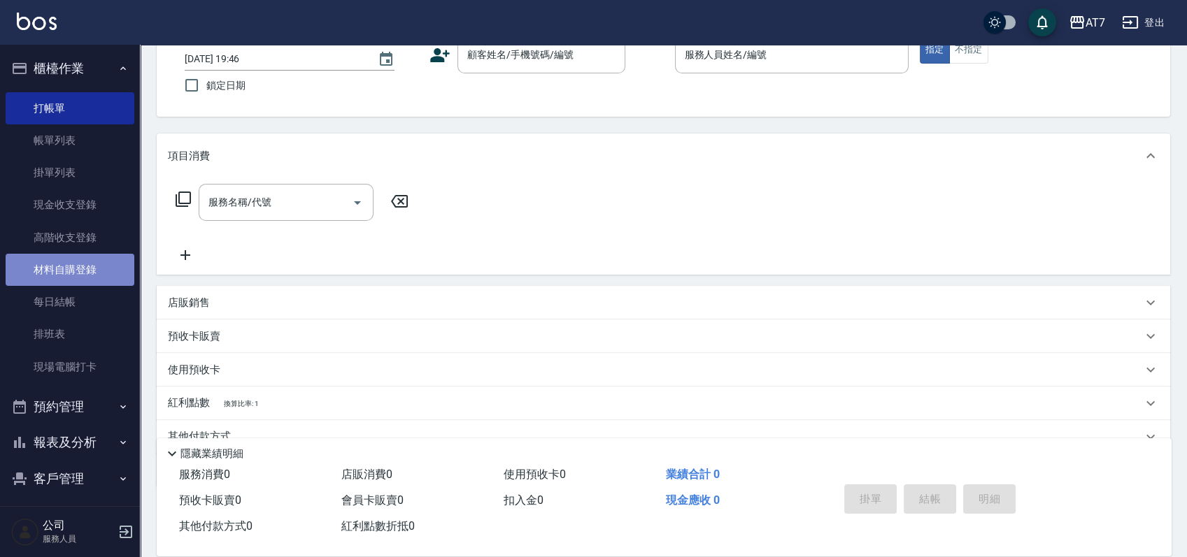
click at [85, 280] on link "材料自購登錄" at bounding box center [70, 270] width 129 height 32
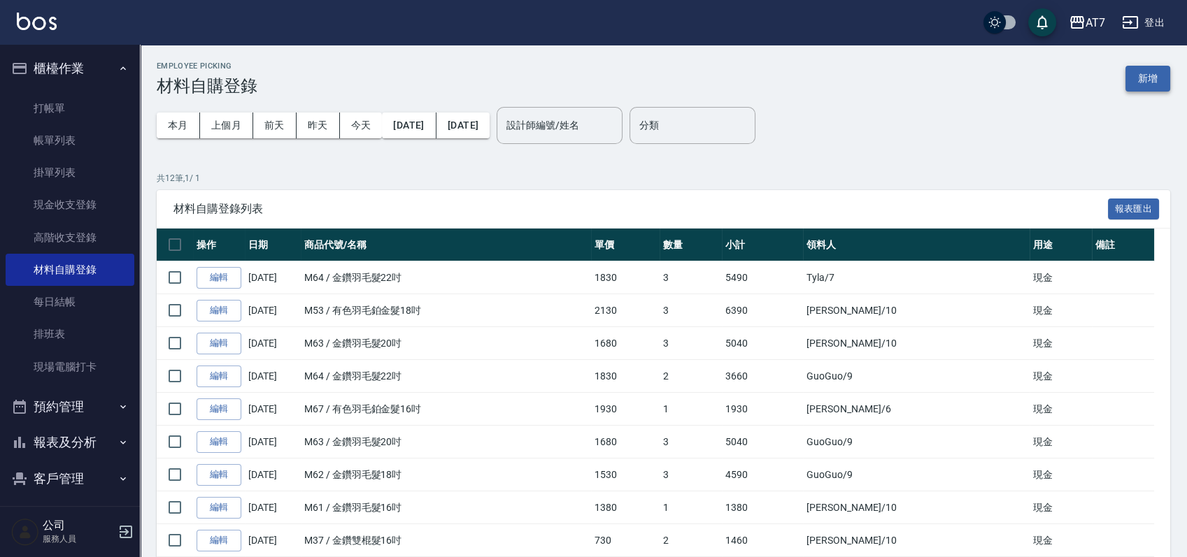
click at [1136, 85] on button "新增" at bounding box center [1147, 79] width 45 height 26
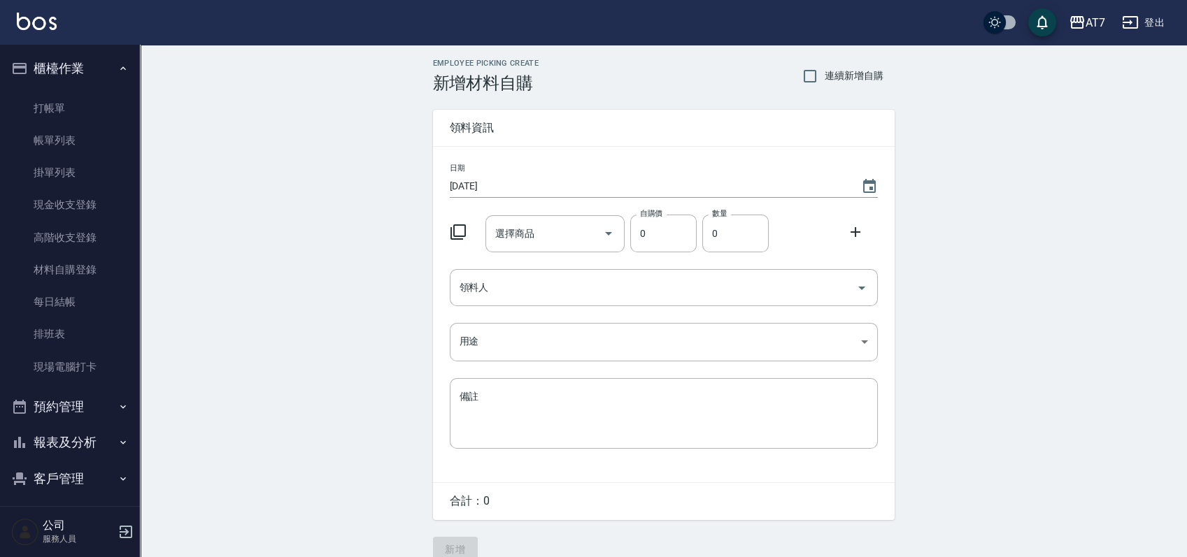
click at [459, 232] on icon at bounding box center [458, 232] width 17 height 17
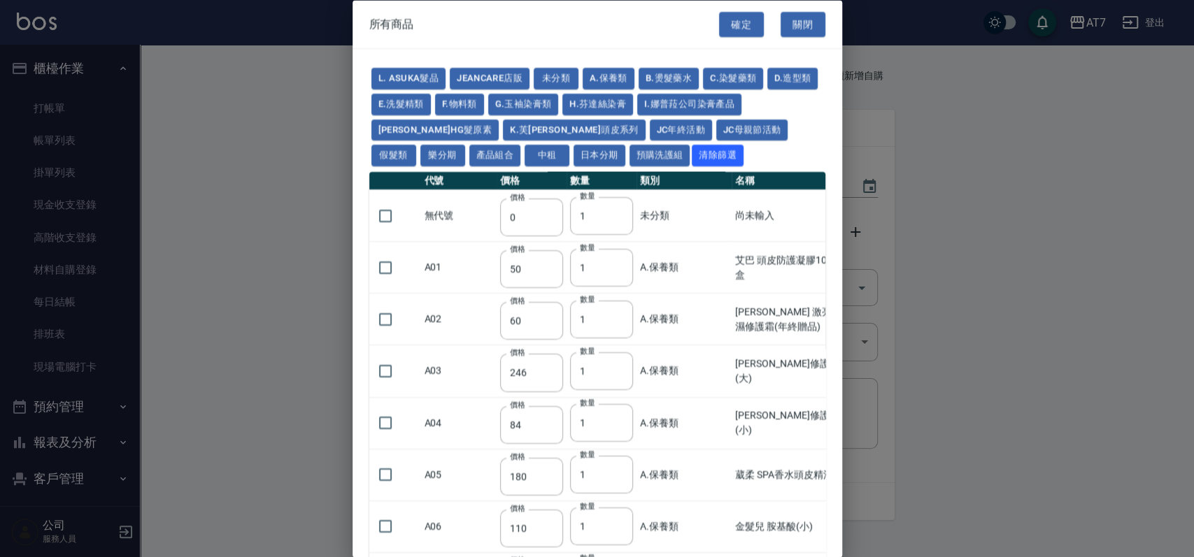
click at [416, 145] on button "假髮類" at bounding box center [393, 156] width 45 height 22
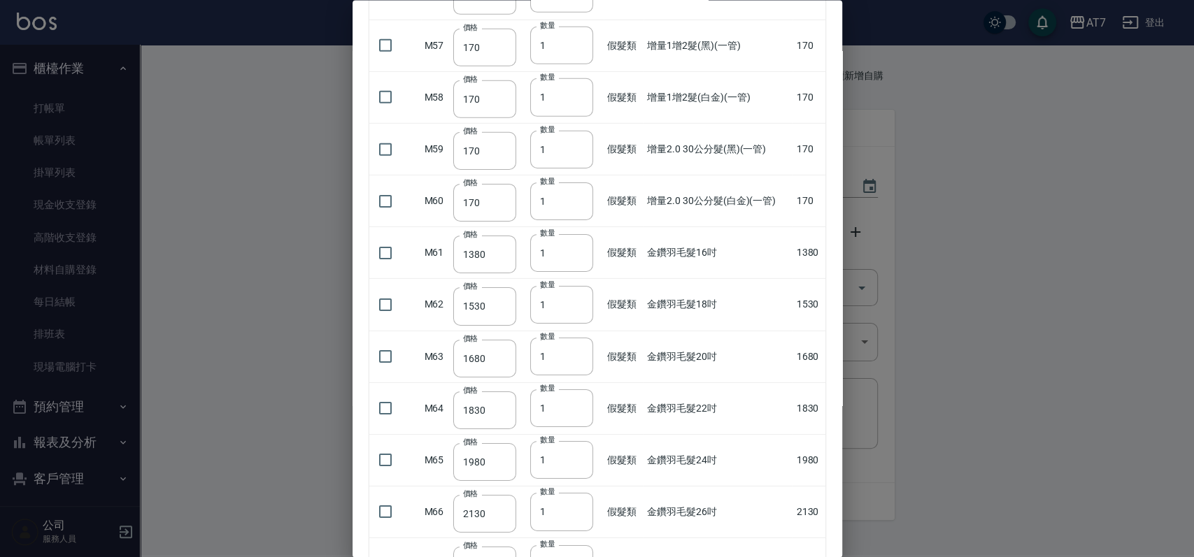
scroll to position [2973, 0]
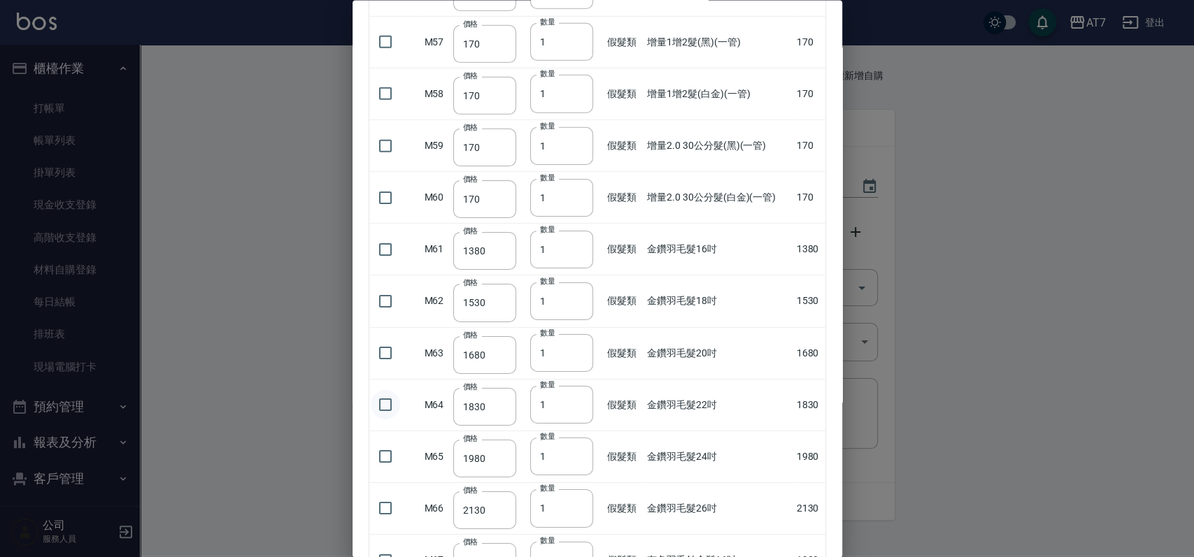
click at [386, 399] on input "checkbox" at bounding box center [385, 404] width 29 height 29
click at [576, 394] on input "2" at bounding box center [561, 405] width 63 height 38
click at [576, 394] on input "3" at bounding box center [561, 405] width 63 height 38
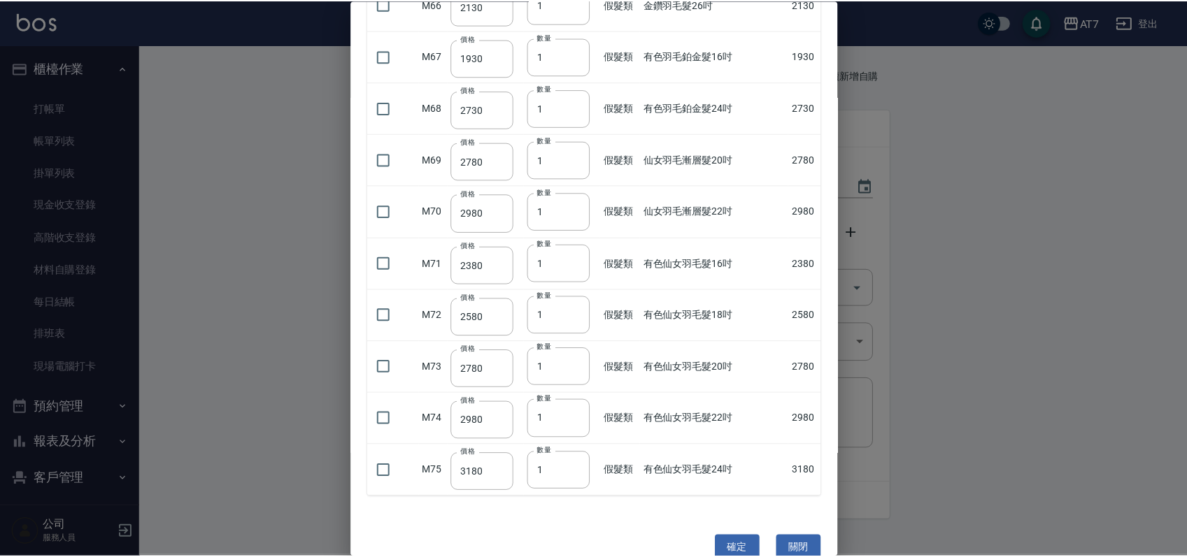
scroll to position [3497, 0]
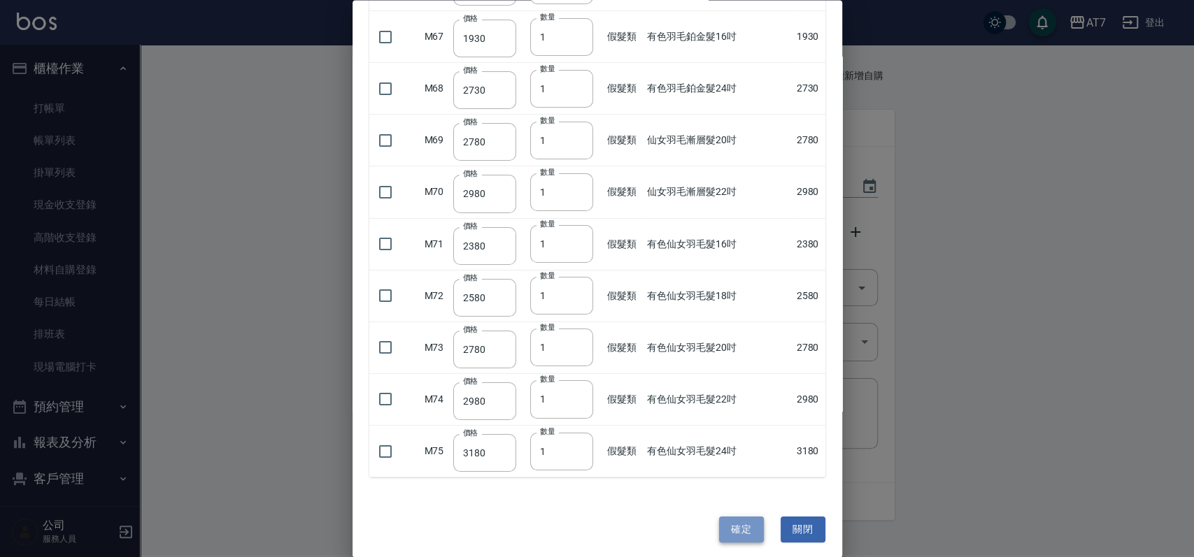
click at [732, 522] on button "確定" at bounding box center [741, 530] width 45 height 26
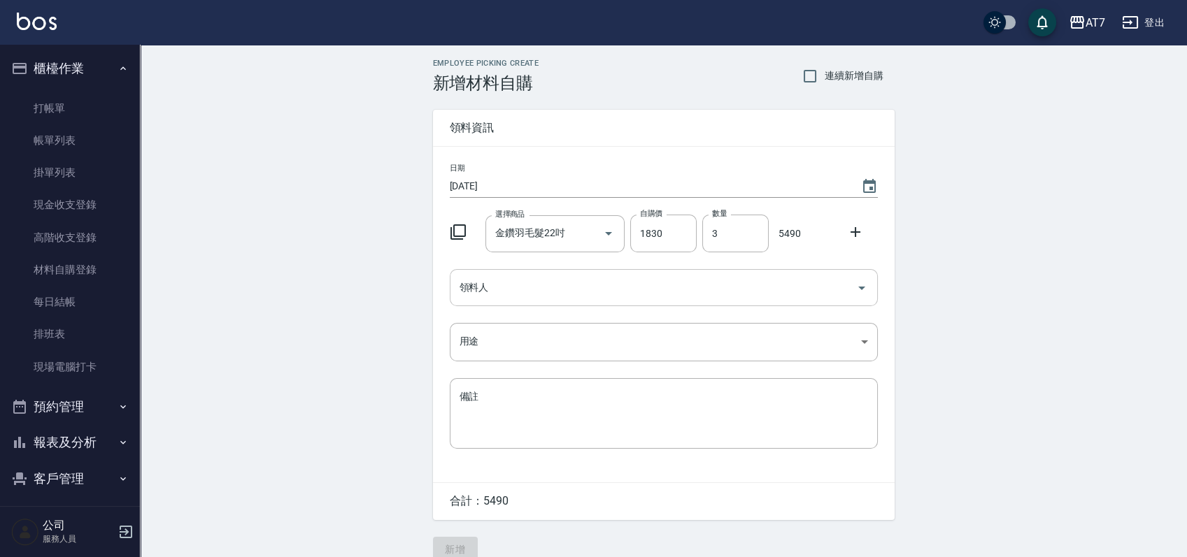
click at [739, 294] on input "領料人" at bounding box center [653, 288] width 394 height 24
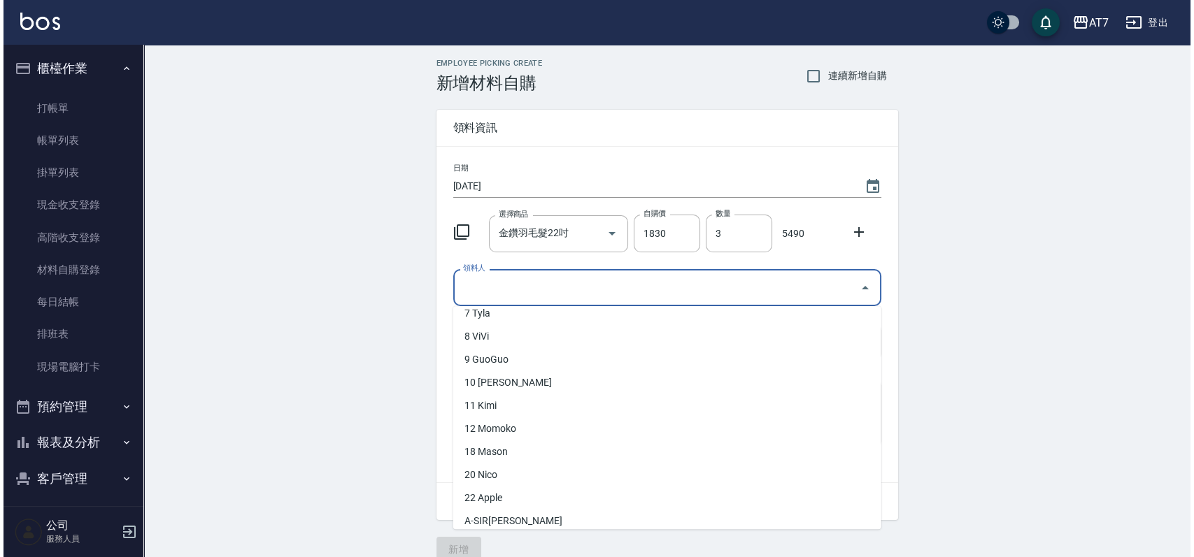
scroll to position [186, 0]
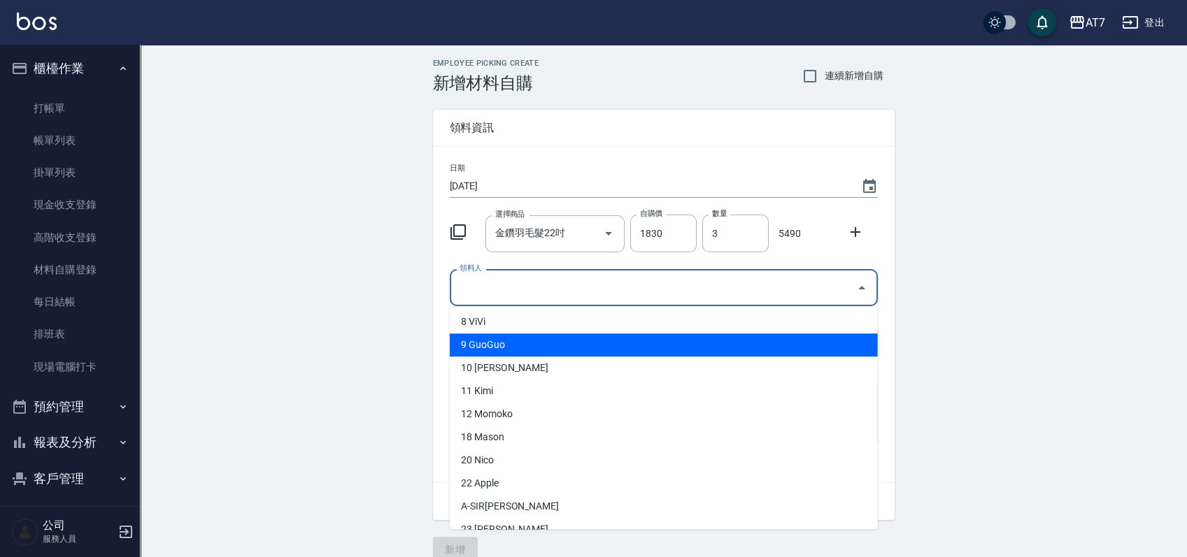
click at [499, 347] on li "9 GuoGuo" at bounding box center [664, 345] width 428 height 23
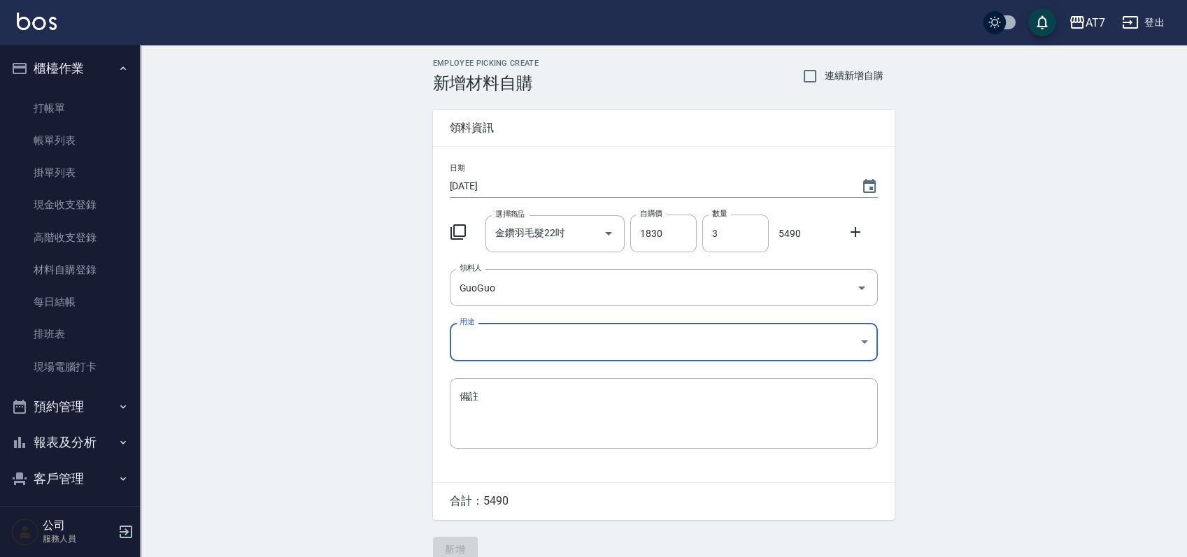
click at [504, 335] on body "AT7 登出 櫃檯作業 打帳單 帳單列表 掛單列表 現金收支登錄 高階收支登錄 材料自購登錄 每日結帳 排班表 現場電腦打卡 預約管理 預約管理 單日預約紀錄…" at bounding box center [593, 288] width 1187 height 576
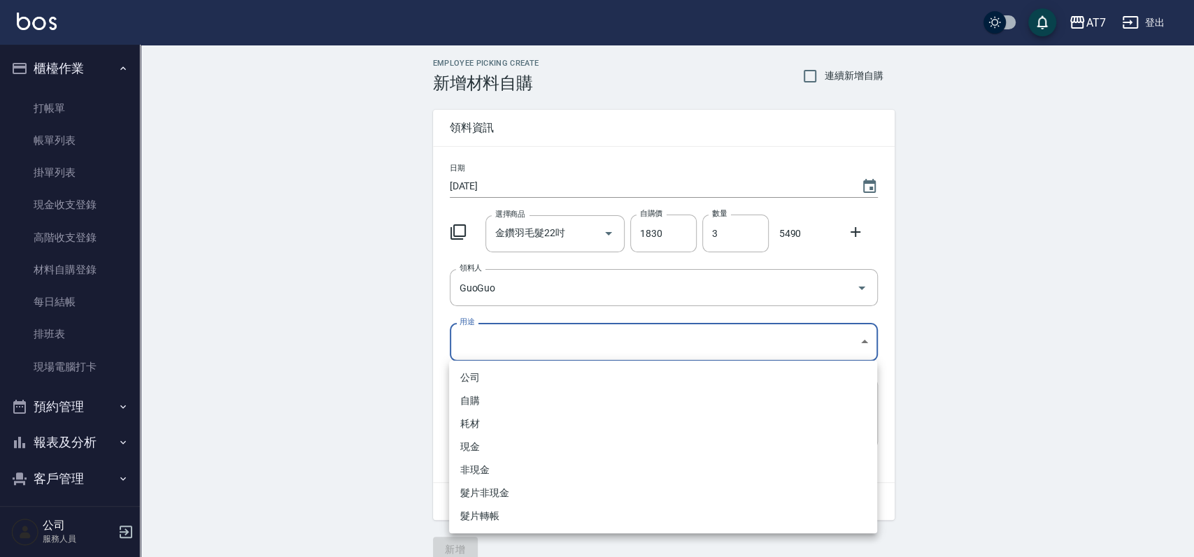
click at [495, 448] on li "現金" at bounding box center [663, 447] width 428 height 23
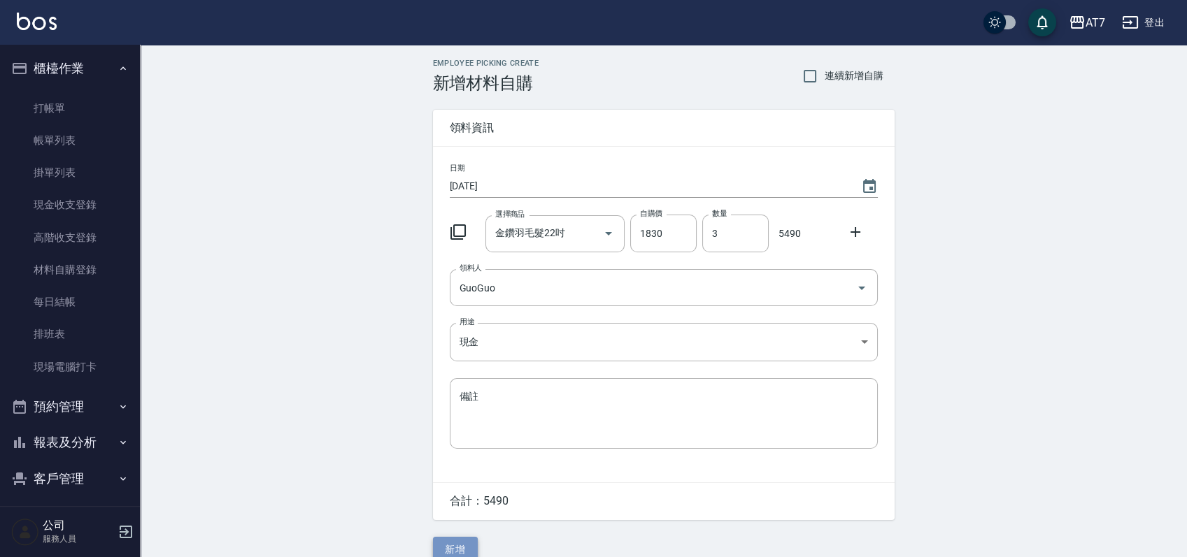
click at [466, 545] on button "新增" at bounding box center [455, 550] width 45 height 26
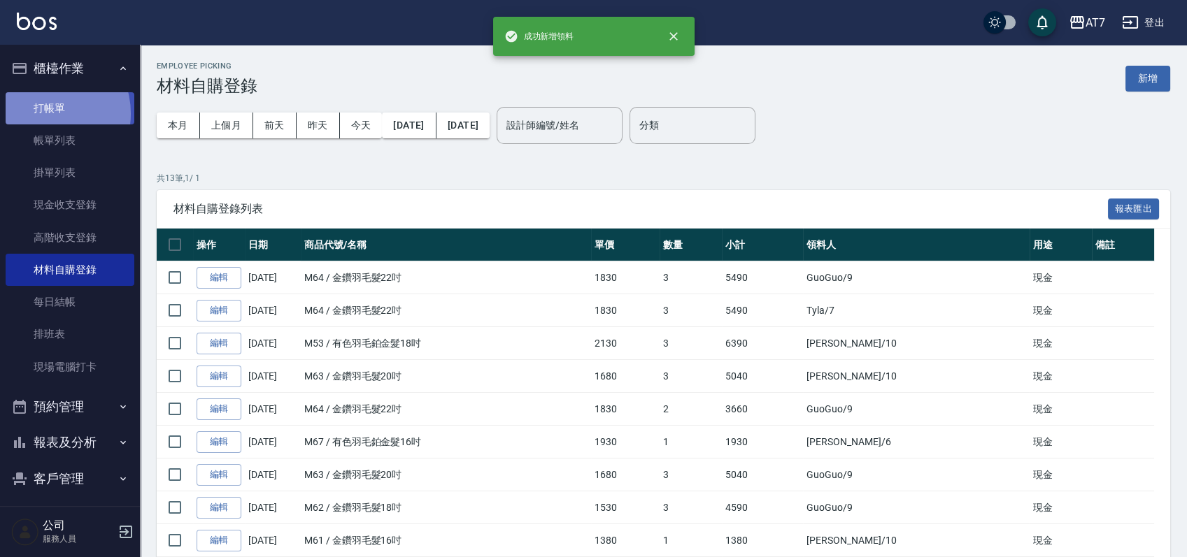
click at [44, 113] on link "打帳單" at bounding box center [70, 108] width 129 height 32
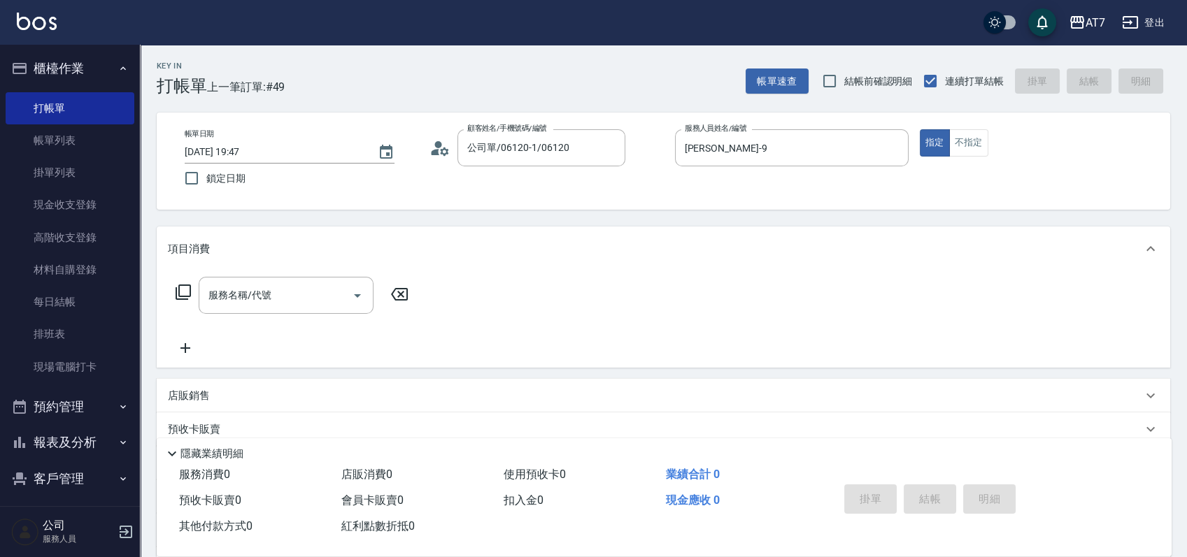
click at [178, 292] on icon at bounding box center [183, 292] width 15 height 15
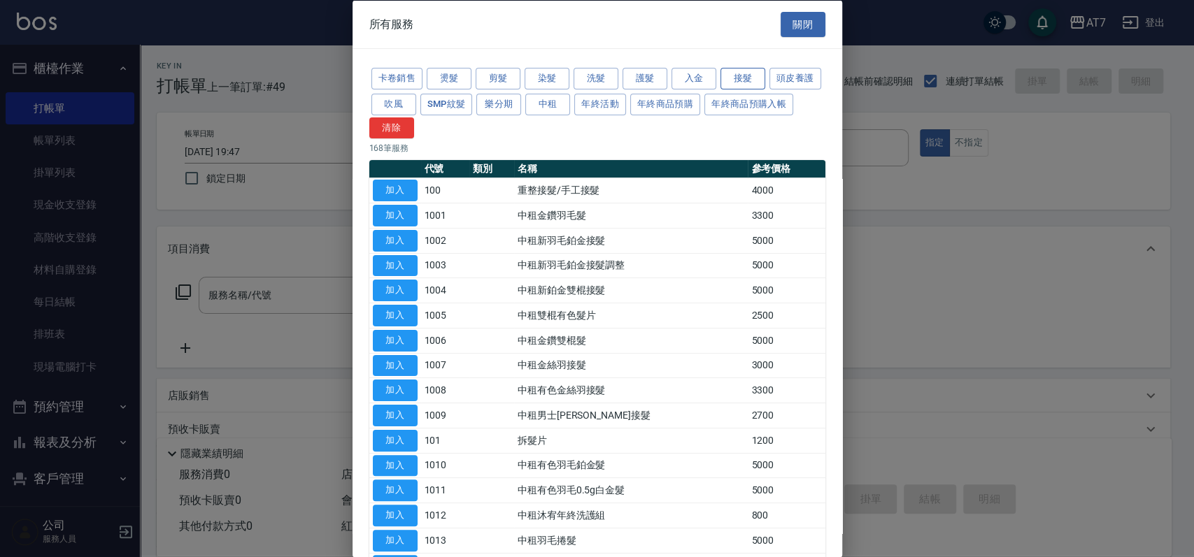
click at [745, 83] on button "接髮" at bounding box center [742, 79] width 45 height 22
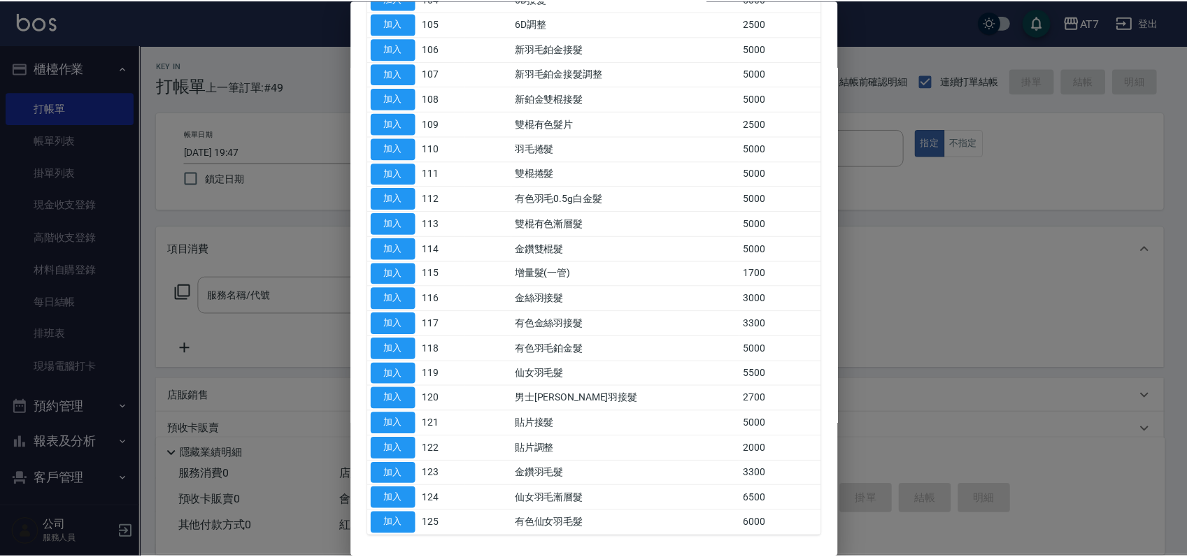
scroll to position [348, 0]
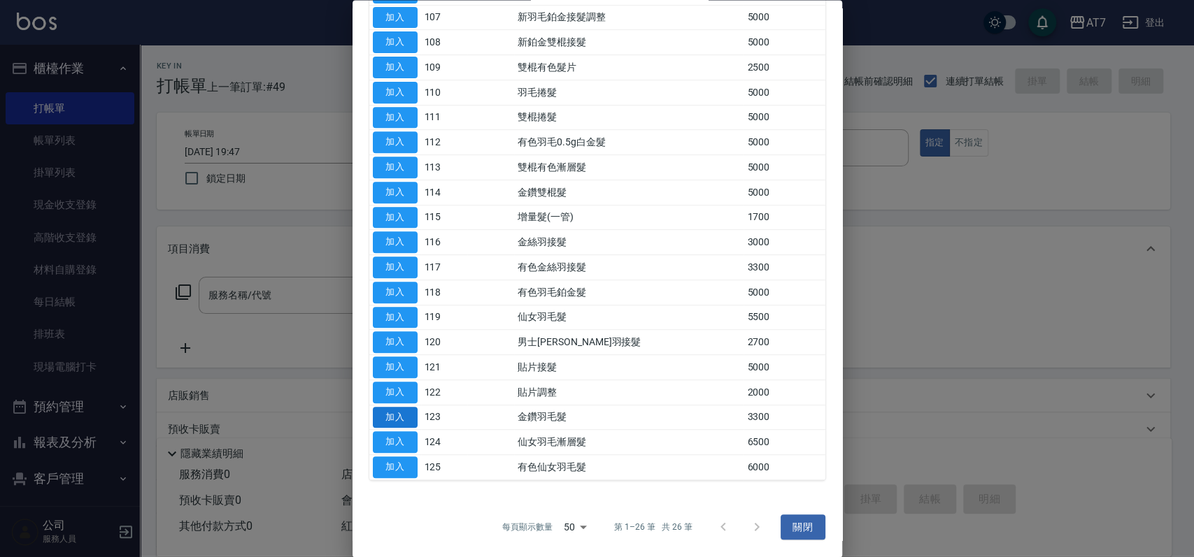
click at [408, 421] on button "加入" at bounding box center [395, 418] width 45 height 22
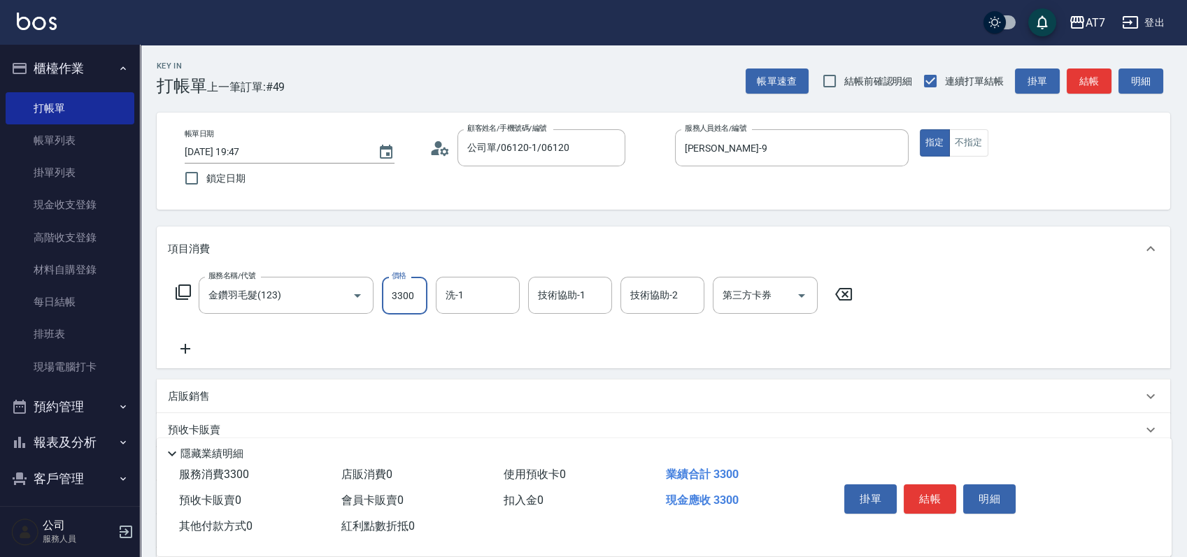
click at [414, 308] on input "3300" at bounding box center [404, 296] width 45 height 38
click at [924, 496] on button "結帳" at bounding box center [930, 499] width 52 height 29
click at [930, 487] on button "結帳" at bounding box center [930, 499] width 52 height 29
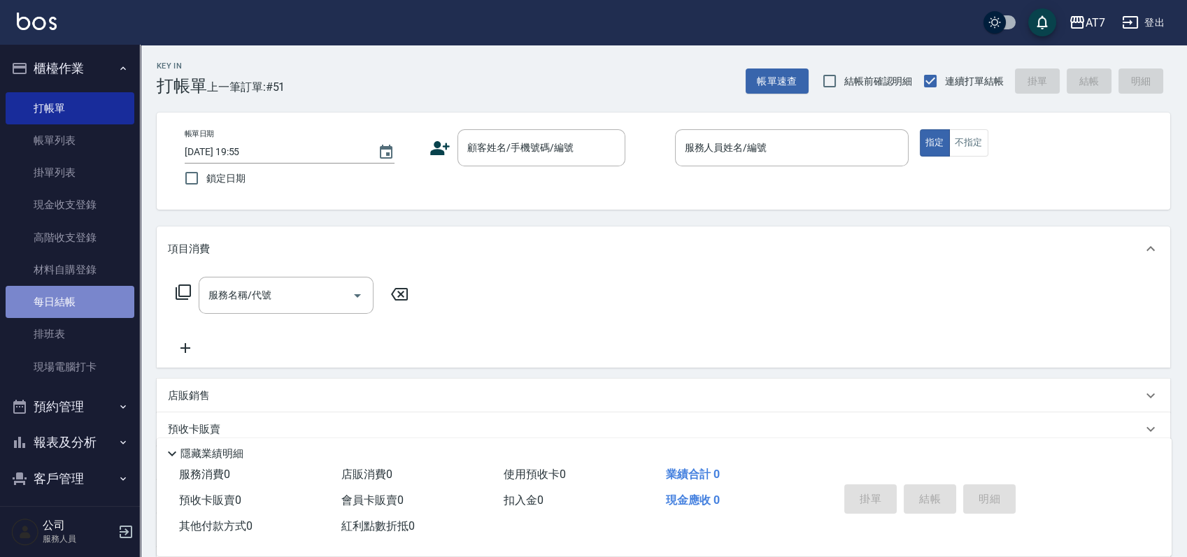
click at [84, 293] on link "每日結帳" at bounding box center [70, 302] width 129 height 32
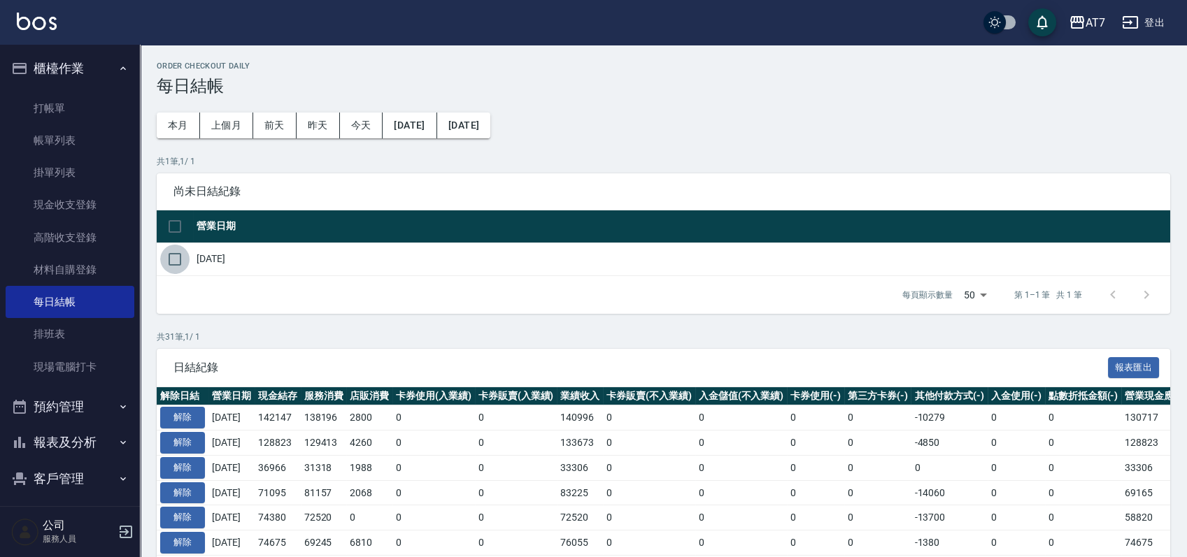
click at [177, 262] on input "checkbox" at bounding box center [174, 259] width 29 height 29
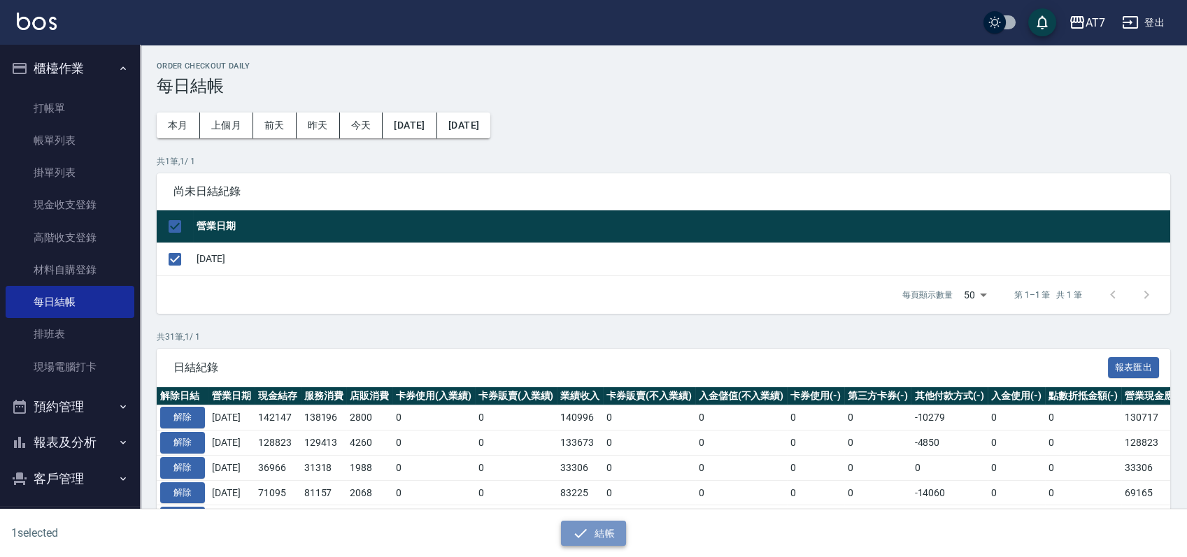
click at [582, 530] on icon "button" at bounding box center [580, 533] width 17 height 17
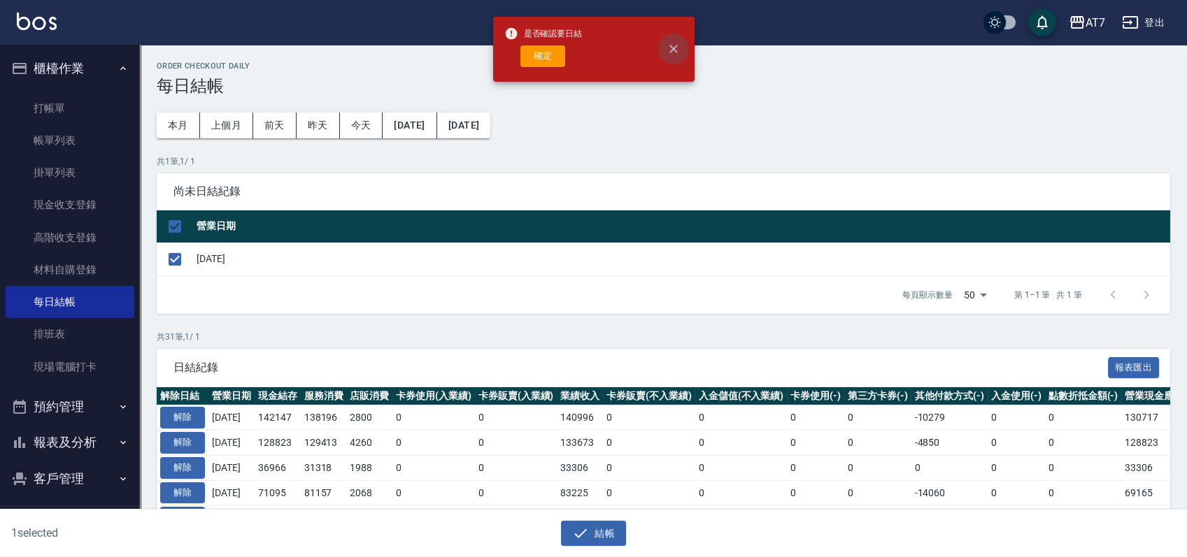
click at [671, 52] on icon "close" at bounding box center [674, 49] width 14 height 14
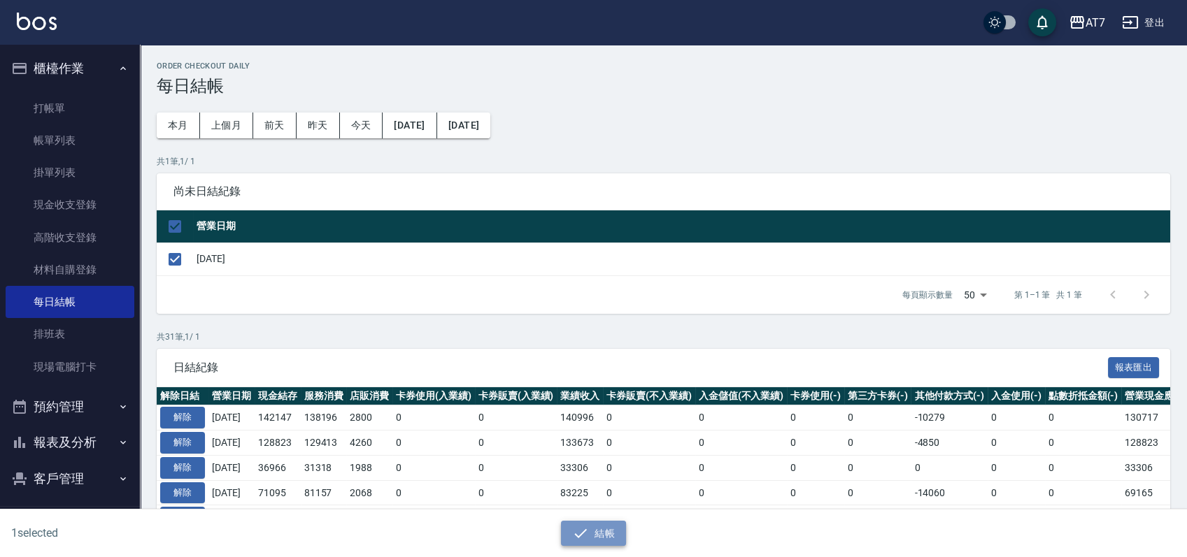
click at [605, 538] on button "結帳" at bounding box center [593, 534] width 65 height 26
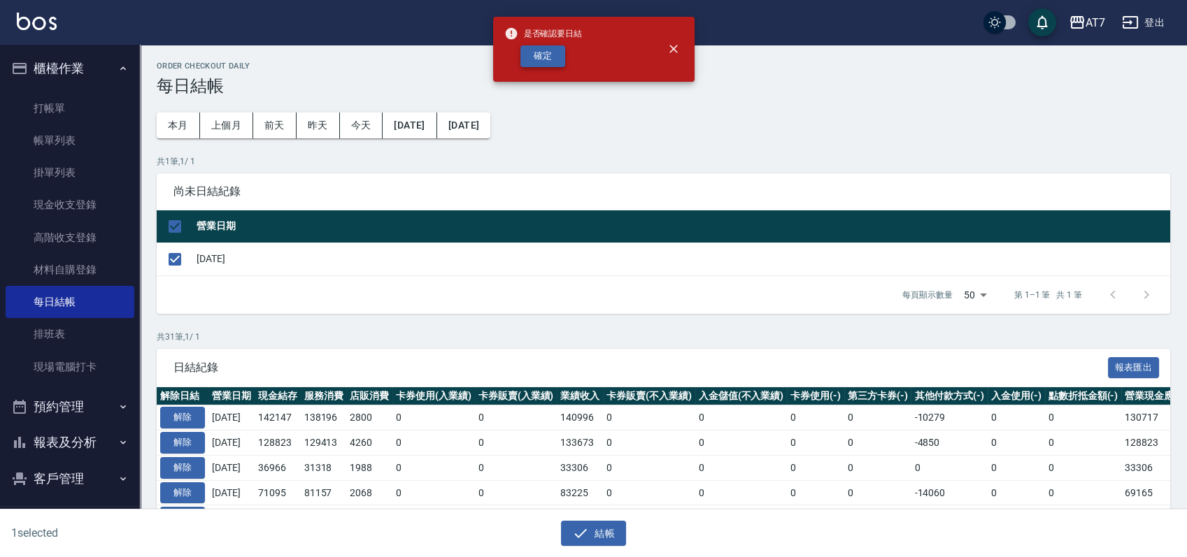
click at [541, 53] on button "確定" at bounding box center [542, 56] width 45 height 22
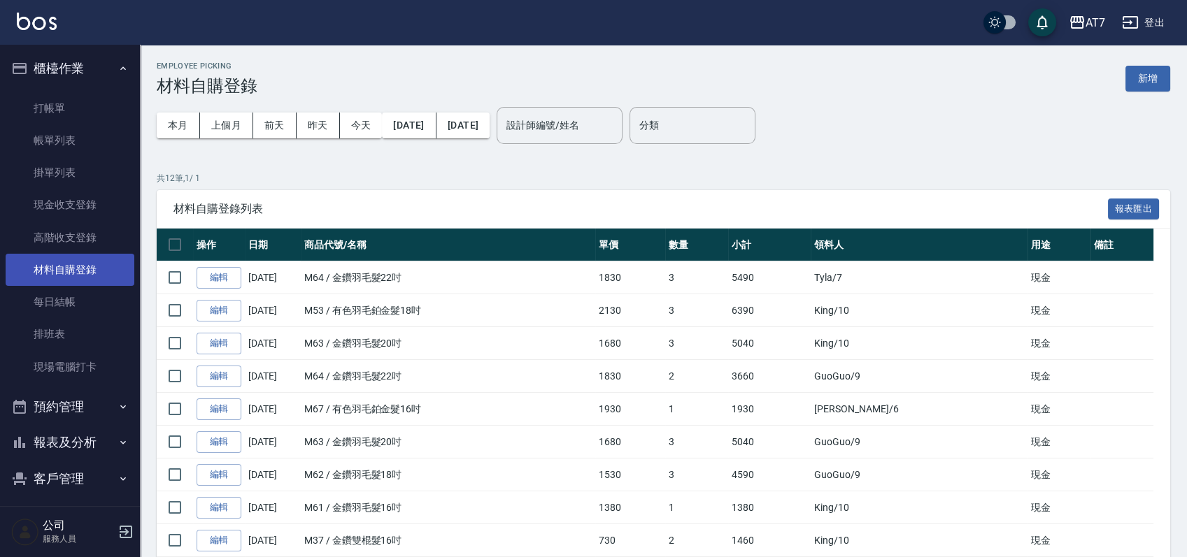
click at [55, 267] on link "材料自購登錄" at bounding box center [70, 270] width 129 height 32
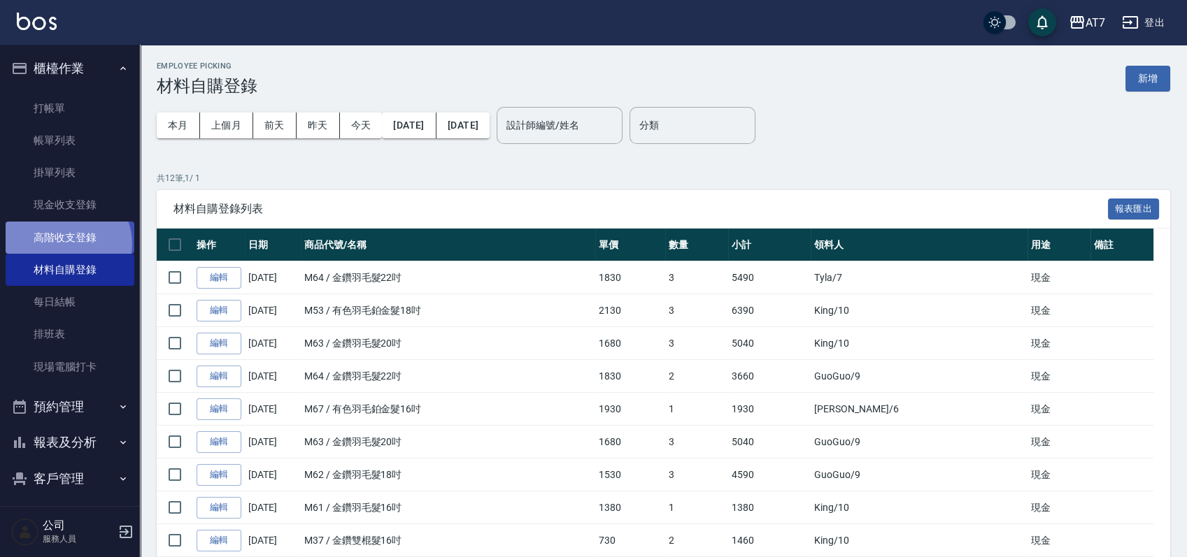
click at [66, 243] on link "高階收支登錄" at bounding box center [70, 238] width 129 height 32
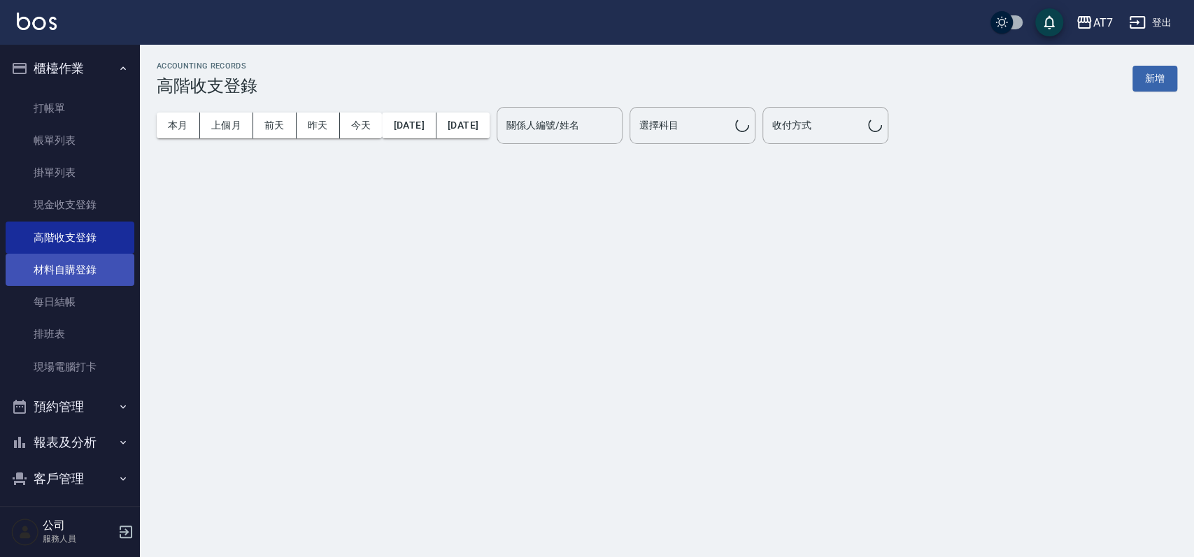
click at [59, 271] on link "材料自購登錄" at bounding box center [70, 270] width 129 height 32
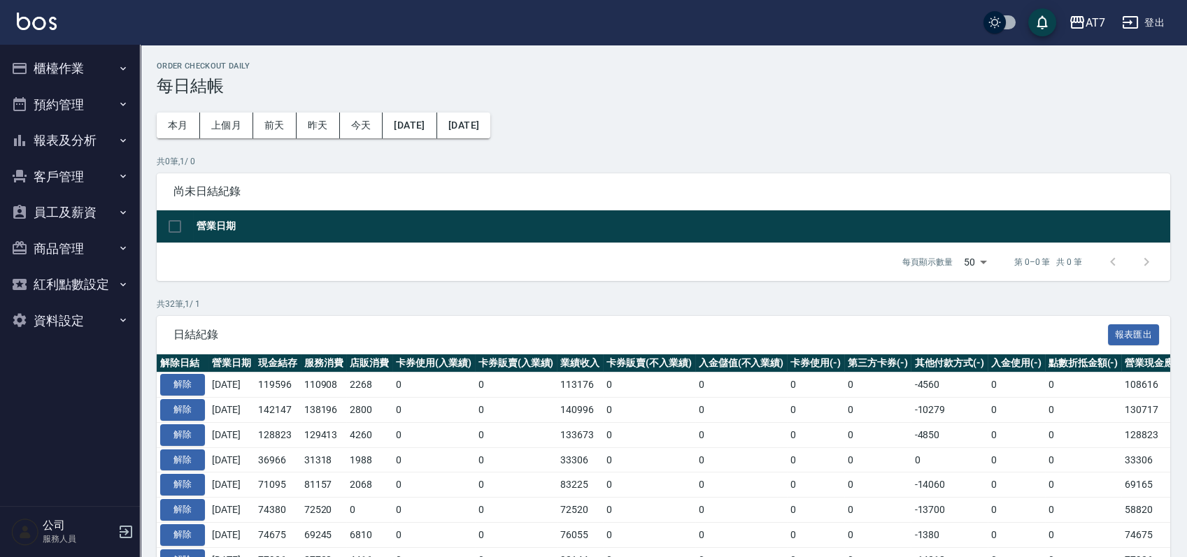
click at [71, 77] on button "櫃檯作業" at bounding box center [70, 68] width 129 height 36
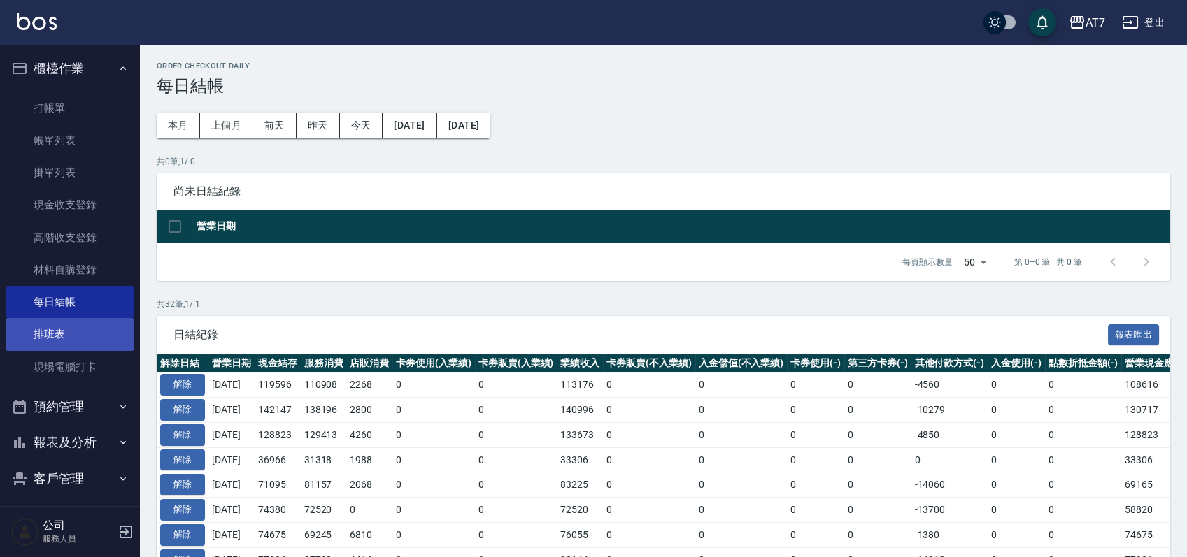
scroll to position [93, 0]
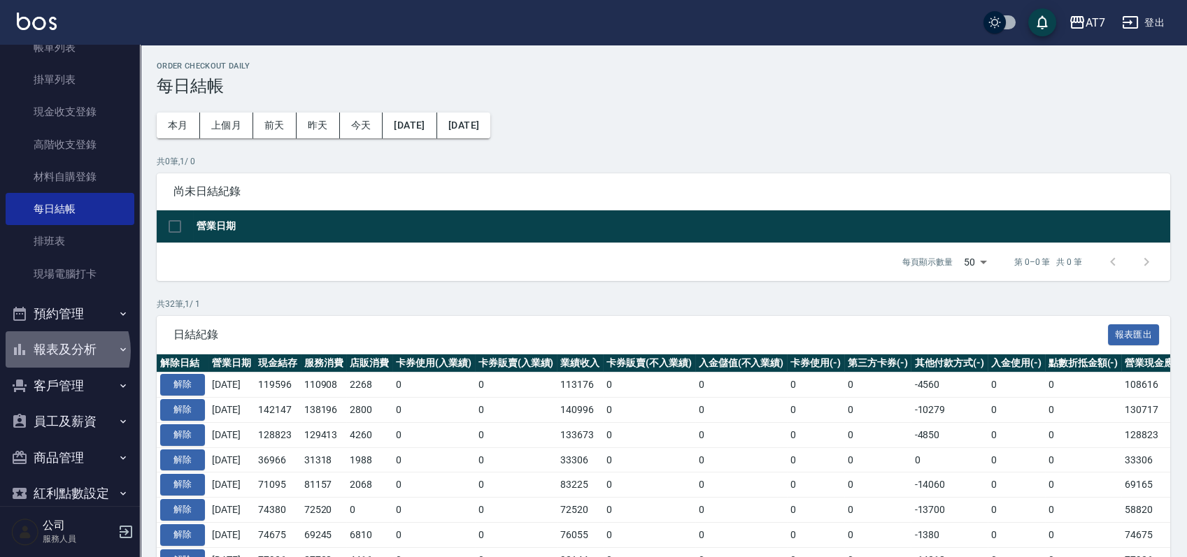
click at [55, 351] on button "報表及分析" at bounding box center [70, 350] width 129 height 36
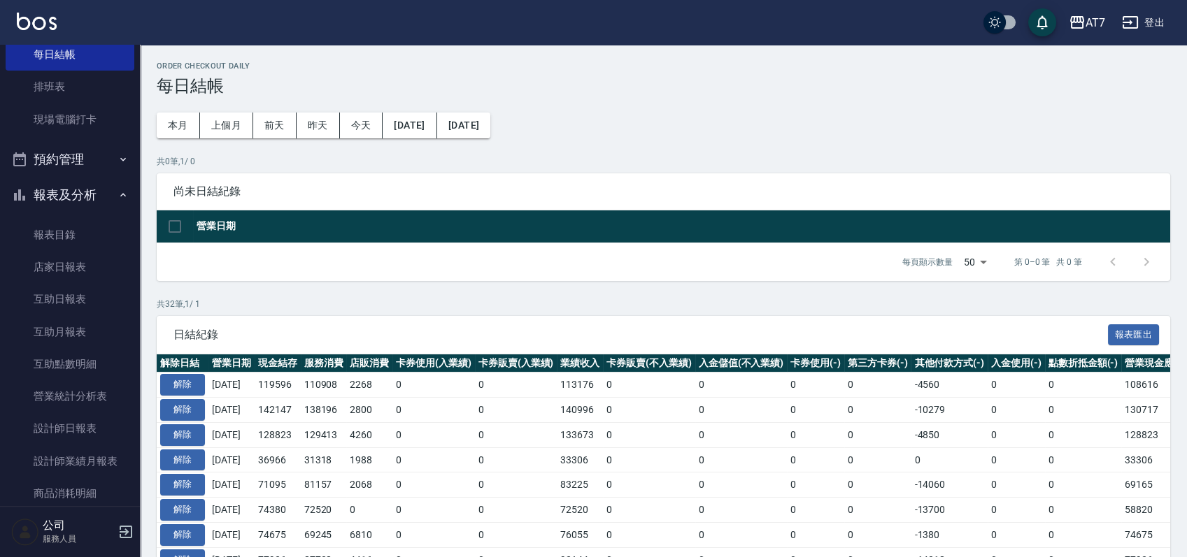
scroll to position [280, 0]
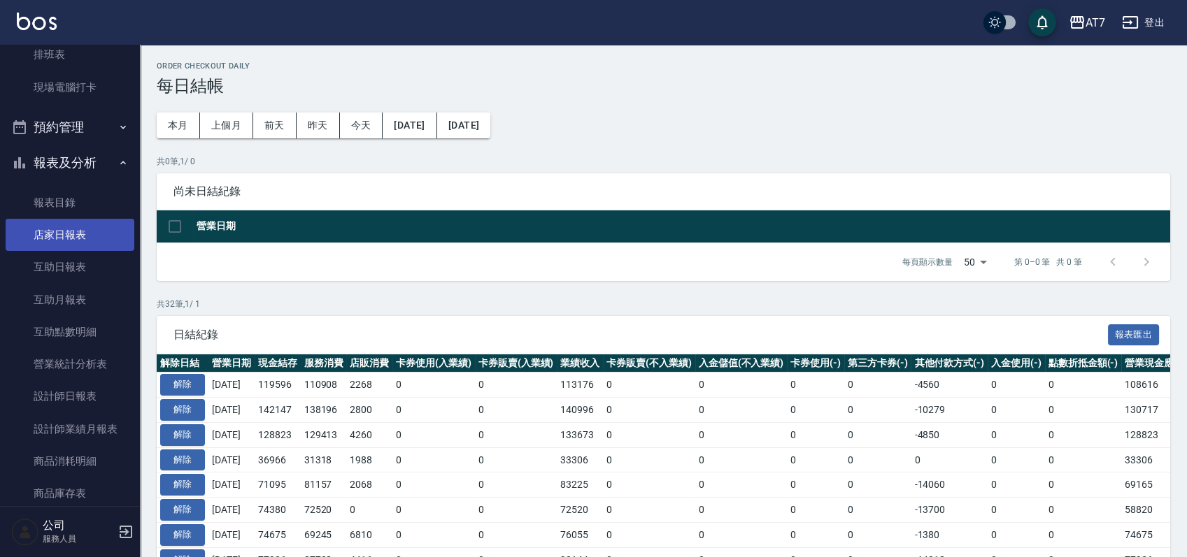
click at [85, 240] on link "店家日報表" at bounding box center [70, 235] width 129 height 32
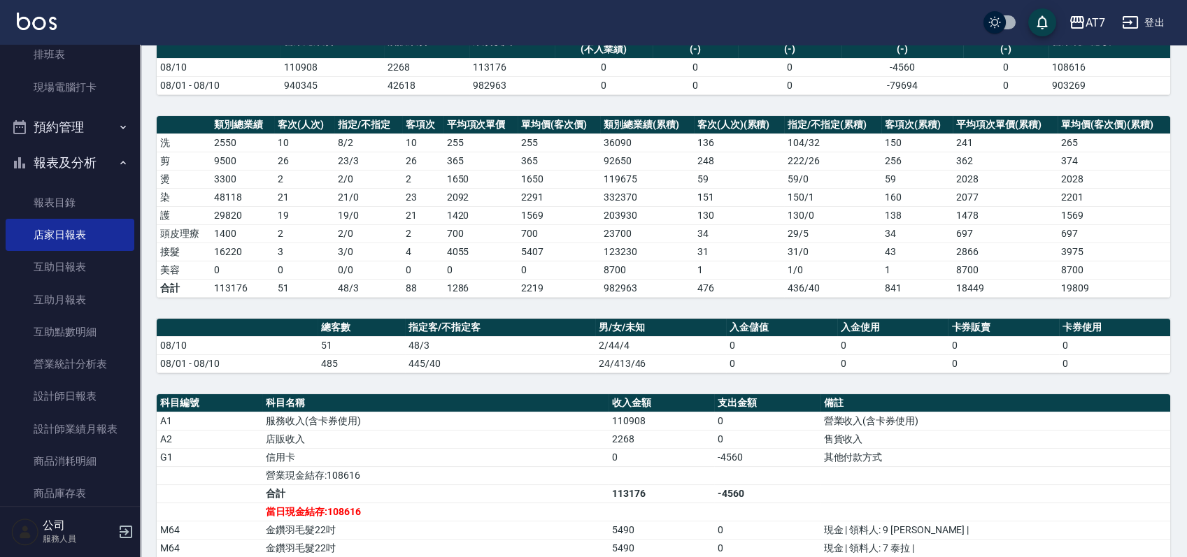
scroll to position [186, 0]
